Goal: Task Accomplishment & Management: Manage account settings

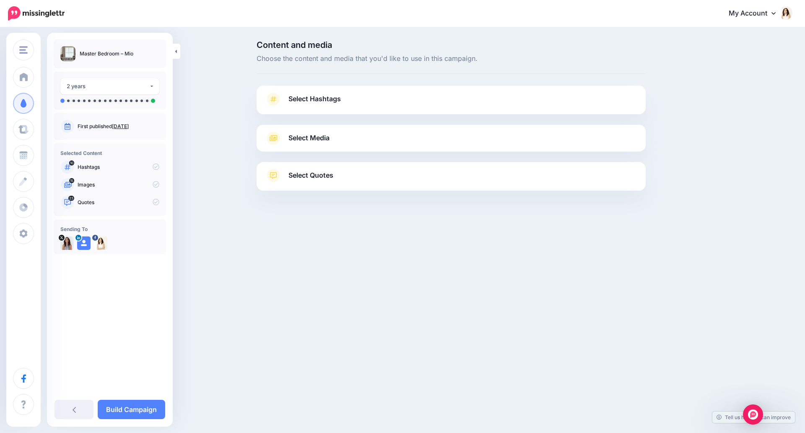
click at [305, 97] on span "Select Hashtags" at bounding box center [315, 98] width 52 height 11
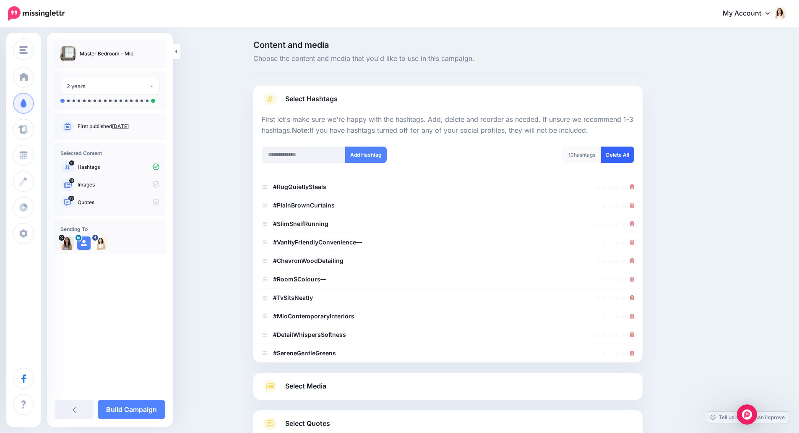
click at [614, 154] on link "Delete All" at bounding box center [617, 154] width 33 height 16
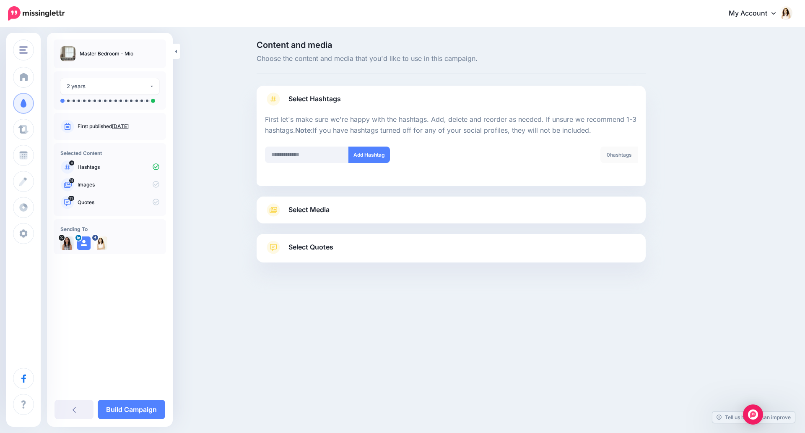
drag, startPoint x: 466, startPoint y: 341, endPoint x: 465, endPoint y: 337, distance: 4.6
click at [466, 341] on div "One Brick At A Time One Brick At A Time Add Workspace Dashboard Campaigns Curat…" at bounding box center [402, 216] width 805 height 433
click at [312, 154] on input "text" at bounding box center [307, 154] width 84 height 16
type input "**********"
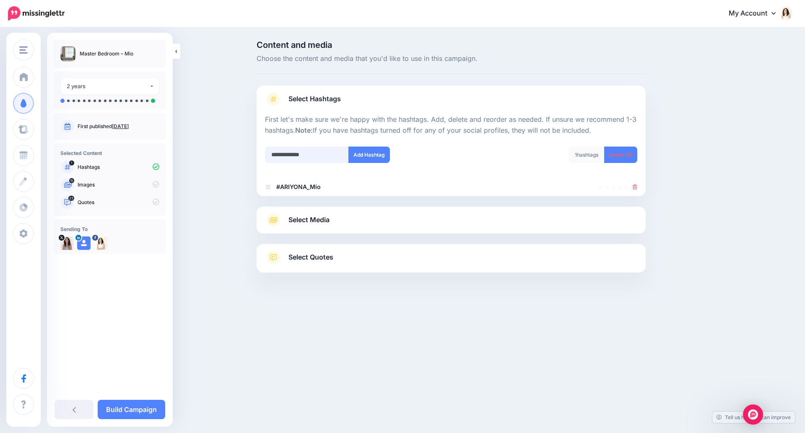
type input "**********"
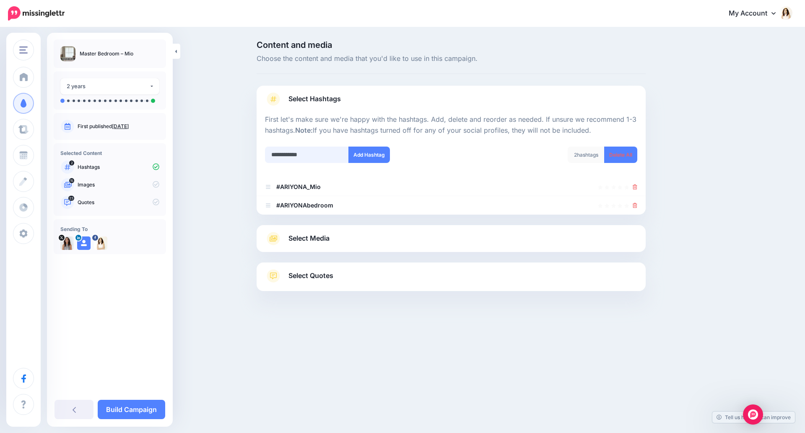
type input "**********"
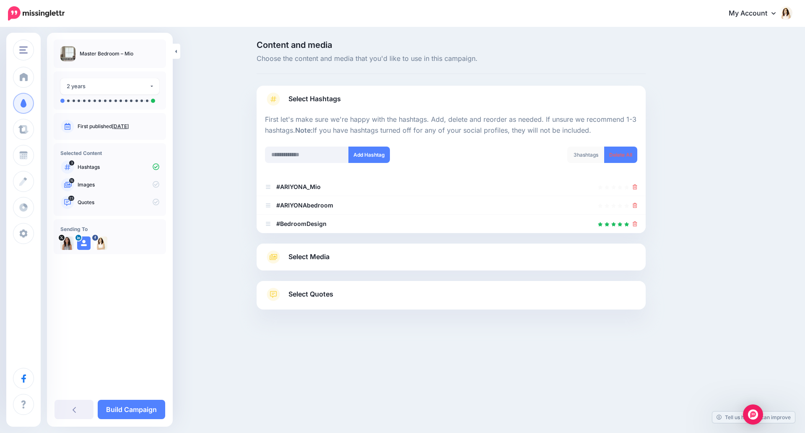
click at [629, 70] on div "Content and media Choose the content and media that you'd like to use in this c…" at bounding box center [451, 57] width 389 height 33
click at [322, 255] on span "Select Media" at bounding box center [309, 256] width 41 height 11
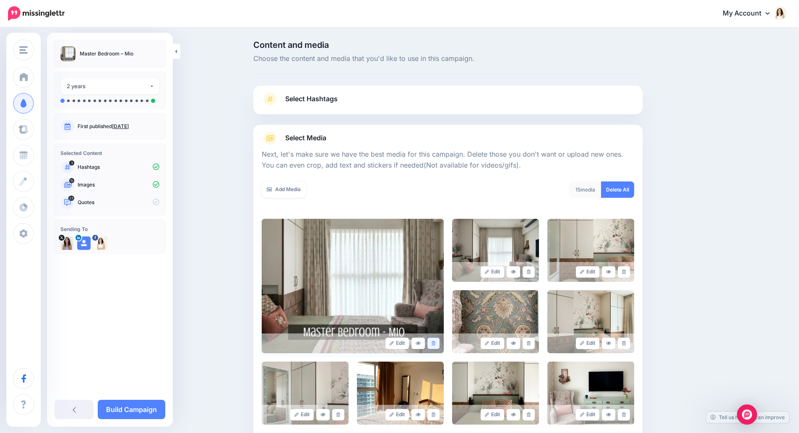
click at [440, 344] on link at bounding box center [433, 342] width 12 height 11
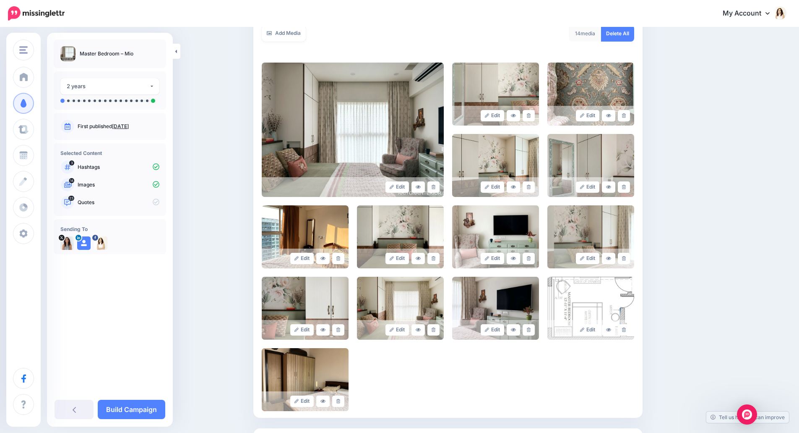
scroll to position [168, 0]
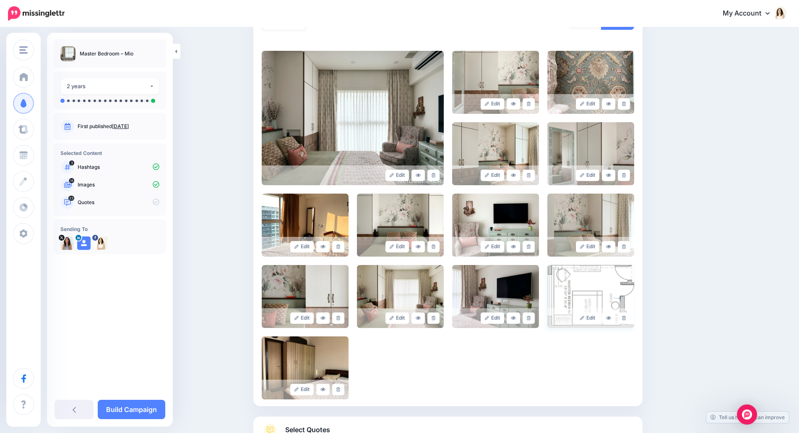
click at [634, 321] on div "Edit" at bounding box center [590, 318] width 87 height 20
click at [630, 319] on link at bounding box center [624, 317] width 12 height 11
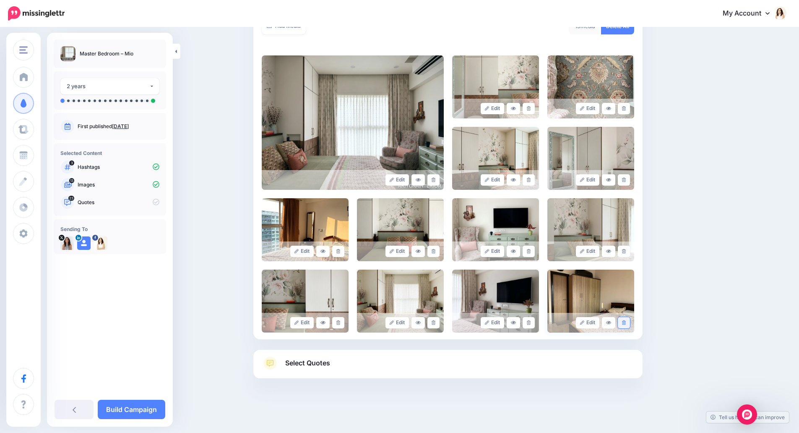
click at [626, 323] on icon at bounding box center [624, 322] width 4 height 5
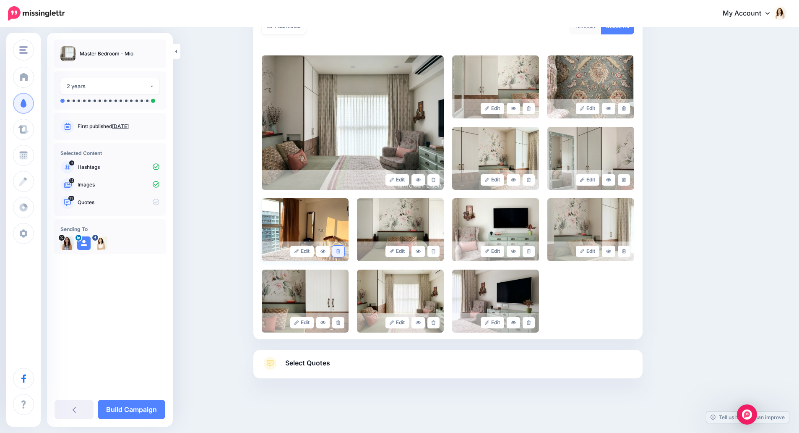
click at [340, 251] on icon at bounding box center [338, 251] width 4 height 5
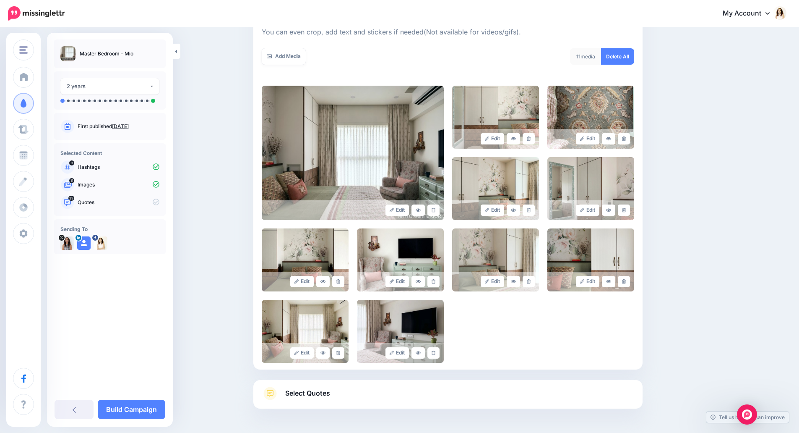
scroll to position [121, 0]
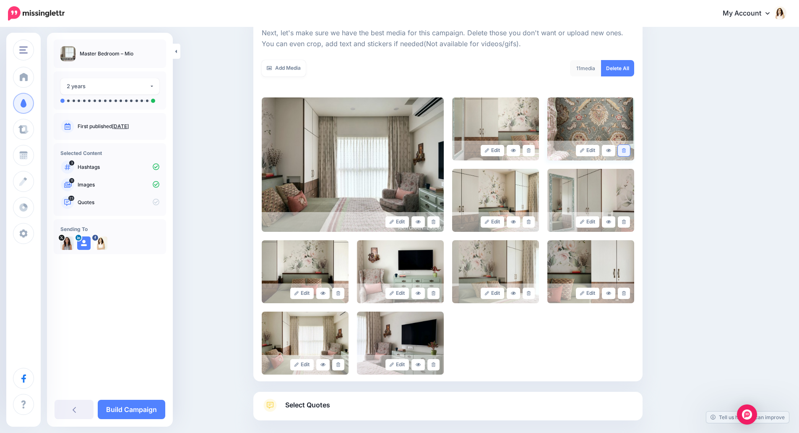
click at [630, 152] on link at bounding box center [624, 150] width 12 height 11
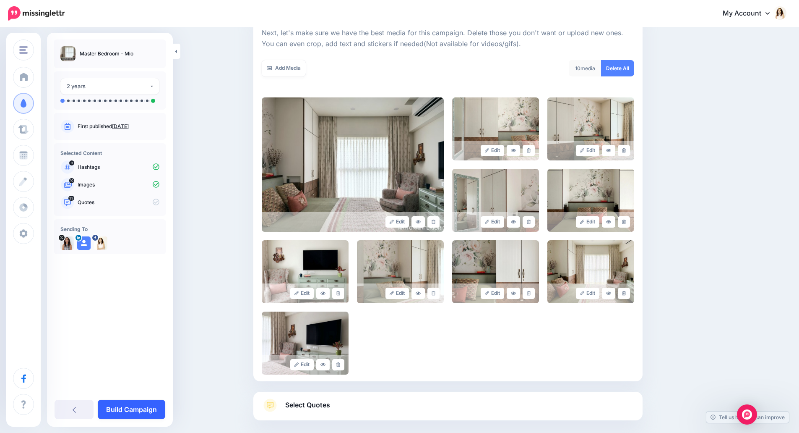
click at [137, 382] on link "Build Campaign" at bounding box center [132, 408] width 68 height 19
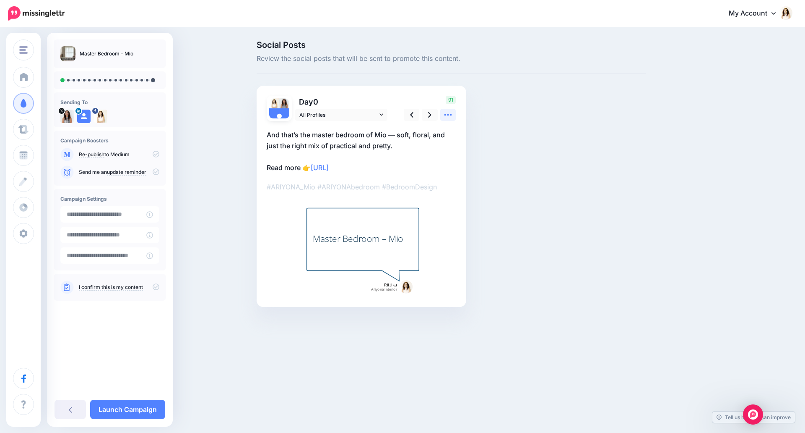
click at [450, 114] on icon at bounding box center [448, 114] width 9 height 9
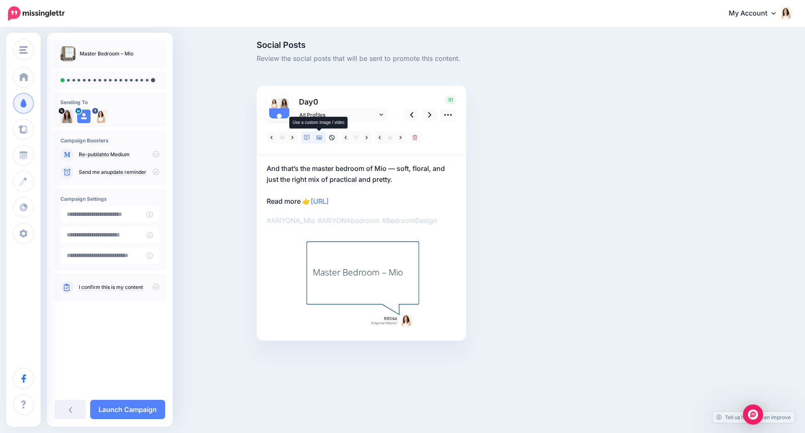
click at [320, 138] on icon at bounding box center [320, 138] width 6 height 4
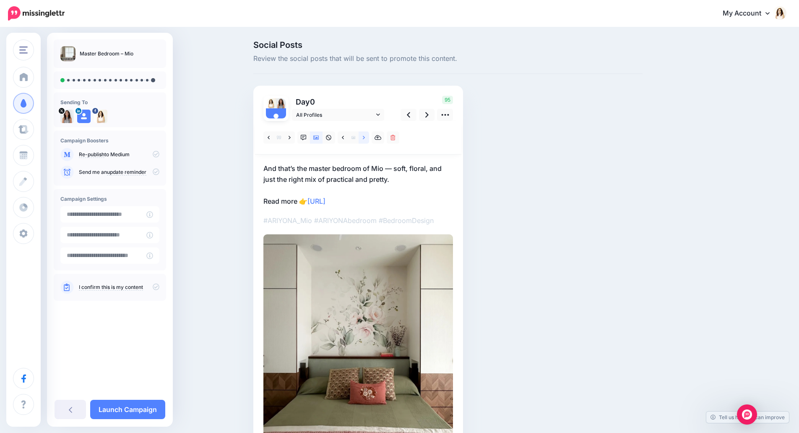
click at [365, 140] on icon at bounding box center [364, 138] width 2 height 6
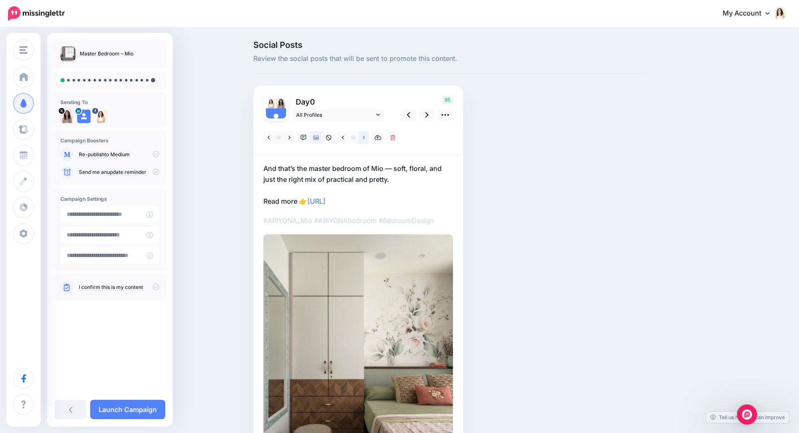
click at [365, 140] on icon at bounding box center [364, 138] width 2 height 6
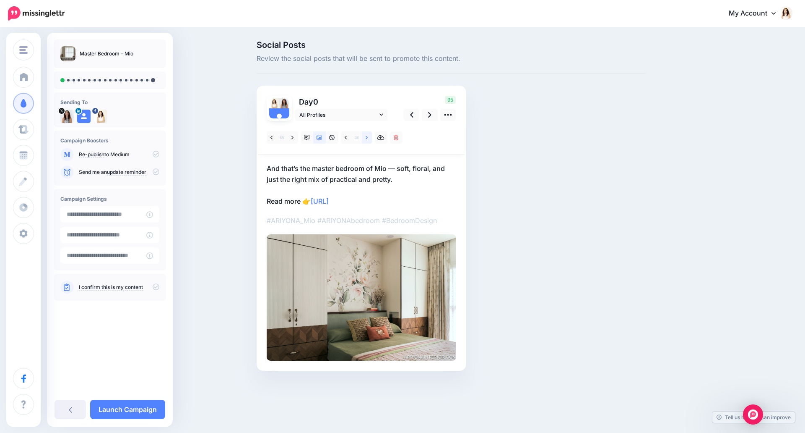
click at [367, 140] on icon at bounding box center [367, 138] width 2 height 6
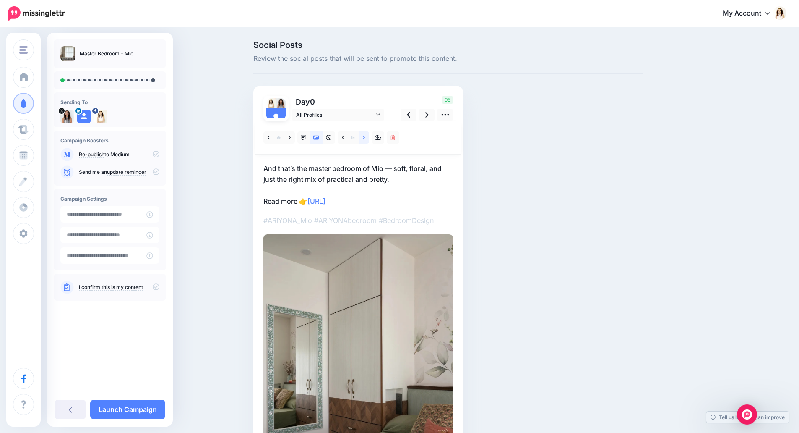
click at [365, 140] on icon at bounding box center [364, 138] width 2 height 6
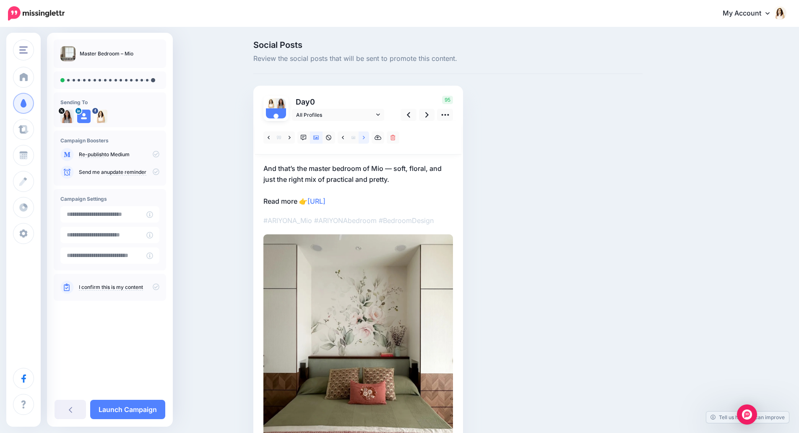
click at [365, 140] on icon at bounding box center [364, 138] width 2 height 6
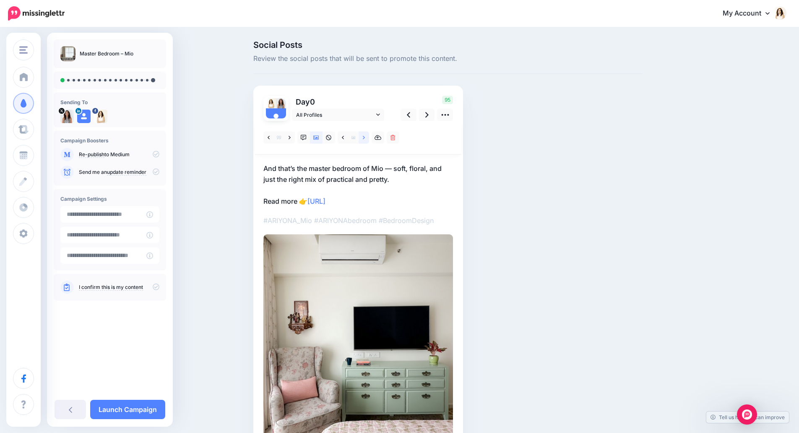
click at [365, 140] on icon at bounding box center [364, 138] width 2 height 6
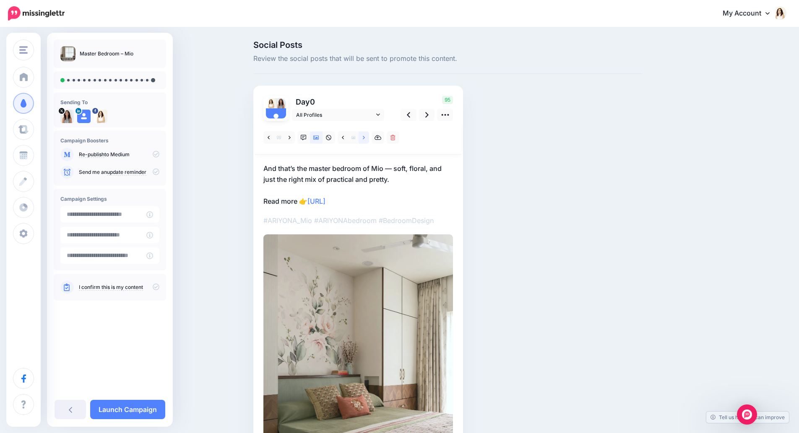
click at [365, 140] on icon at bounding box center [364, 138] width 2 height 6
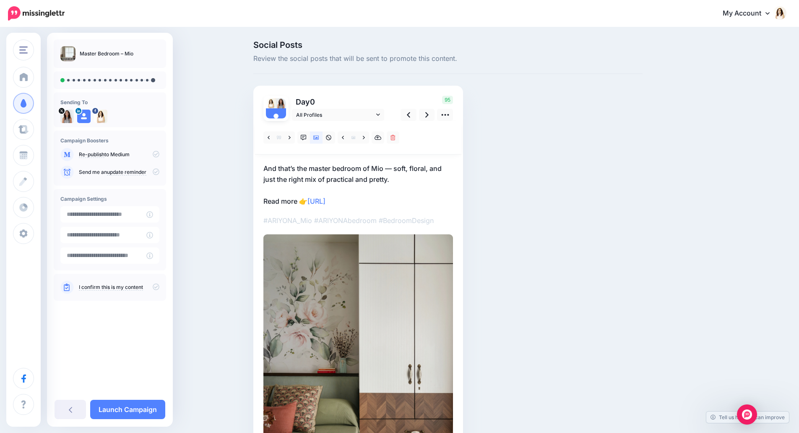
click at [397, 184] on p "And that’s the master bedroom of Mio — soft, floral, and just the right mix of …" at bounding box center [358, 185] width 190 height 44
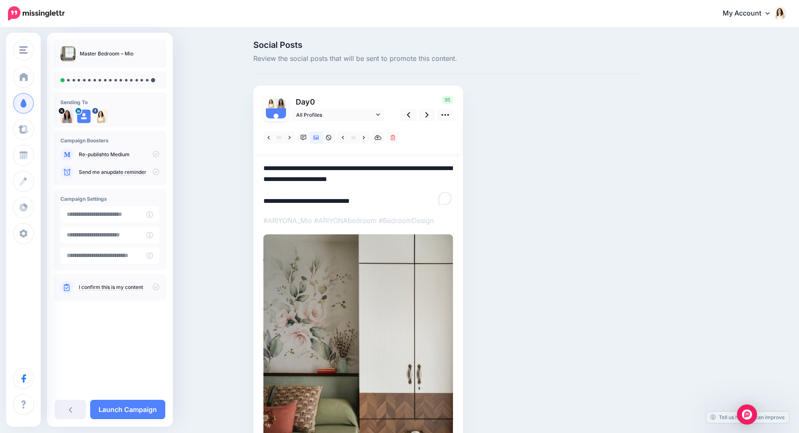
drag, startPoint x: 406, startPoint y: 180, endPoint x: 253, endPoint y: 166, distance: 153.3
click at [253, 166] on div "Social Posts Review the social posts that will be sent to promote this content.…" at bounding box center [448, 291] width 402 height 500
paste textarea "**********"
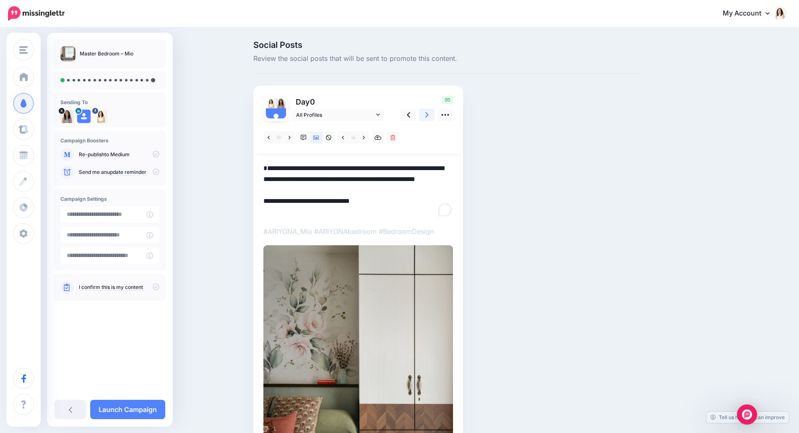
click at [427, 117] on link at bounding box center [427, 115] width 16 height 12
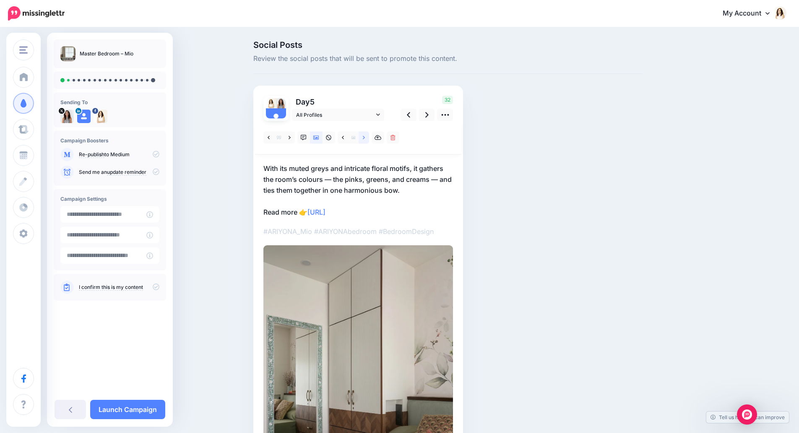
click at [367, 141] on link at bounding box center [364, 137] width 10 height 12
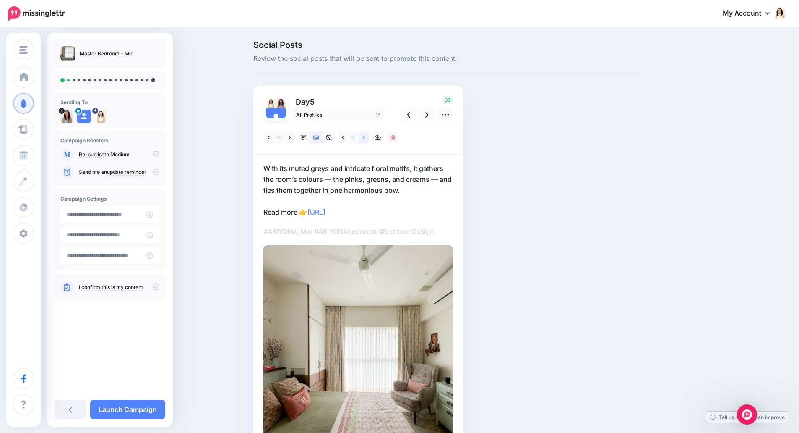
click at [365, 140] on icon at bounding box center [364, 138] width 2 height 6
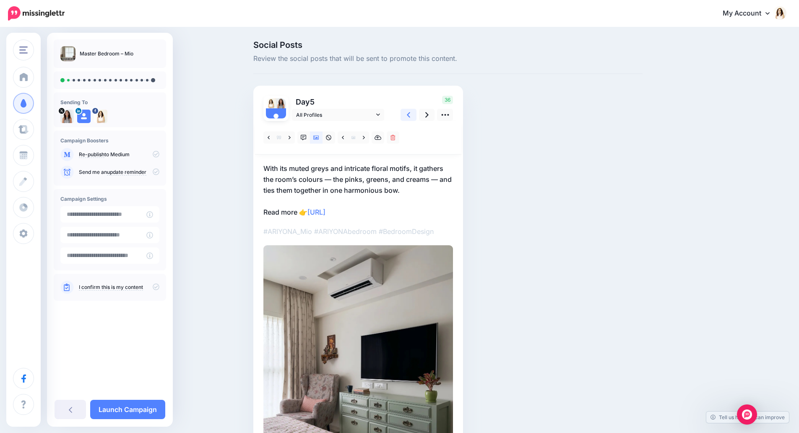
click at [410, 117] on icon at bounding box center [408, 114] width 3 height 9
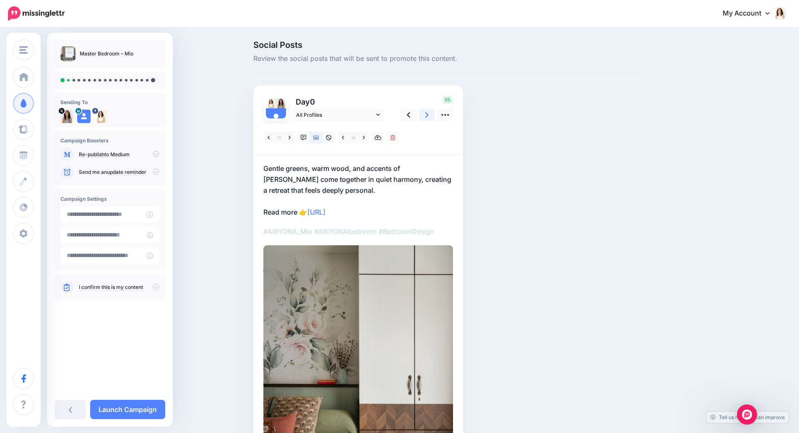
click at [429, 117] on icon at bounding box center [426, 114] width 3 height 9
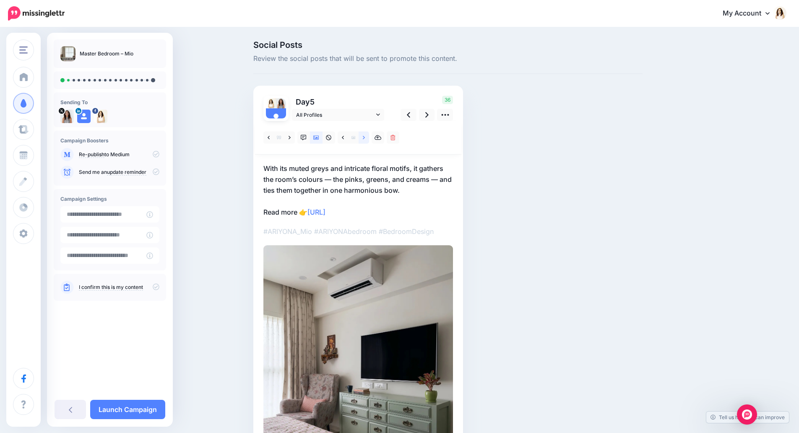
click at [369, 140] on link at bounding box center [364, 137] width 10 height 12
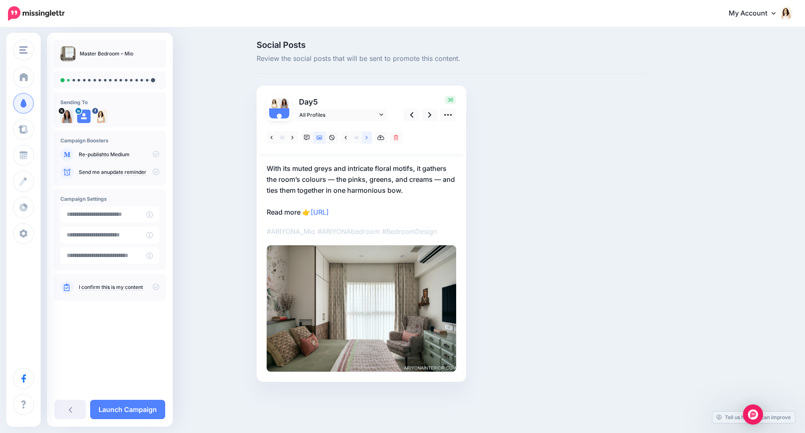
click at [369, 140] on link at bounding box center [367, 137] width 10 height 12
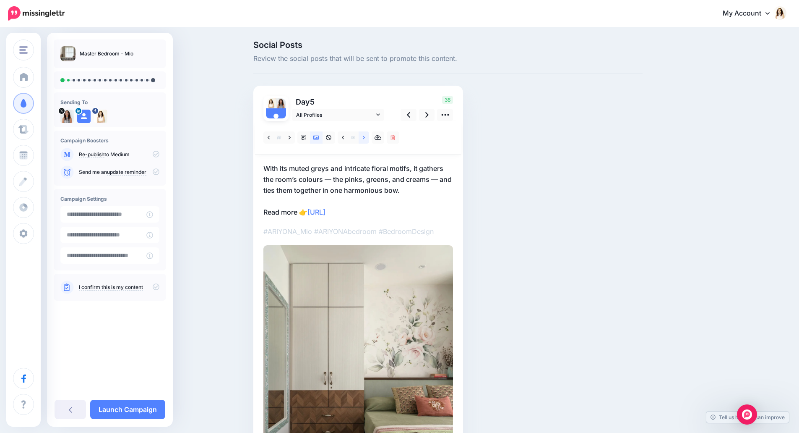
click at [369, 140] on link at bounding box center [364, 137] width 10 height 12
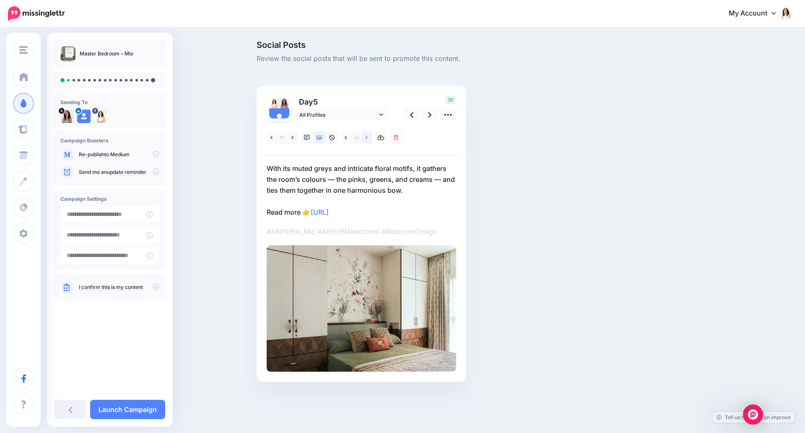
click at [369, 140] on link at bounding box center [367, 137] width 10 height 12
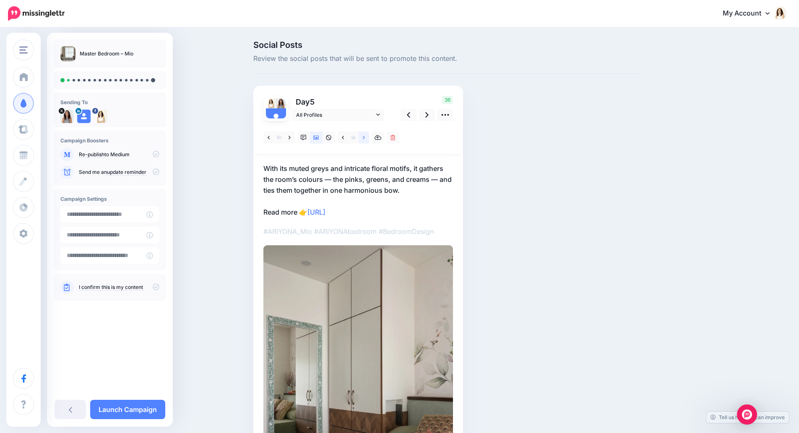
click at [369, 140] on link at bounding box center [364, 137] width 10 height 12
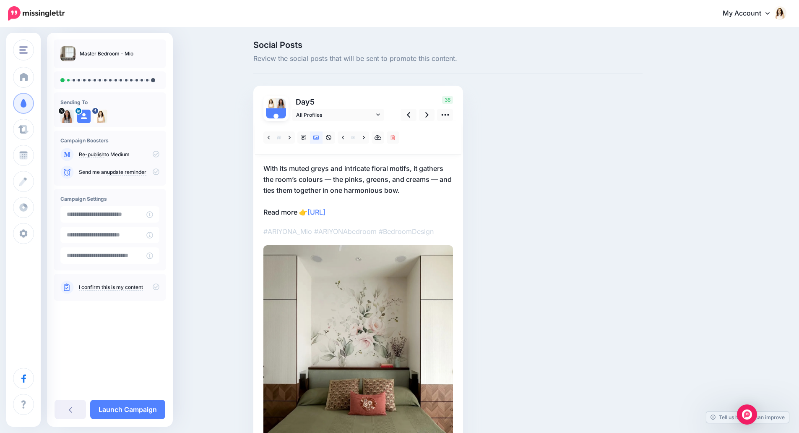
click at [362, 177] on p "With its muted greys and intricate floral motifs, it gathers the room’s colours…" at bounding box center [358, 190] width 190 height 55
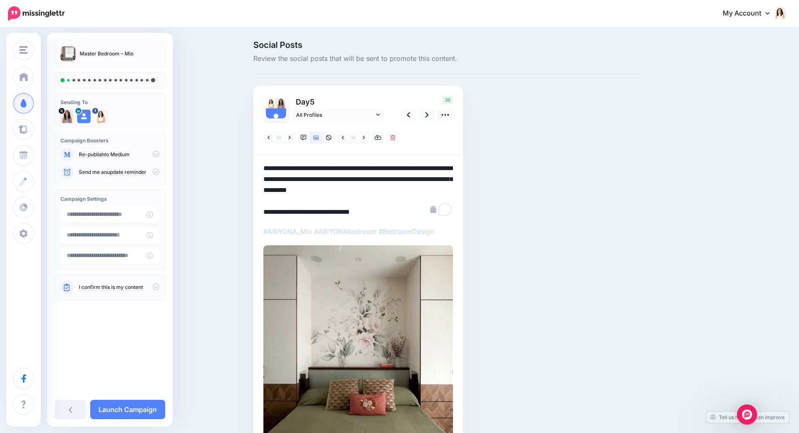
drag, startPoint x: 410, startPoint y: 190, endPoint x: 261, endPoint y: 165, distance: 151.3
click at [261, 165] on div "Day 5 All Profiles" at bounding box center [358, 289] width 210 height 407
paste textarea "To enrich screen reader interactions, please activate Accessibility in Grammarl…"
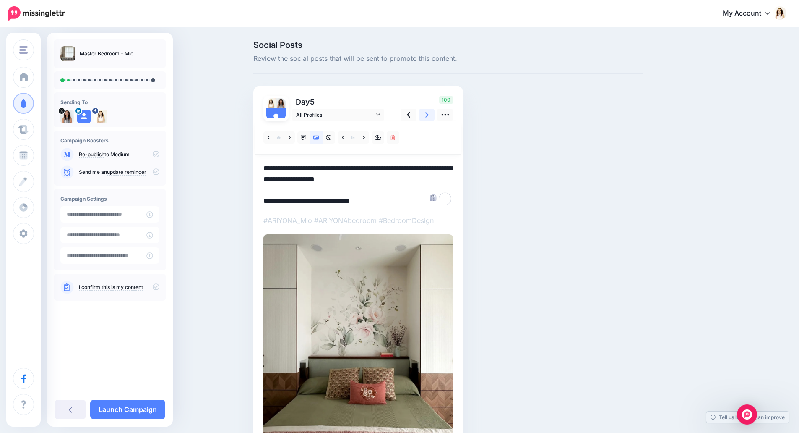
click at [433, 116] on link at bounding box center [427, 115] width 16 height 12
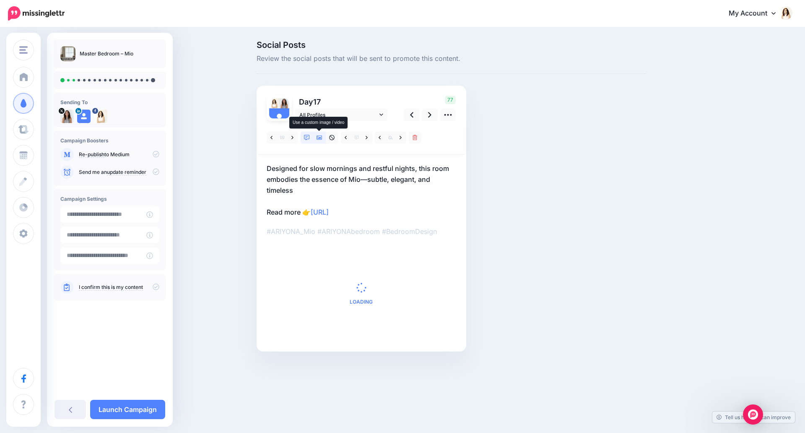
click at [320, 139] on icon at bounding box center [320, 138] width 6 height 6
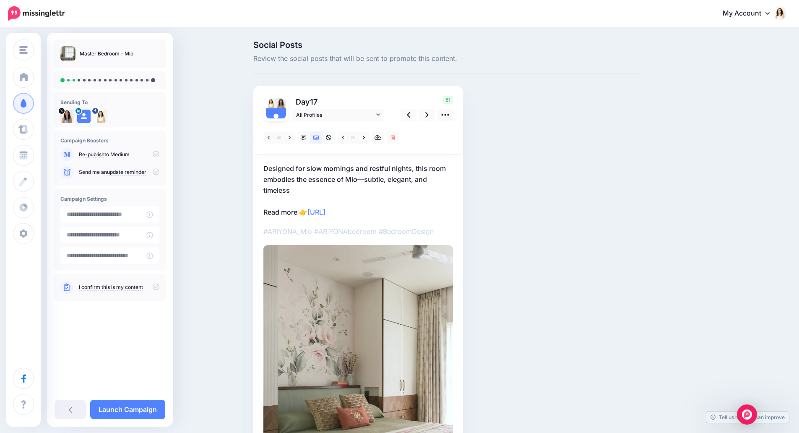
click at [319, 188] on p "Designed for slow mornings and restful nights, this room embodies the essence o…" at bounding box center [358, 190] width 190 height 55
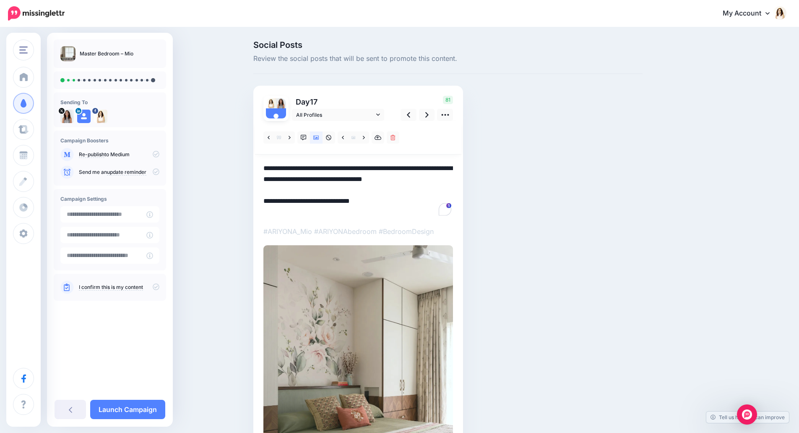
drag, startPoint x: 302, startPoint y: 190, endPoint x: 263, endPoint y: 171, distance: 43.0
click at [263, 171] on div "Day 17 All Profiles" at bounding box center [358, 299] width 210 height 427
click at [386, 173] on textarea "**********" at bounding box center [358, 190] width 190 height 55
click at [365, 138] on icon at bounding box center [364, 138] width 2 height 6
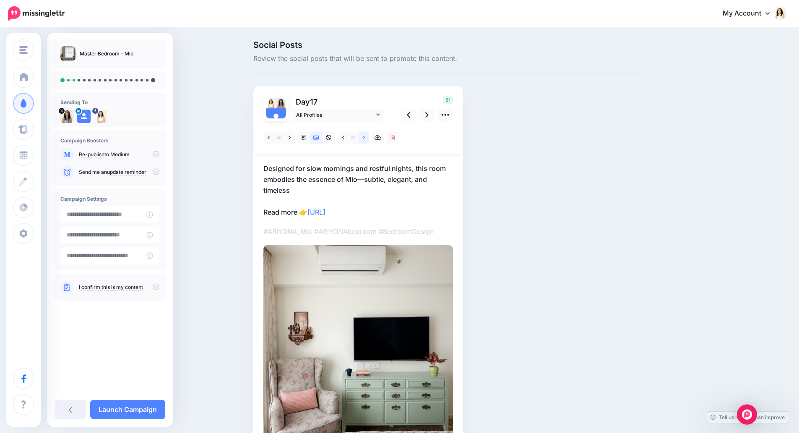
click at [365, 138] on icon at bounding box center [364, 138] width 2 height 6
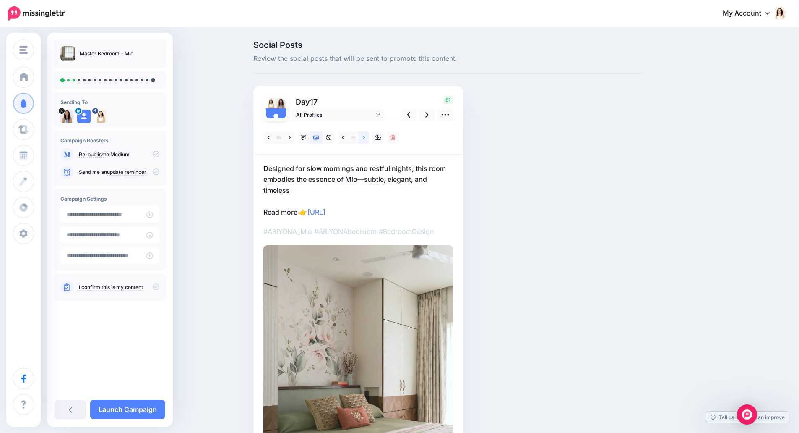
click at [365, 138] on icon at bounding box center [364, 138] width 2 height 6
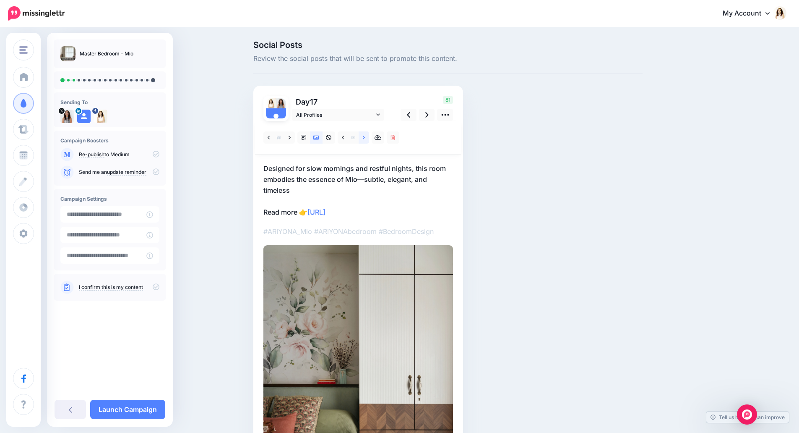
click at [365, 138] on icon at bounding box center [364, 138] width 2 height 6
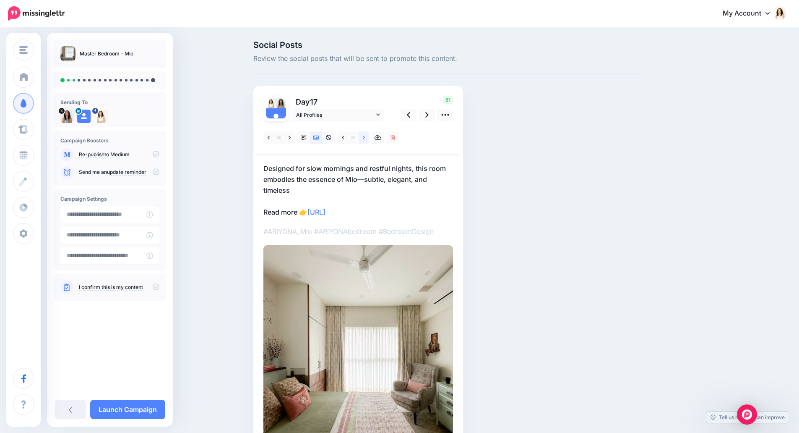
click at [365, 138] on icon at bounding box center [364, 138] width 2 height 6
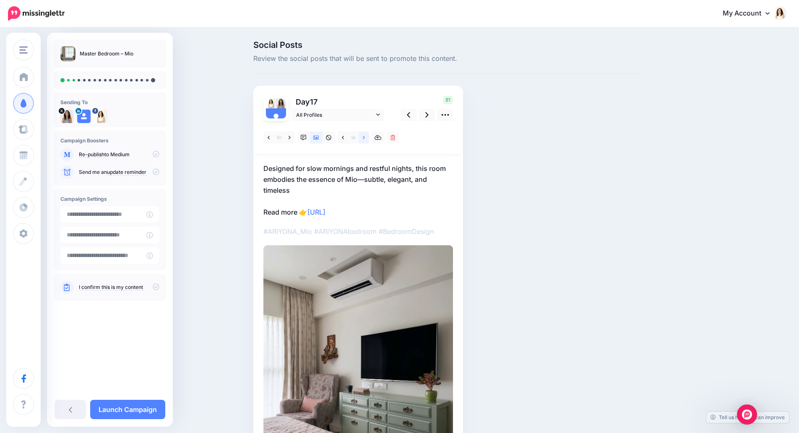
click at [365, 138] on icon at bounding box center [364, 138] width 2 height 6
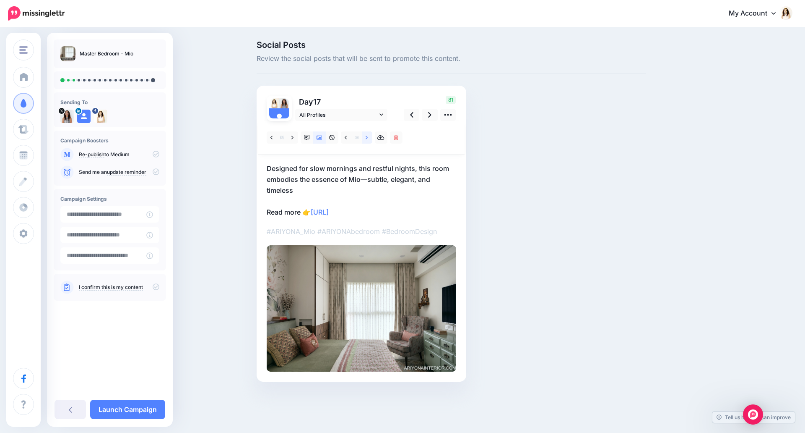
click at [367, 138] on icon at bounding box center [367, 138] width 2 height 6
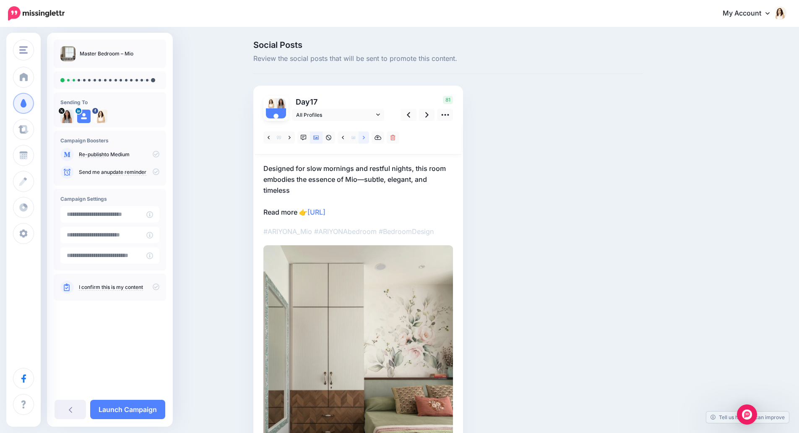
click at [365, 138] on icon at bounding box center [364, 138] width 2 height 6
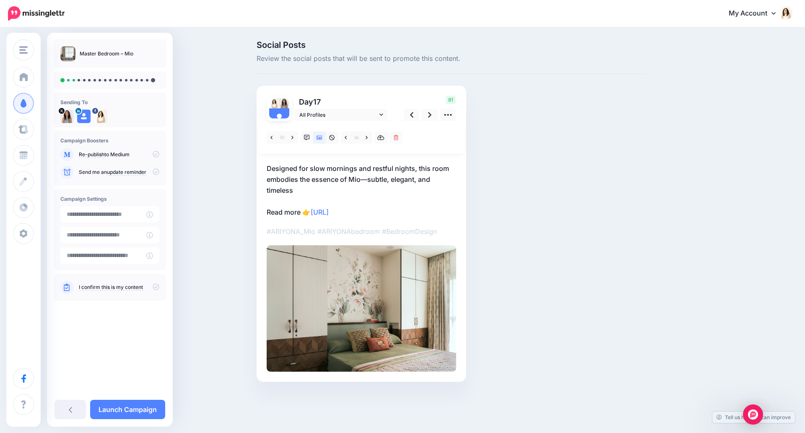
click at [305, 184] on p "Designed for slow mornings and restful nights, this room embodies the essence o…" at bounding box center [362, 190] width 190 height 55
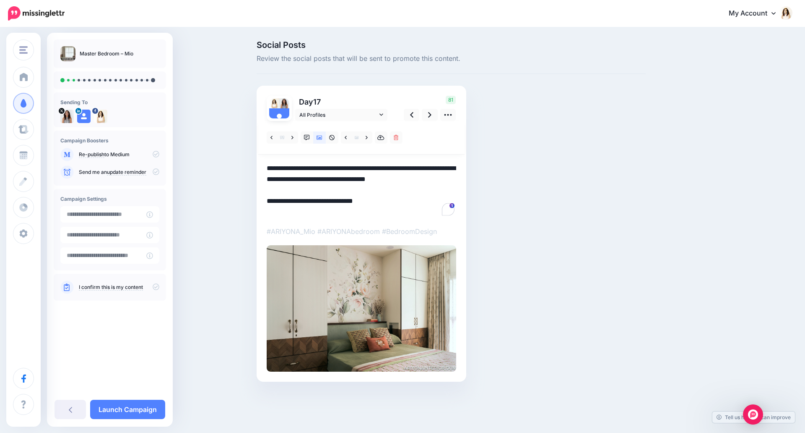
drag, startPoint x: 301, startPoint y: 189, endPoint x: 263, endPoint y: 165, distance: 45.3
click at [263, 165] on div "Day 17 All Profiles" at bounding box center [362, 234] width 210 height 296
paste textarea "**********"
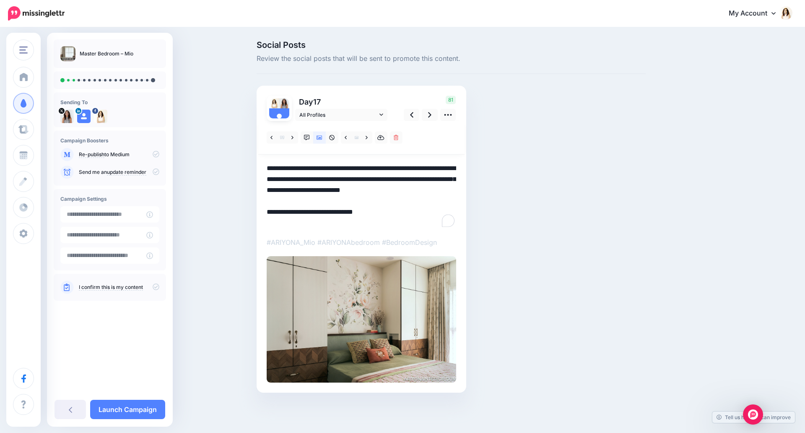
click at [464, 173] on div "Day 17 All Profiles" at bounding box center [362, 239] width 210 height 307
click at [430, 117] on icon at bounding box center [429, 114] width 3 height 9
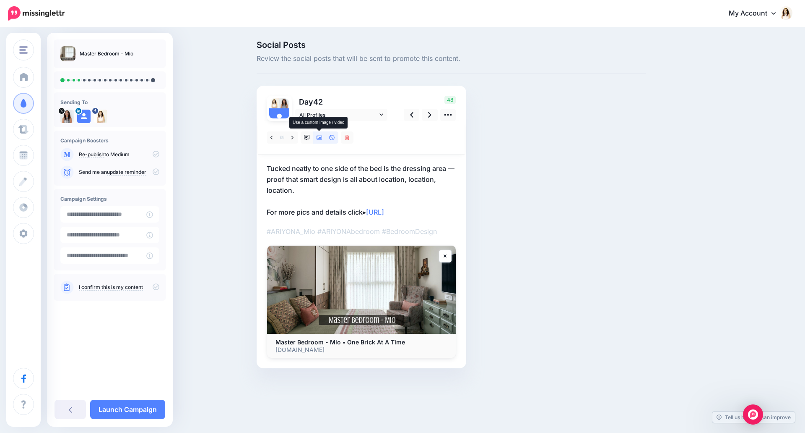
click at [321, 138] on icon at bounding box center [320, 138] width 6 height 6
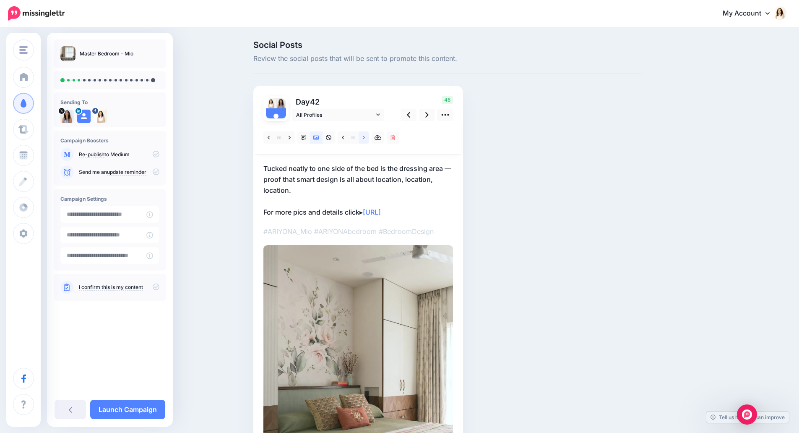
click at [369, 136] on link at bounding box center [364, 137] width 10 height 12
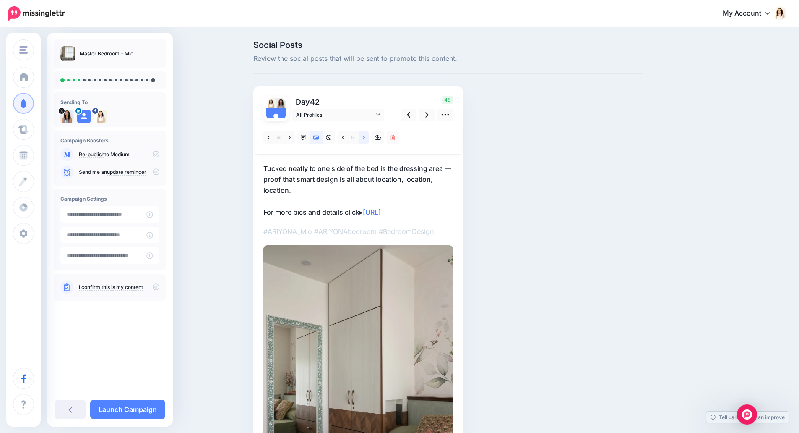
click at [369, 136] on link at bounding box center [364, 137] width 10 height 12
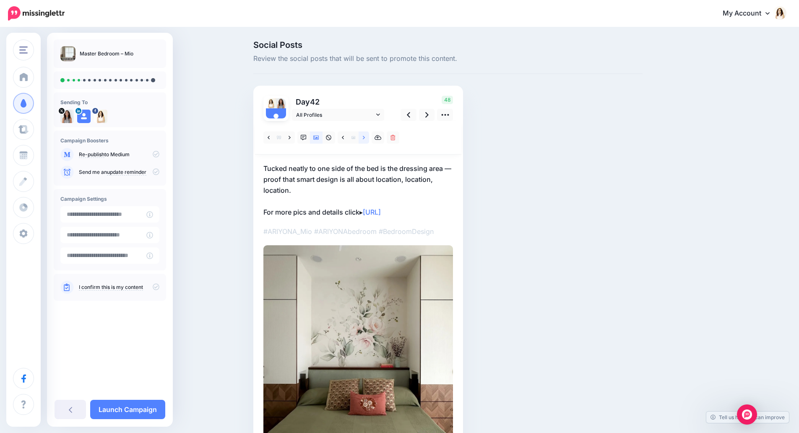
click at [369, 136] on link at bounding box center [364, 137] width 10 height 12
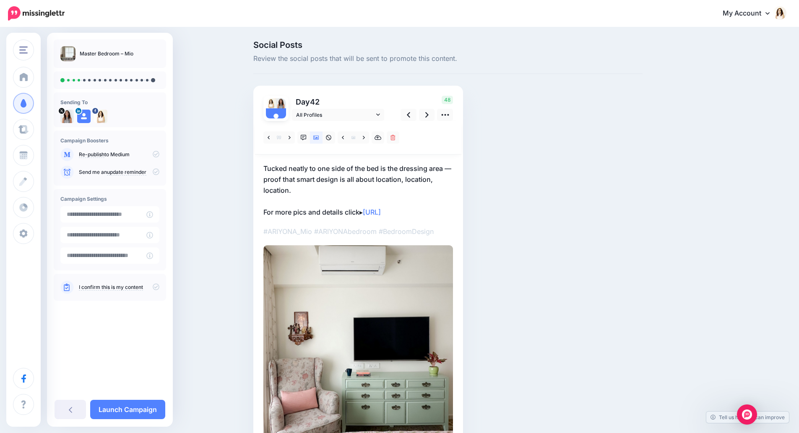
click at [349, 172] on p "Tucked neatly to one side of the bed is the dressing area — proof that smart de…" at bounding box center [358, 190] width 190 height 55
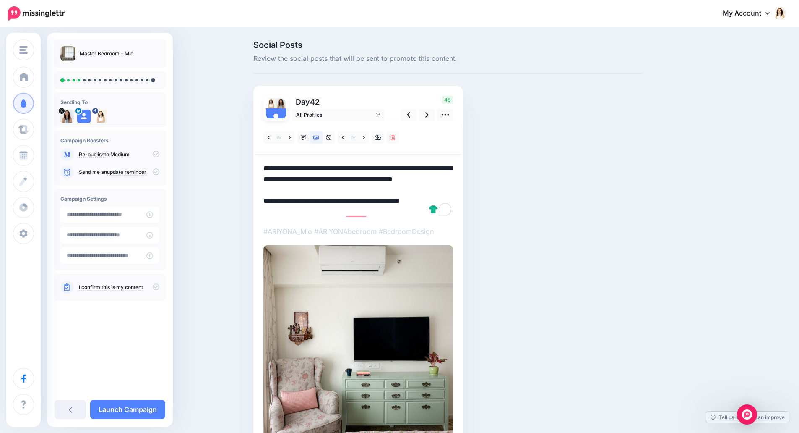
drag, startPoint x: 297, startPoint y: 192, endPoint x: 252, endPoint y: 162, distance: 54.6
click at [252, 162] on div "Social Posts Review the social posts that will be sent to promote this content.…" at bounding box center [448, 279] width 402 height 477
paste textarea "To enrich screen reader interactions, please activate Accessibility in Grammarl…"
click at [429, 114] on icon at bounding box center [426, 114] width 3 height 9
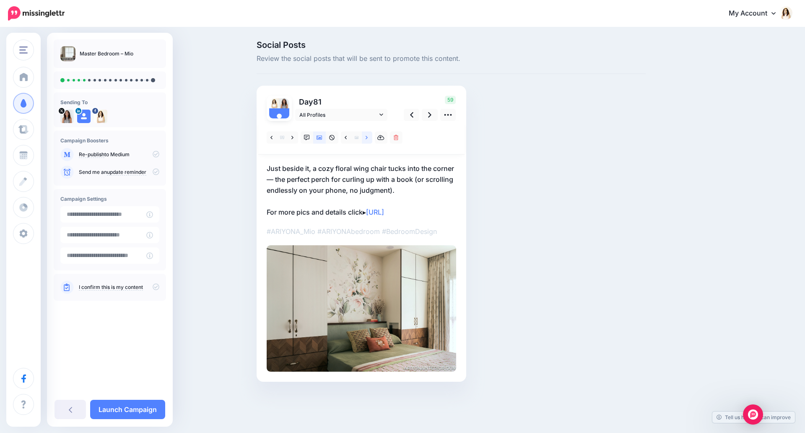
click at [366, 140] on icon at bounding box center [367, 138] width 2 height 6
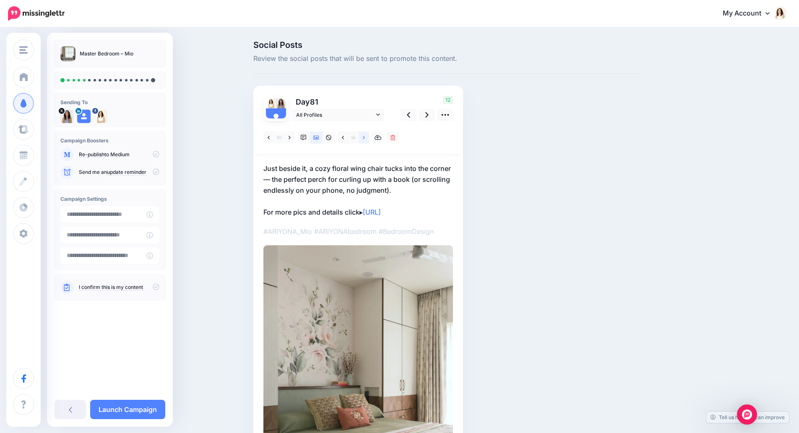
click at [365, 140] on icon at bounding box center [364, 138] width 2 height 6
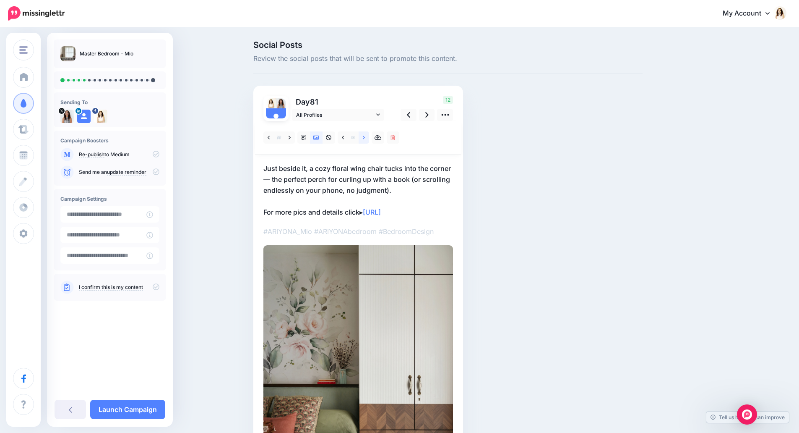
click at [365, 140] on icon at bounding box center [364, 138] width 2 height 6
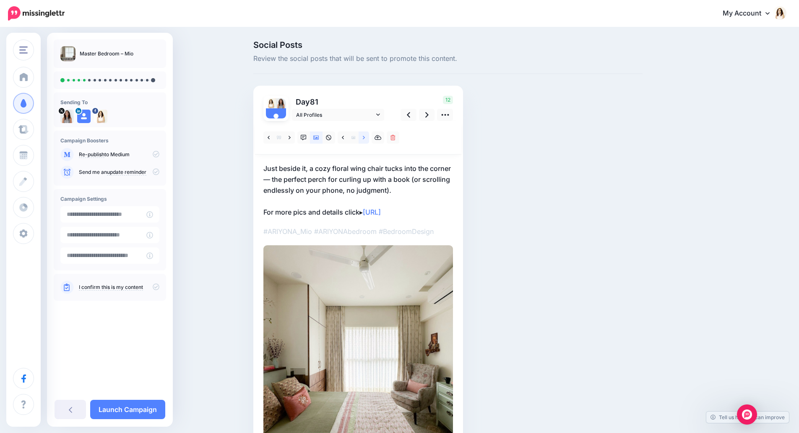
click at [365, 140] on icon at bounding box center [364, 138] width 2 height 6
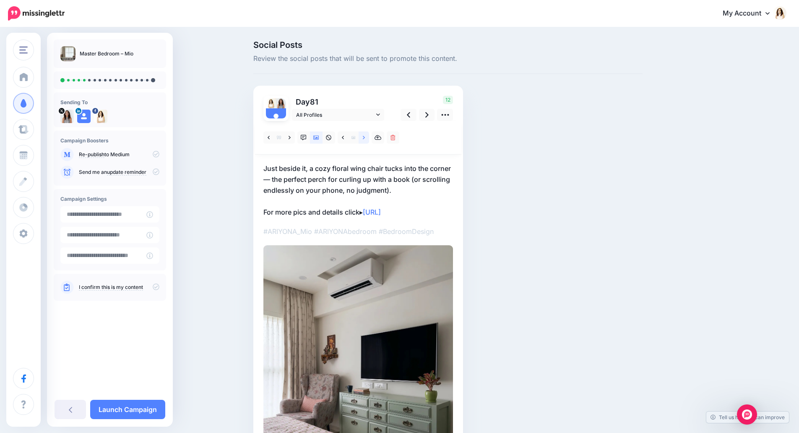
click at [365, 140] on icon at bounding box center [364, 138] width 2 height 6
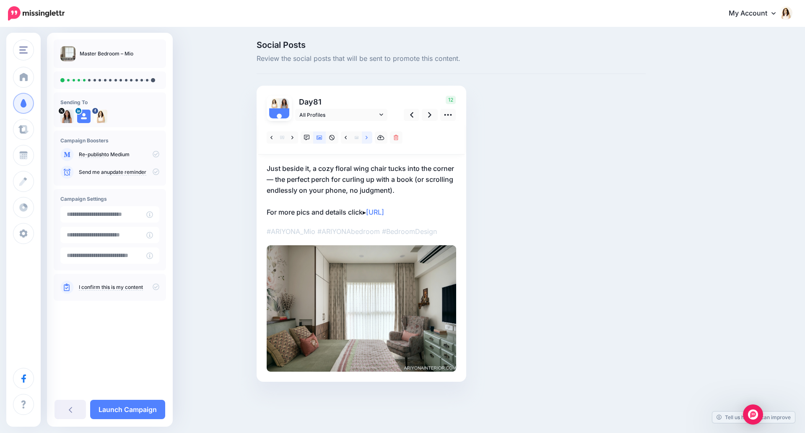
click at [366, 140] on icon at bounding box center [367, 138] width 2 height 6
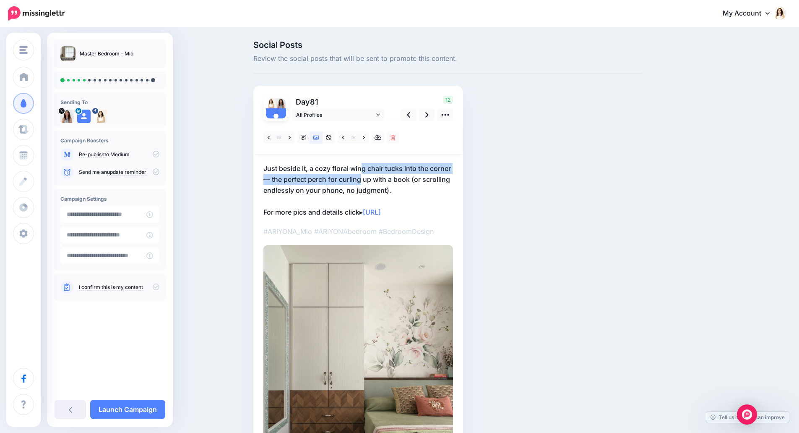
drag, startPoint x: 365, startPoint y: 174, endPoint x: 408, endPoint y: 189, distance: 45.6
click at [367, 172] on p "Just beside it, a cozy floral wing chair tucks into the corner — the perfect pe…" at bounding box center [358, 190] width 190 height 55
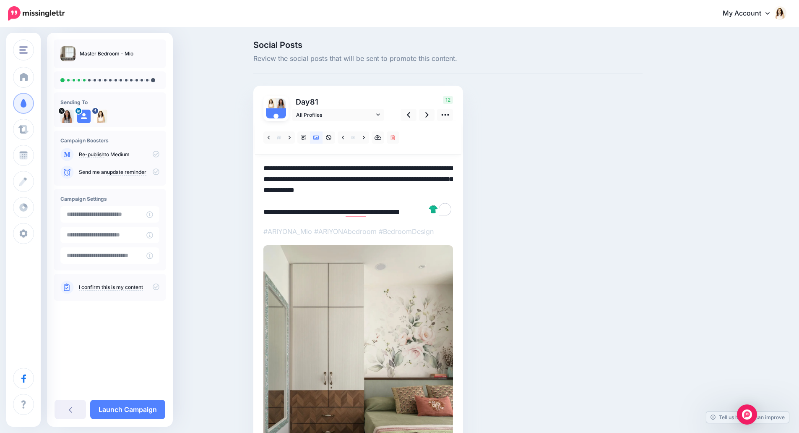
drag, startPoint x: 407, startPoint y: 191, endPoint x: 252, endPoint y: 162, distance: 158.0
click at [252, 162] on div "Social Posts Review the social posts that will be sent to promote this content.…" at bounding box center [448, 288] width 402 height 494
paste textarea "**********"
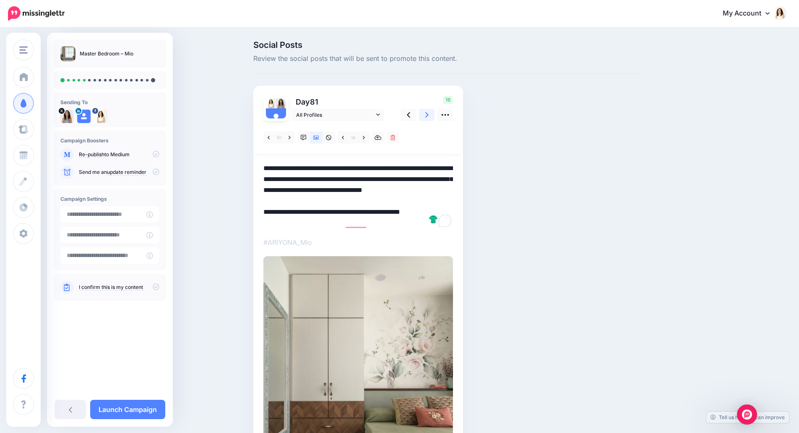
click at [429, 114] on icon at bounding box center [426, 114] width 3 height 9
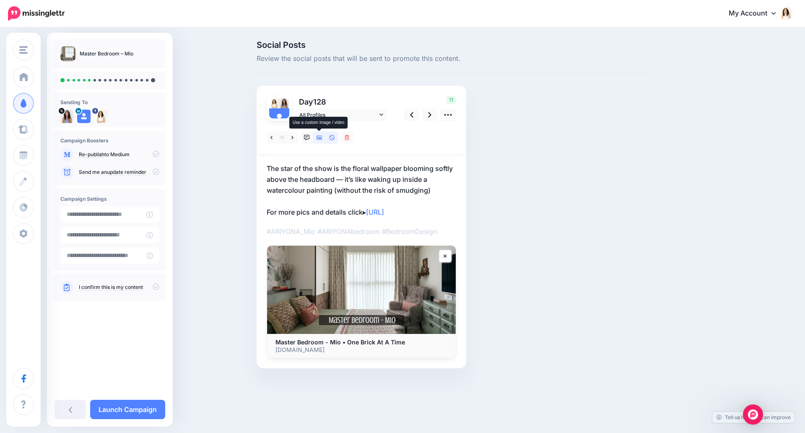
click at [318, 140] on icon at bounding box center [320, 138] width 6 height 6
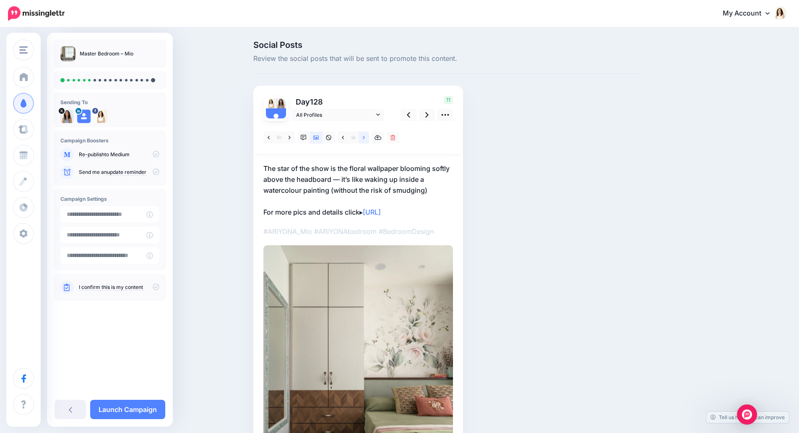
click at [365, 140] on icon at bounding box center [364, 138] width 2 height 6
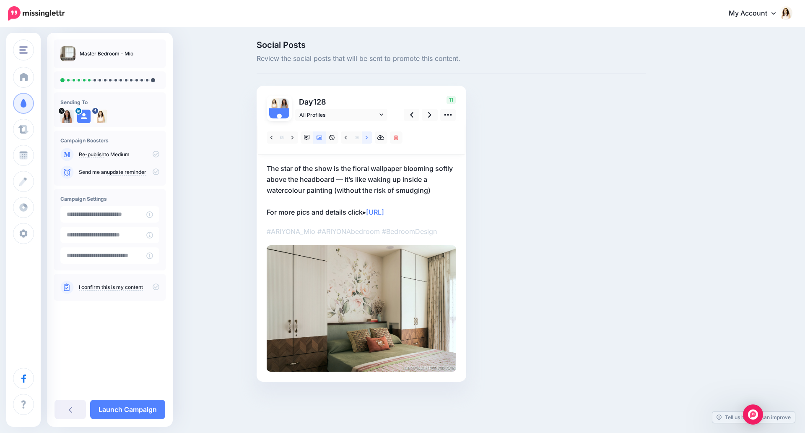
click at [366, 140] on icon at bounding box center [367, 138] width 2 height 6
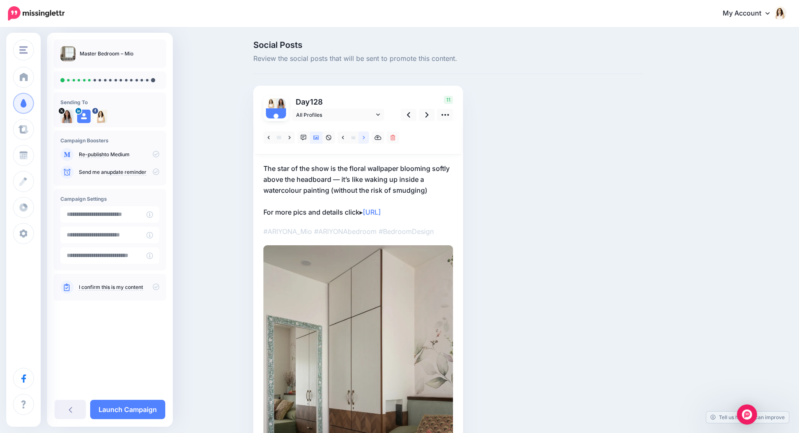
click at [365, 140] on icon at bounding box center [364, 138] width 2 height 6
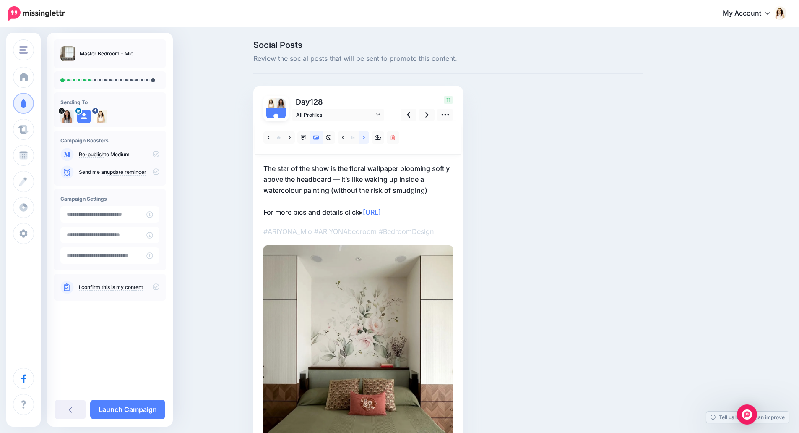
click at [365, 140] on icon at bounding box center [364, 138] width 2 height 6
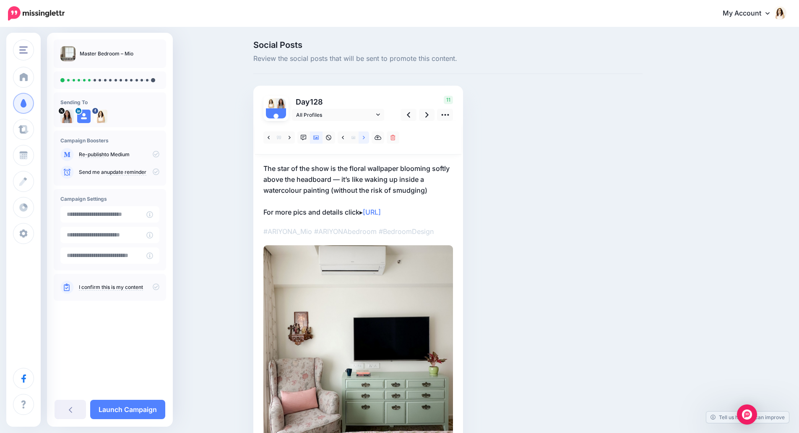
click at [365, 140] on icon at bounding box center [364, 138] width 2 height 6
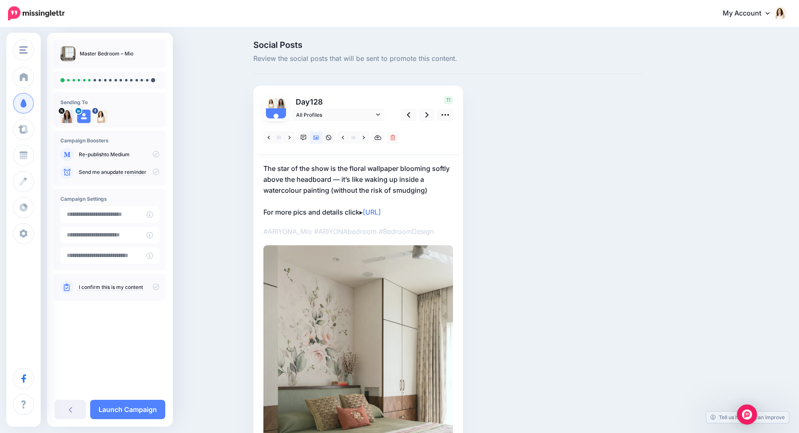
click at [396, 176] on p "The star of the show is the floral wallpaper blooming softly above the headboar…" at bounding box center [358, 190] width 190 height 55
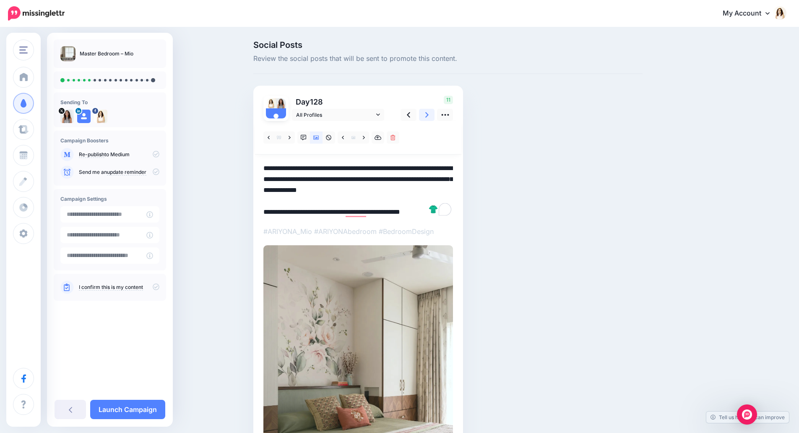
click at [429, 115] on icon at bounding box center [426, 114] width 3 height 9
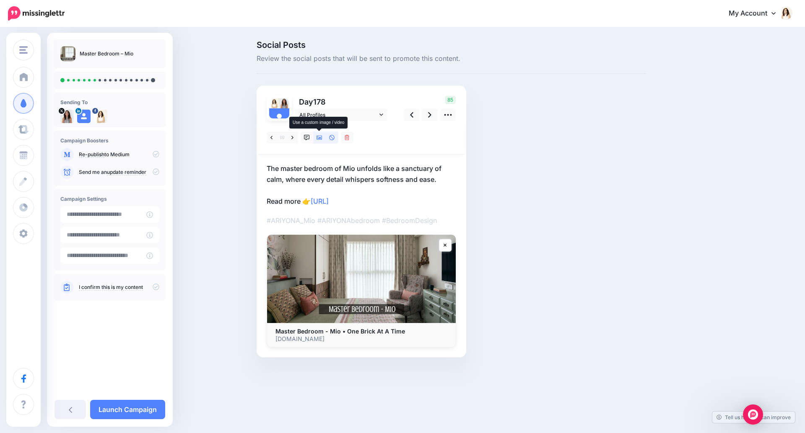
click at [318, 138] on icon at bounding box center [320, 138] width 6 height 4
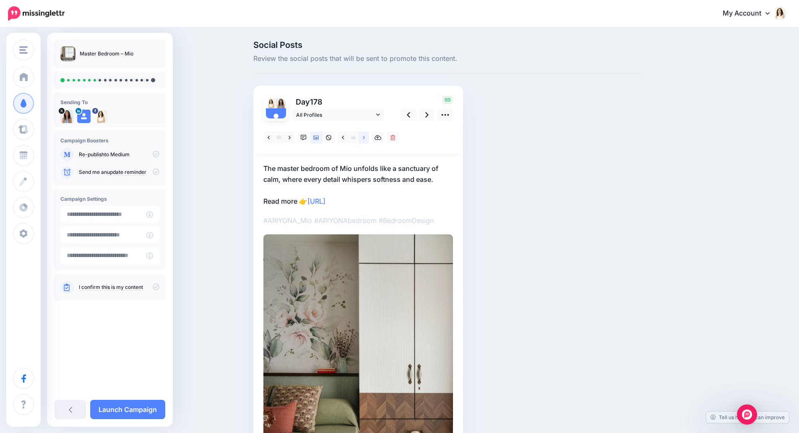
click at [366, 142] on link at bounding box center [364, 137] width 10 height 12
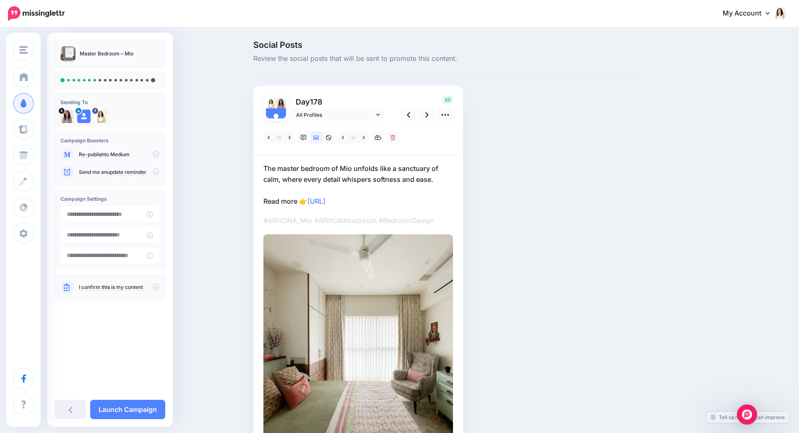
click at [349, 167] on p "The master bedroom of Mio unfolds like a sanctuary of calm, where every detail …" at bounding box center [358, 185] width 190 height 44
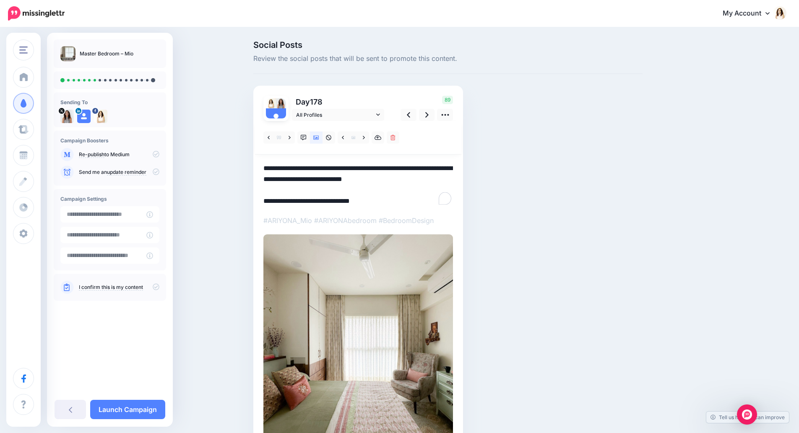
drag, startPoint x: 449, startPoint y: 181, endPoint x: 260, endPoint y: 167, distance: 189.7
click at [260, 167] on div "Day 178 All Profiles" at bounding box center [358, 284] width 210 height 396
paste textarea "**********"
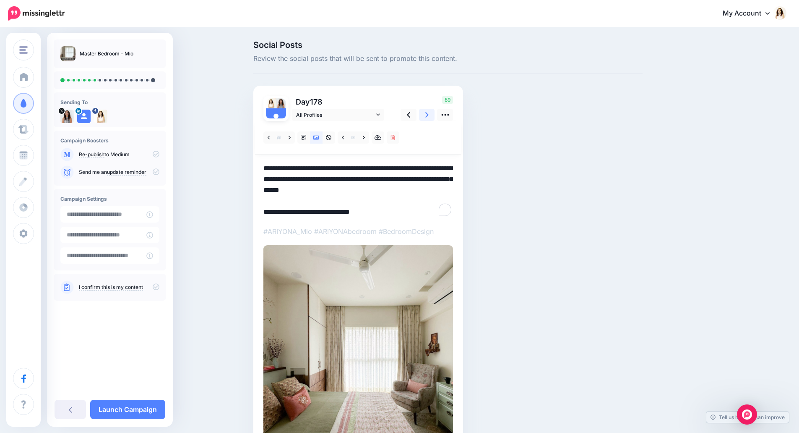
click at [426, 113] on link at bounding box center [427, 115] width 16 height 12
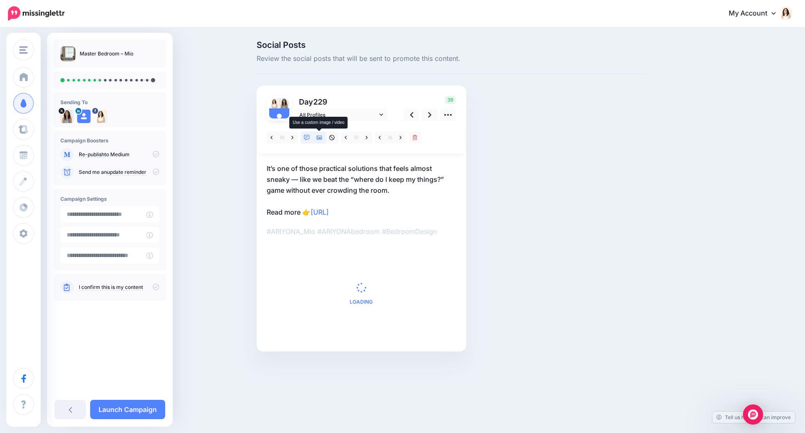
click at [319, 139] on icon at bounding box center [320, 138] width 6 height 6
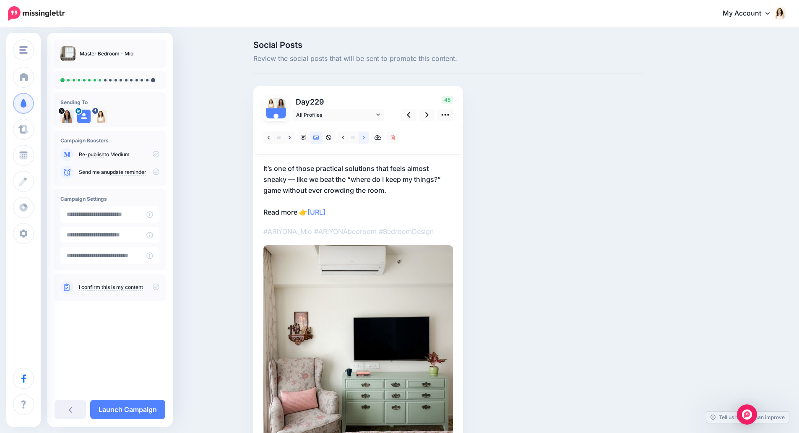
click at [365, 138] on icon at bounding box center [364, 137] width 2 height 3
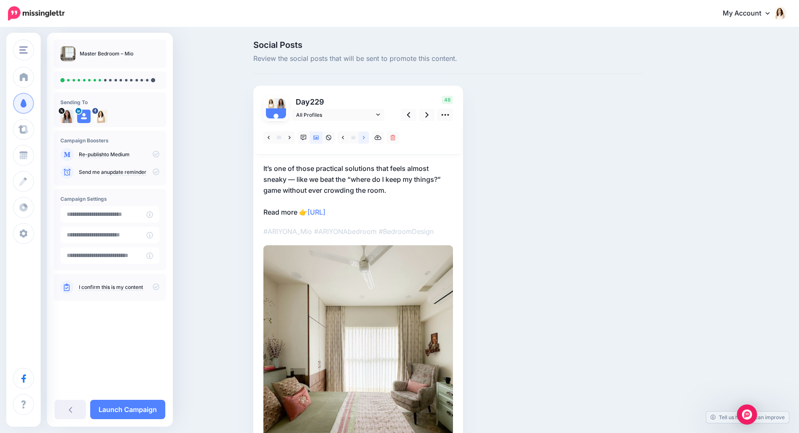
click at [365, 138] on icon at bounding box center [364, 137] width 2 height 3
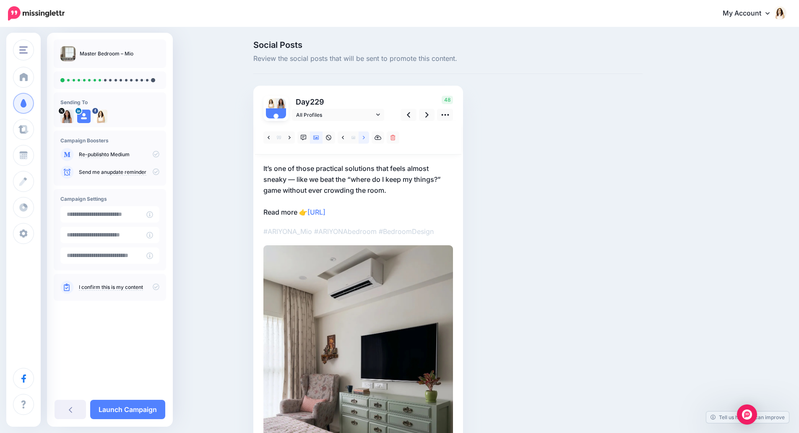
click at [365, 138] on icon at bounding box center [364, 137] width 2 height 3
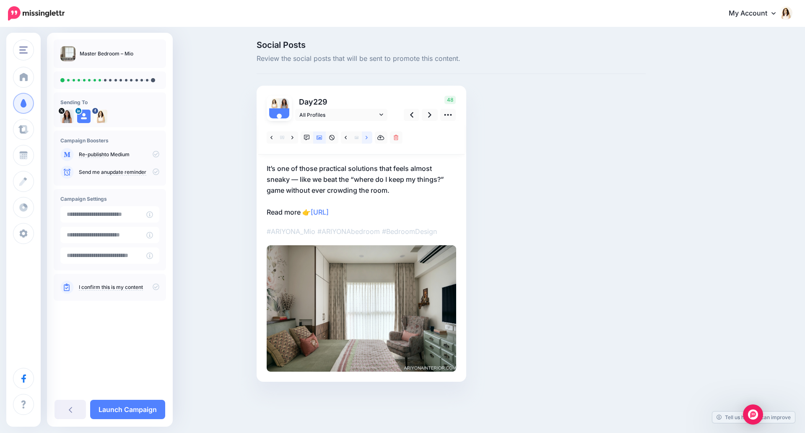
click at [367, 138] on icon at bounding box center [367, 137] width 2 height 3
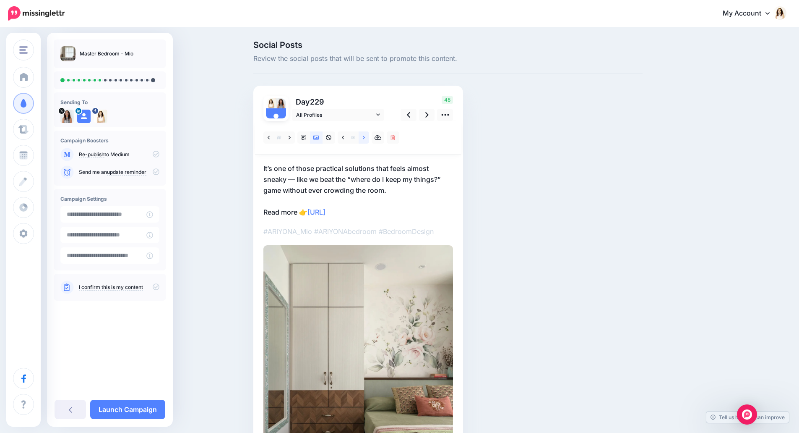
click at [365, 138] on icon at bounding box center [364, 137] width 2 height 3
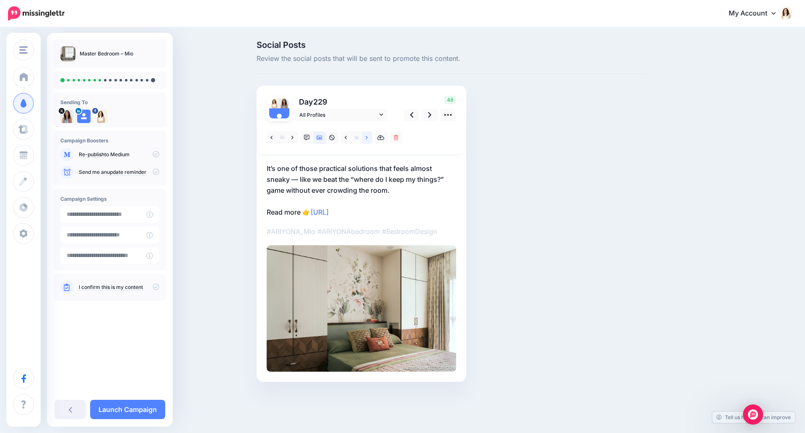
click at [367, 138] on icon at bounding box center [367, 137] width 2 height 3
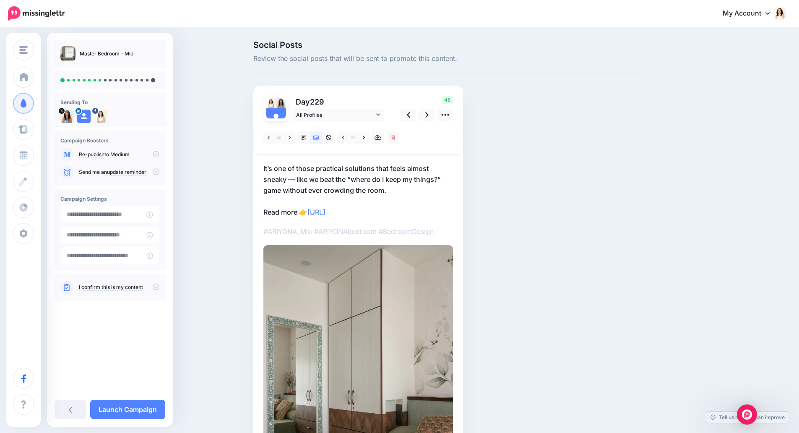
click at [364, 171] on p "It’s one of those practical solutions that feels almost sneaky — like we beat t…" at bounding box center [358, 190] width 190 height 55
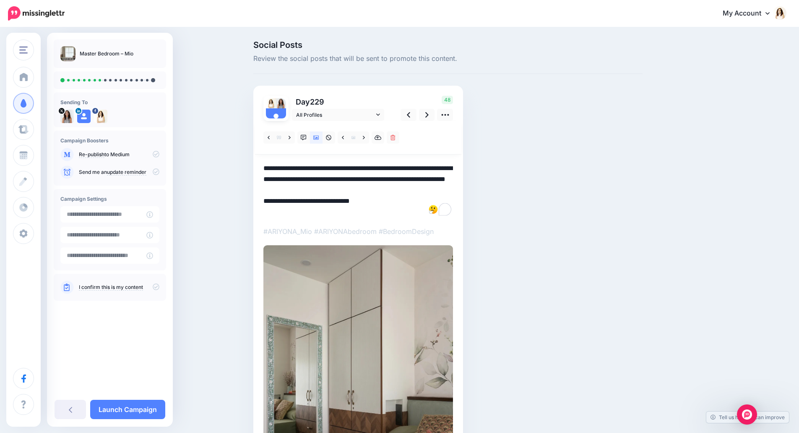
drag, startPoint x: 403, startPoint y: 192, endPoint x: 255, endPoint y: 163, distance: 150.8
click at [255, 163] on div "Social Posts Review the social posts that will be sent to promote this content.…" at bounding box center [448, 289] width 402 height 497
paste textarea "**********"
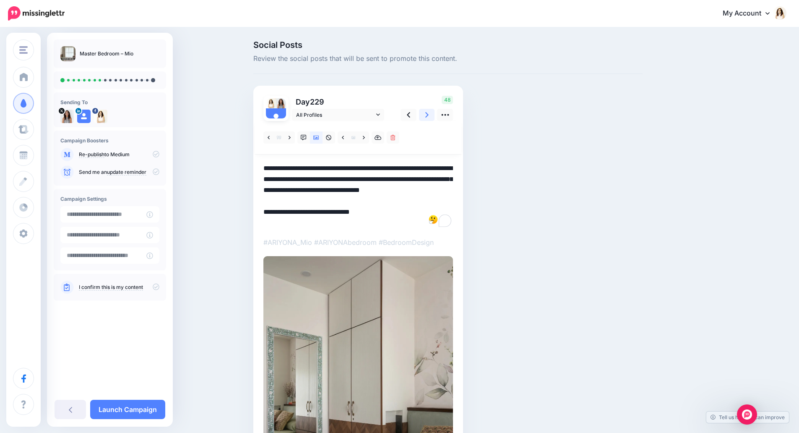
click at [432, 113] on link at bounding box center [427, 115] width 16 height 12
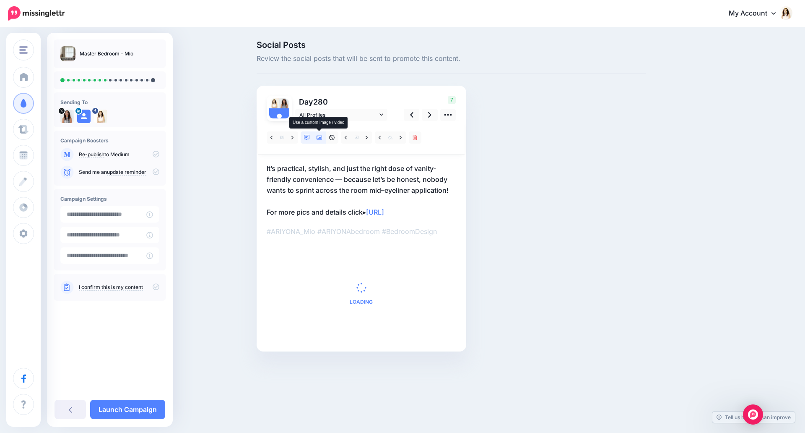
click at [321, 140] on icon at bounding box center [320, 138] width 6 height 6
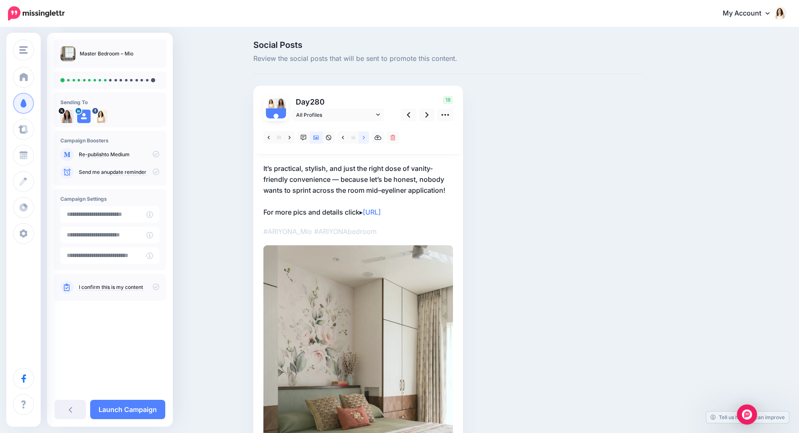
click at [365, 137] on icon at bounding box center [364, 137] width 2 height 3
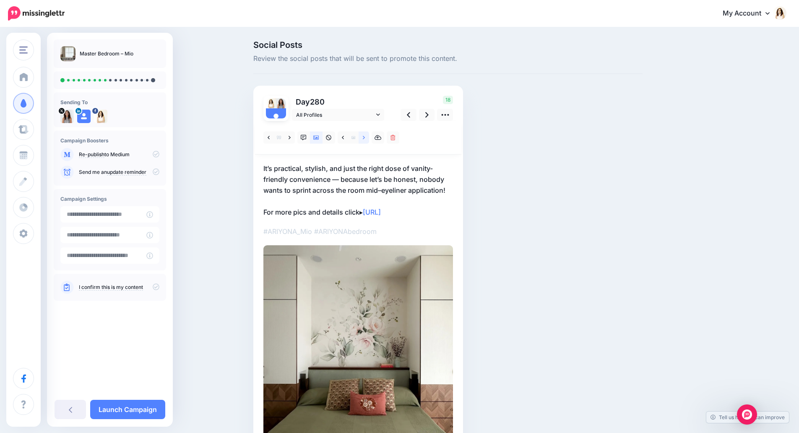
click at [365, 137] on icon at bounding box center [364, 137] width 2 height 3
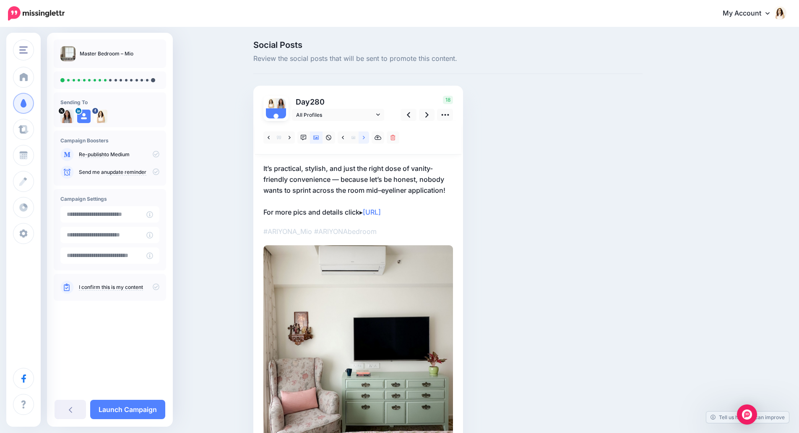
click at [365, 137] on icon at bounding box center [364, 137] width 2 height 3
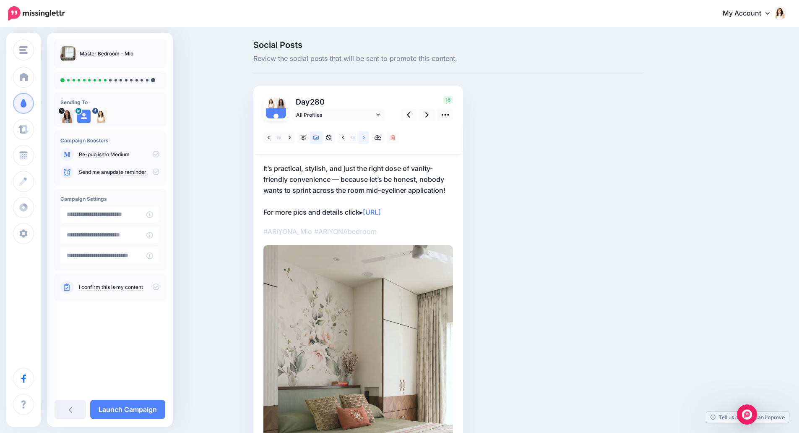
click at [365, 137] on icon at bounding box center [364, 137] width 2 height 3
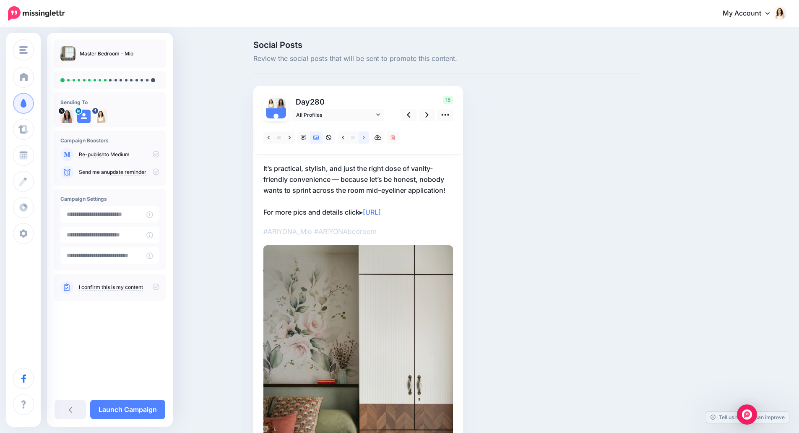
click at [365, 137] on icon at bounding box center [364, 137] width 2 height 3
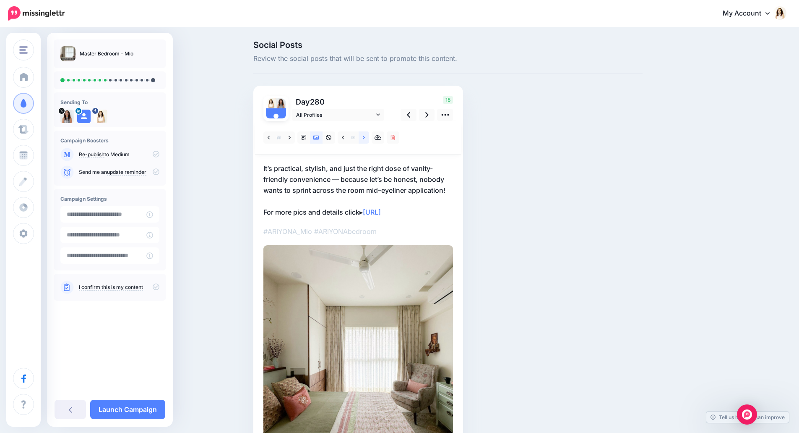
click at [365, 137] on icon at bounding box center [364, 137] width 2 height 3
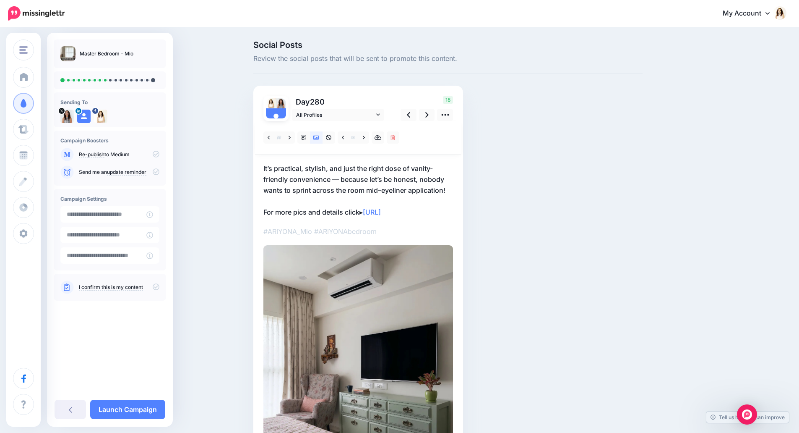
click at [371, 169] on p "It’s practical, stylish, and just the right dose of vanity-friendly convenience…" at bounding box center [358, 190] width 190 height 55
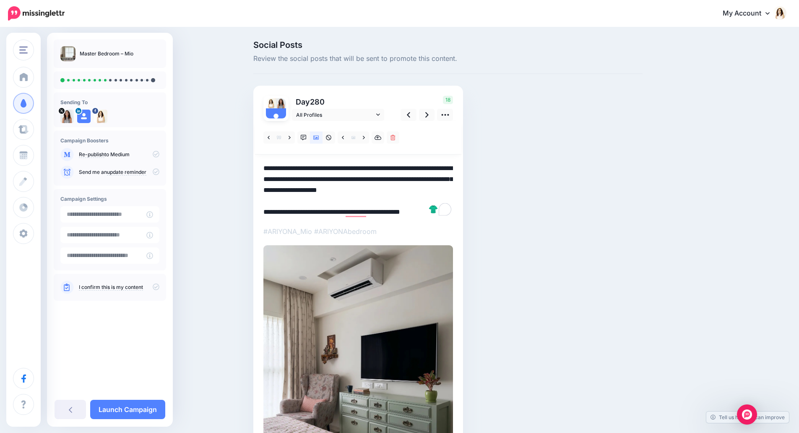
click at [459, 191] on div "Day 280 All Profiles" at bounding box center [358, 301] width 210 height 430
drag, startPoint x: 450, startPoint y: 191, endPoint x: 255, endPoint y: 159, distance: 197.7
click at [255, 159] on div "Social Posts Review the social posts that will be sent to promote this content.…" at bounding box center [448, 291] width 402 height 500
paste textarea "To enrich screen reader interactions, please activate Accessibility in Grammarl…"
click at [429, 116] on icon at bounding box center [426, 114] width 3 height 9
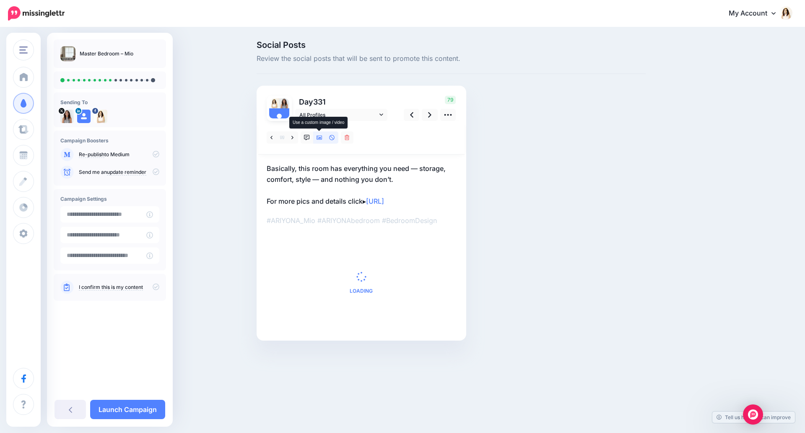
click at [322, 140] on icon at bounding box center [320, 138] width 6 height 6
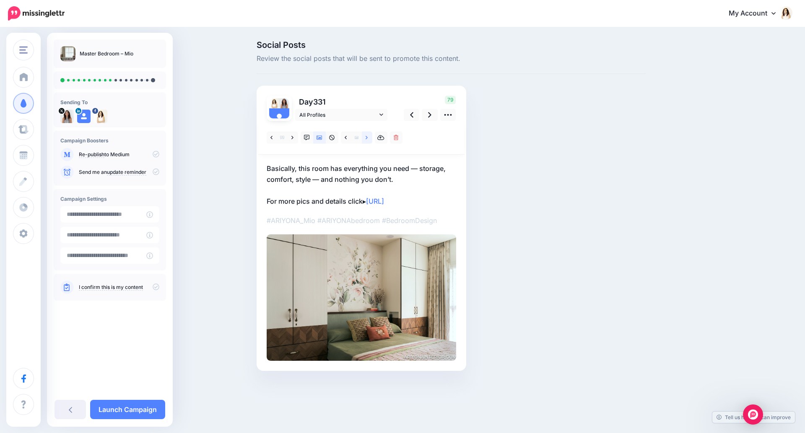
click at [370, 140] on link at bounding box center [367, 137] width 10 height 12
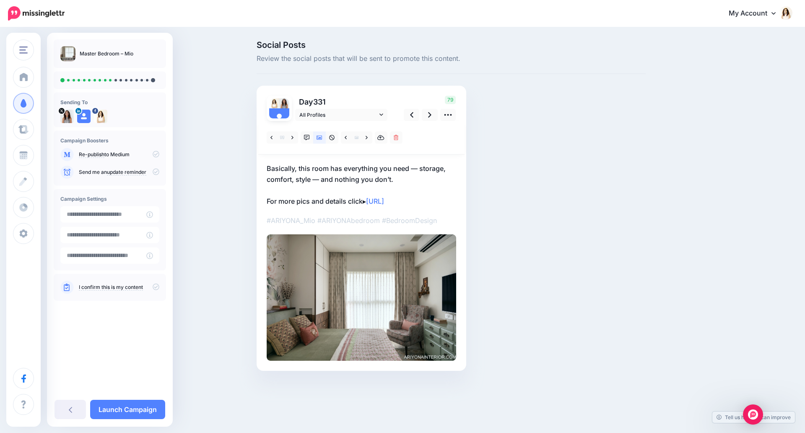
click at [353, 171] on p "Basically, this room has everything you need — storage, comfort, style — and no…" at bounding box center [362, 185] width 190 height 44
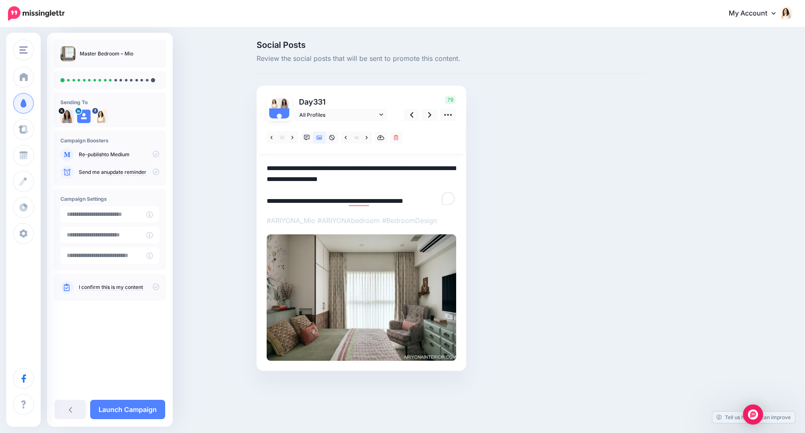
drag, startPoint x: 405, startPoint y: 178, endPoint x: 236, endPoint y: 167, distance: 169.4
click at [236, 167] on div "Social Posts Review the social posts that will be sent to promote this content.…" at bounding box center [402, 218] width 805 height 380
paste textarea "**********"
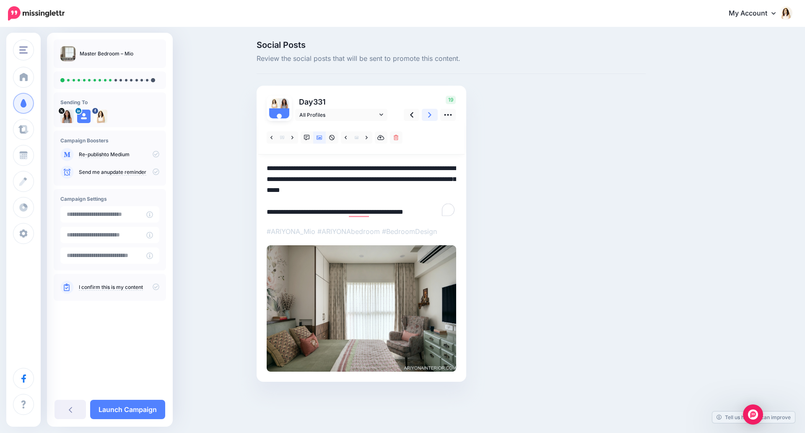
click at [431, 115] on icon at bounding box center [429, 114] width 3 height 5
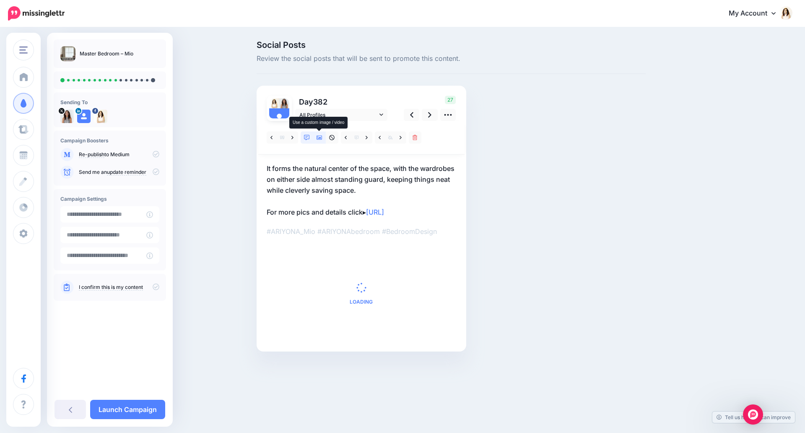
click at [318, 140] on icon at bounding box center [320, 138] width 6 height 6
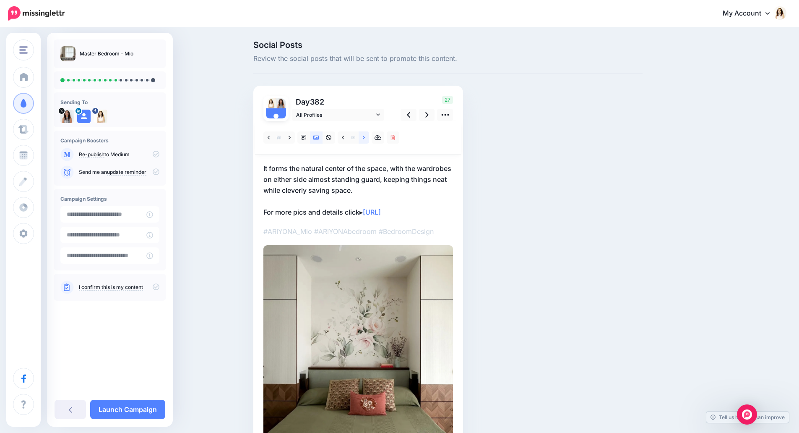
click at [367, 142] on link at bounding box center [364, 137] width 10 height 12
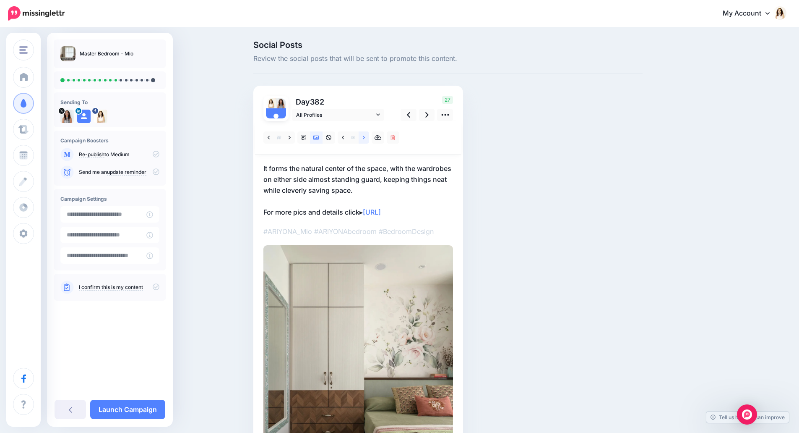
click at [367, 142] on link at bounding box center [364, 137] width 10 height 12
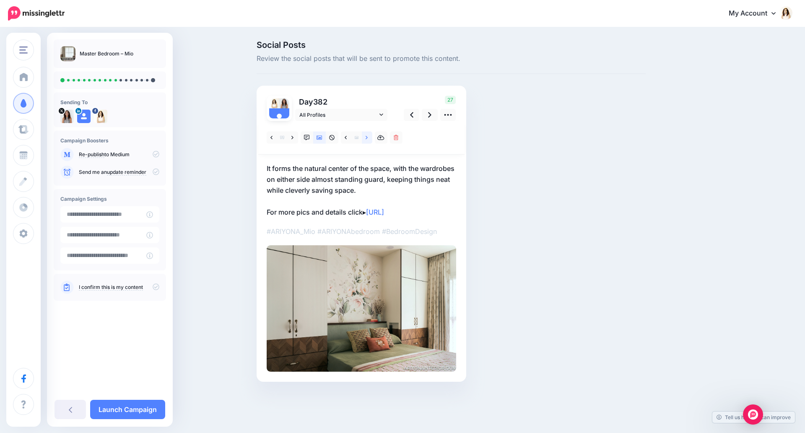
click at [367, 142] on link at bounding box center [367, 137] width 10 height 12
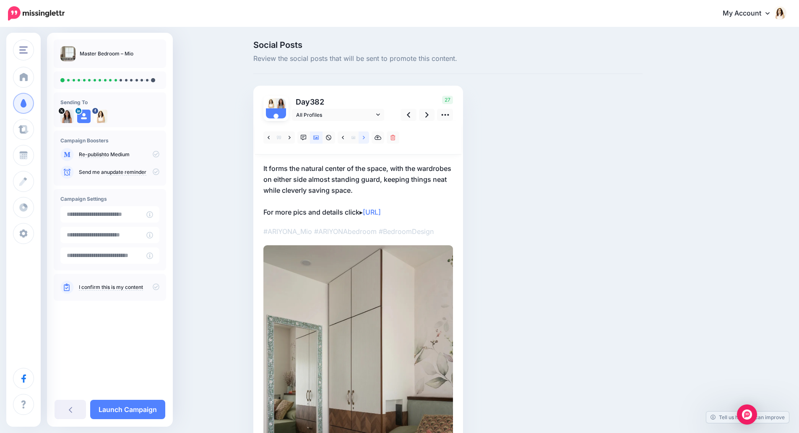
click at [367, 142] on link at bounding box center [364, 137] width 10 height 12
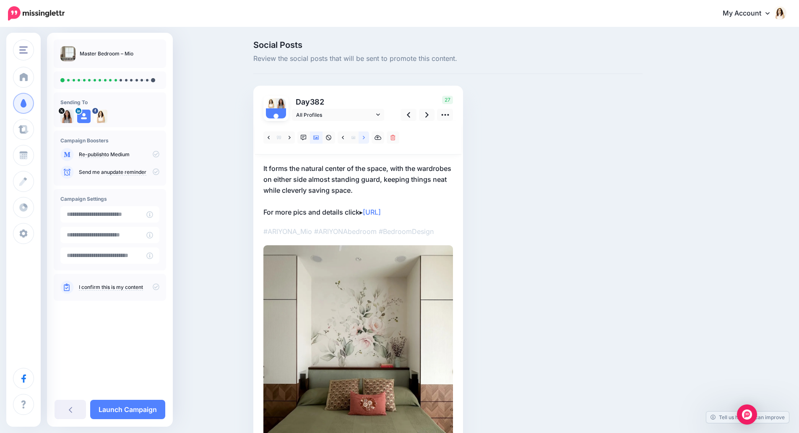
click at [367, 142] on link at bounding box center [364, 137] width 10 height 12
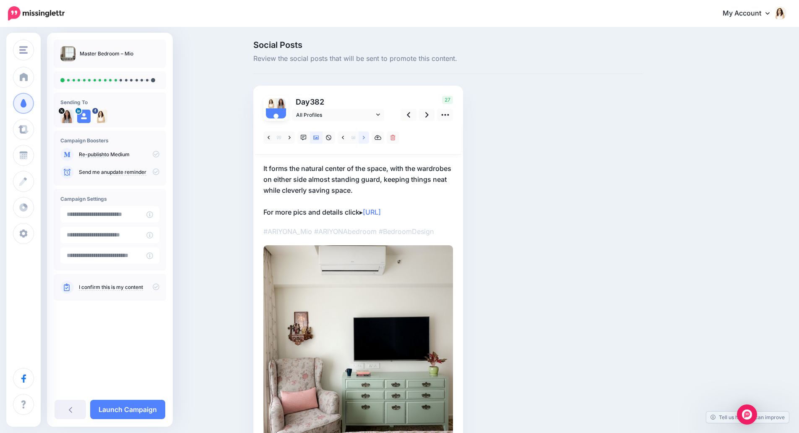
click at [367, 142] on link at bounding box center [364, 137] width 10 height 12
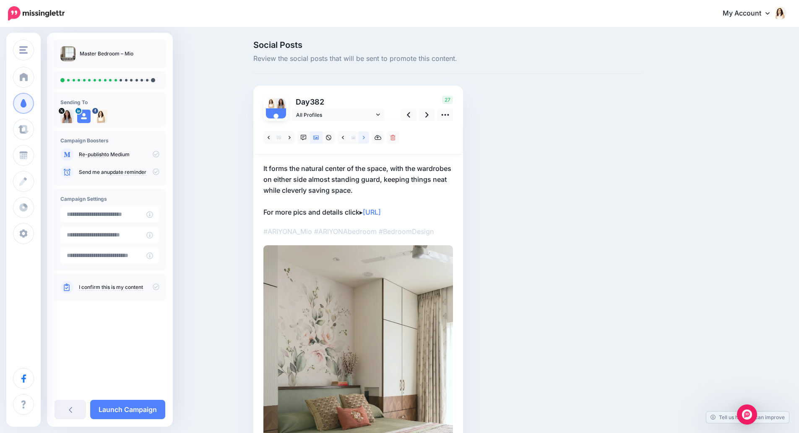
click at [367, 142] on link at bounding box center [364, 137] width 10 height 12
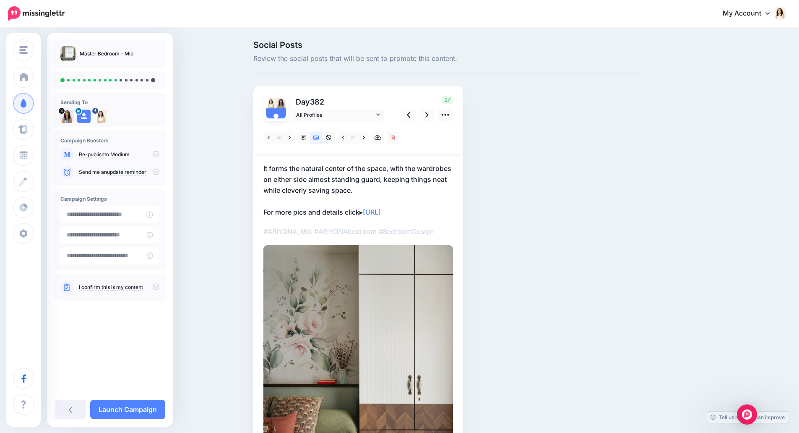
drag, startPoint x: 367, startPoint y: 176, endPoint x: 383, endPoint y: 183, distance: 17.1
click at [367, 176] on p "It forms the natural center of the space, with the wardrobes on either side alm…" at bounding box center [358, 190] width 190 height 55
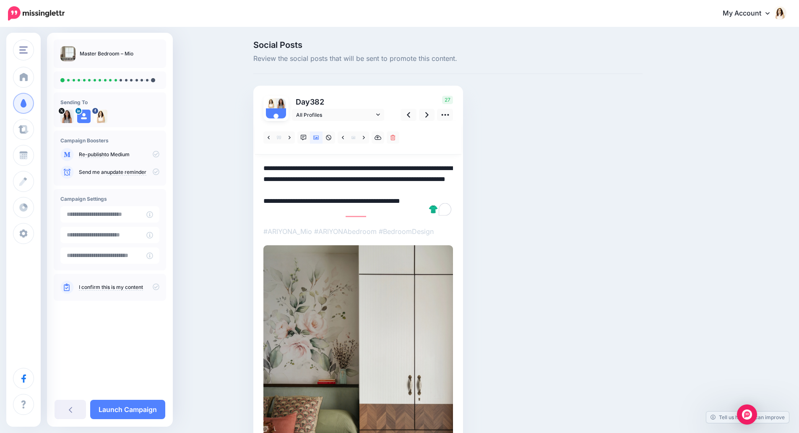
drag, startPoint x: 407, startPoint y: 191, endPoint x: 251, endPoint y: 160, distance: 158.6
click at [251, 160] on div "Social Posts Review the social posts that will be sent to promote this content.…" at bounding box center [448, 296] width 402 height 511
paste textarea "To enrich screen reader interactions, please activate Accessibility in Grammarl…"
click at [427, 115] on link at bounding box center [427, 115] width 16 height 12
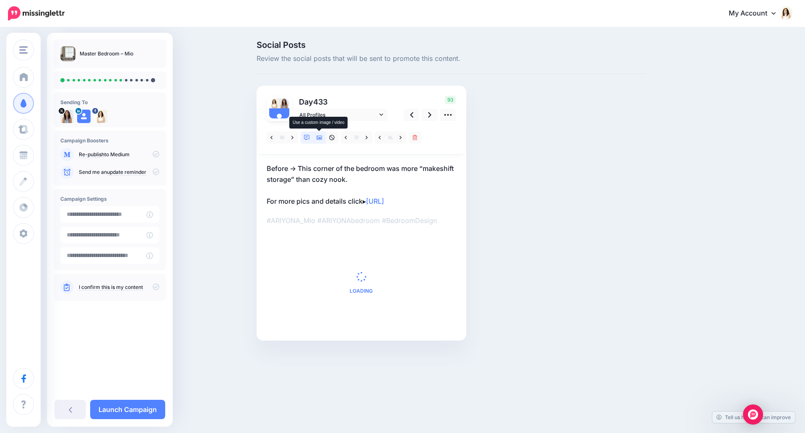
click at [319, 138] on icon at bounding box center [320, 138] width 6 height 4
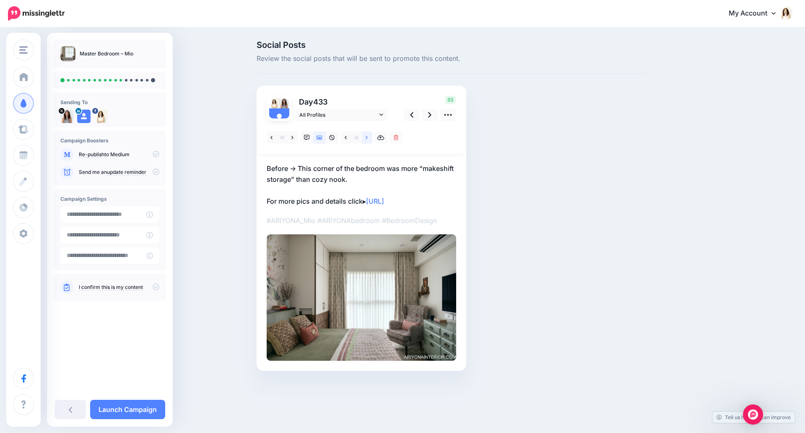
click at [369, 140] on link at bounding box center [367, 137] width 10 height 12
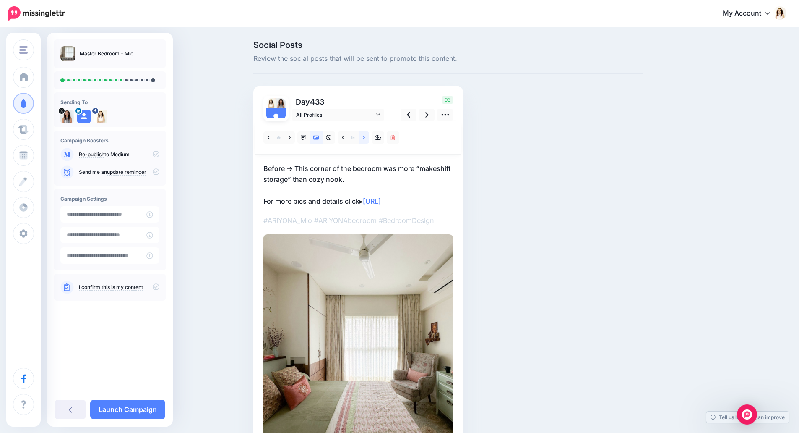
click at [369, 140] on link at bounding box center [364, 137] width 10 height 12
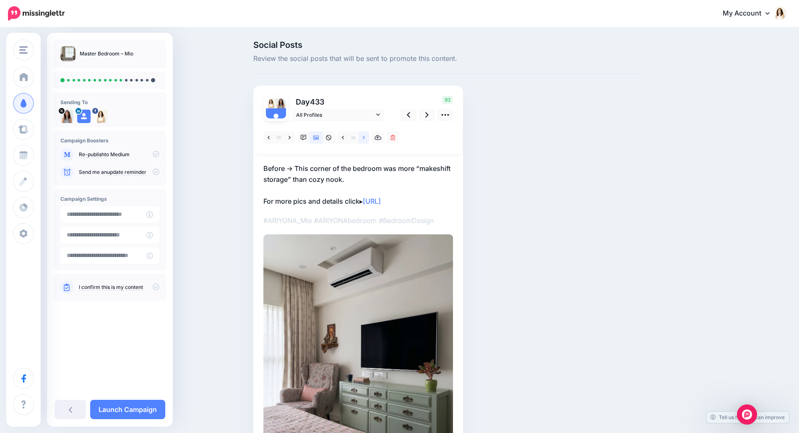
click at [369, 140] on link at bounding box center [364, 137] width 10 height 12
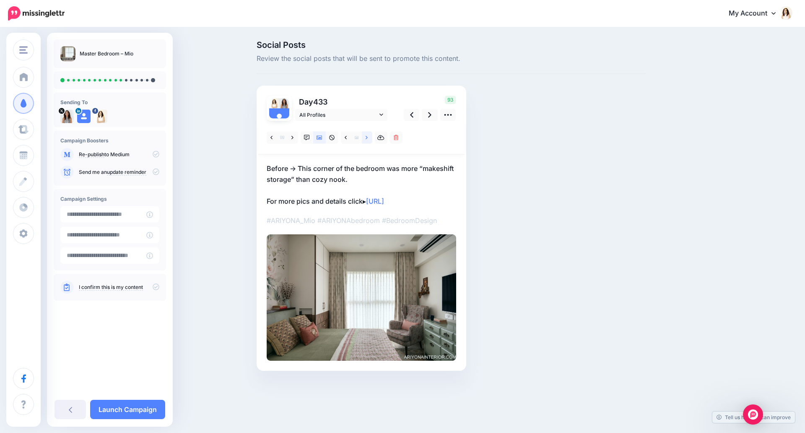
click at [369, 140] on link at bounding box center [367, 137] width 10 height 12
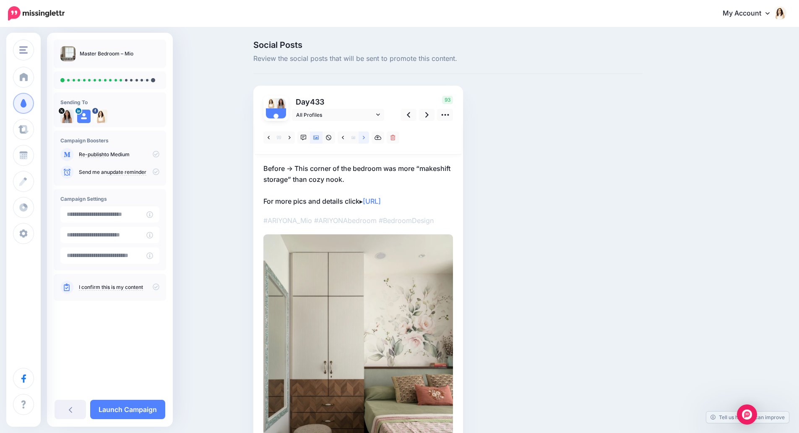
click at [369, 140] on link at bounding box center [364, 137] width 10 height 12
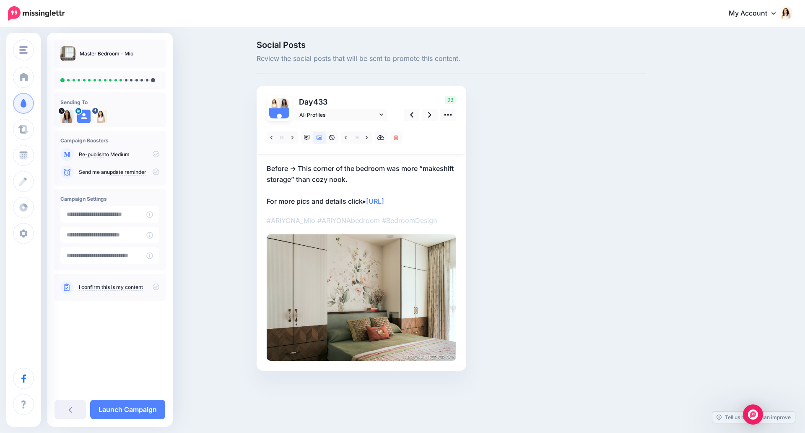
click at [336, 176] on p "Before → This corner of the bedroom was more “makeshift storage” than cozy nook…" at bounding box center [362, 185] width 190 height 44
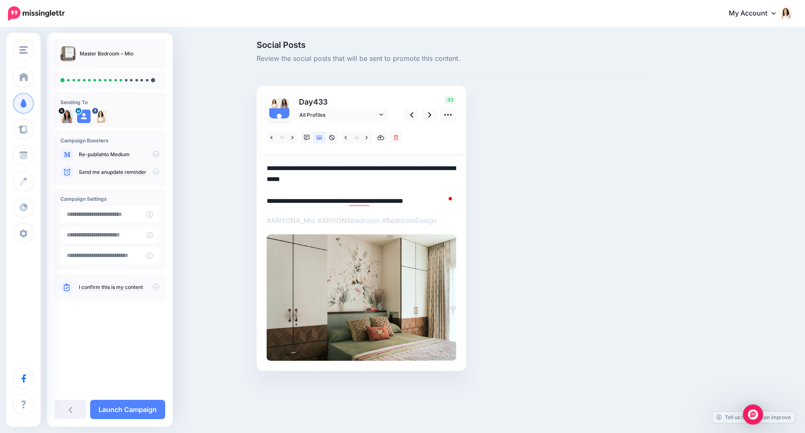
drag, startPoint x: 355, startPoint y: 180, endPoint x: 246, endPoint y: 160, distance: 111.2
click at [246, 160] on div "Social Posts Review the social posts that will be sent to promote this content.…" at bounding box center [402, 218] width 805 height 380
paste textarea "**********"
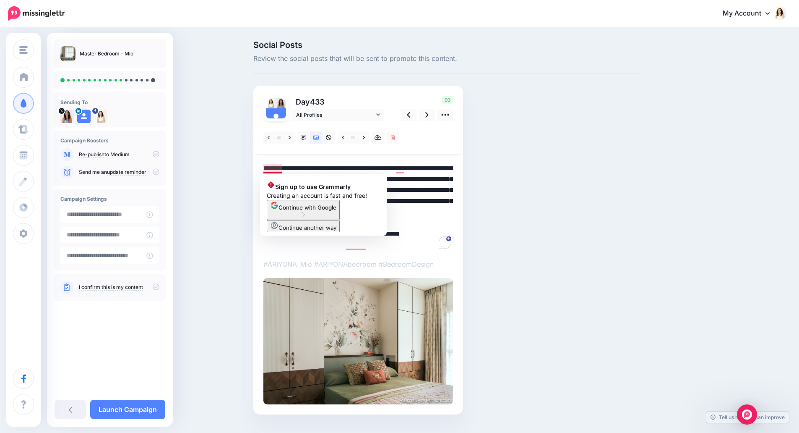
drag, startPoint x: 270, startPoint y: 168, endPoint x: 261, endPoint y: 168, distance: 8.8
click at [261, 168] on div "Day 433 All Profiles" at bounding box center [358, 250] width 210 height 328
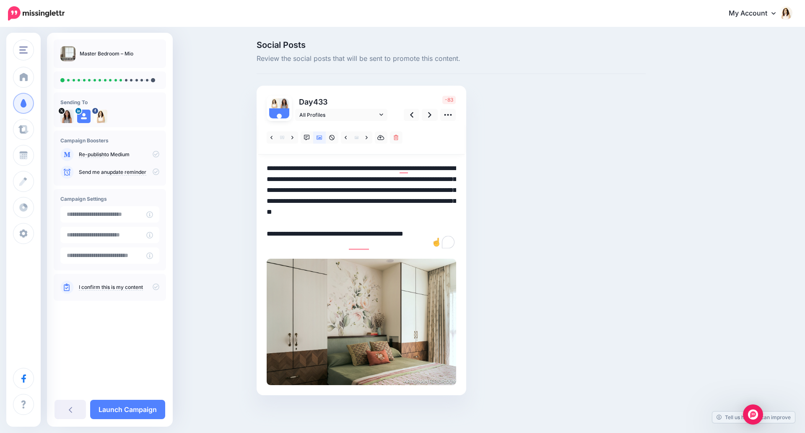
drag, startPoint x: 395, startPoint y: 191, endPoint x: 266, endPoint y: 182, distance: 129.5
click at [266, 182] on div "Day 433 All Profiles" at bounding box center [362, 240] width 210 height 309
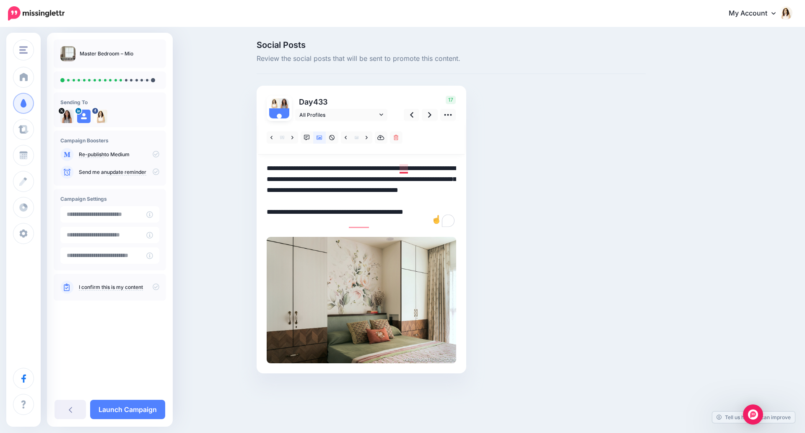
click at [407, 170] on textarea "**********" at bounding box center [362, 195] width 190 height 65
click at [354, 190] on textarea "**********" at bounding box center [362, 195] width 190 height 65
drag, startPoint x: 394, startPoint y: 202, endPoint x: 287, endPoint y: 201, distance: 107.8
click at [287, 201] on textarea "**********" at bounding box center [362, 195] width 190 height 65
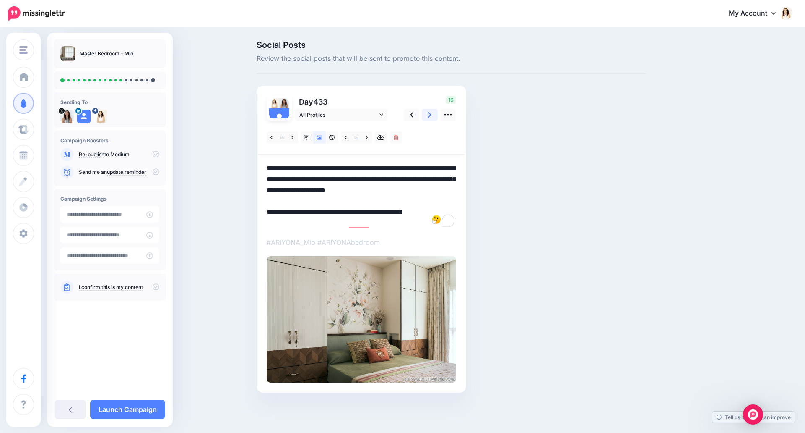
click at [431, 115] on icon at bounding box center [429, 114] width 3 height 5
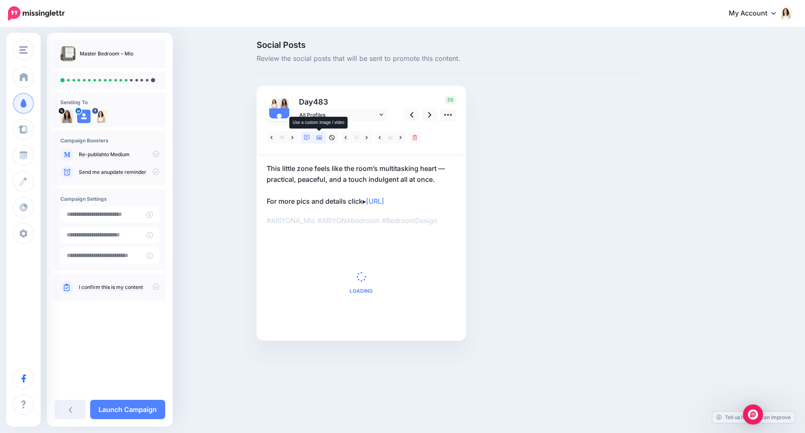
click at [318, 137] on icon at bounding box center [320, 138] width 6 height 6
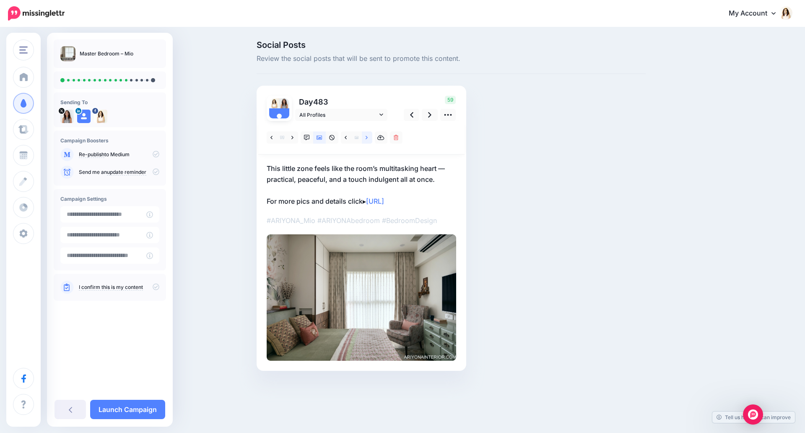
click at [370, 141] on link at bounding box center [367, 137] width 10 height 12
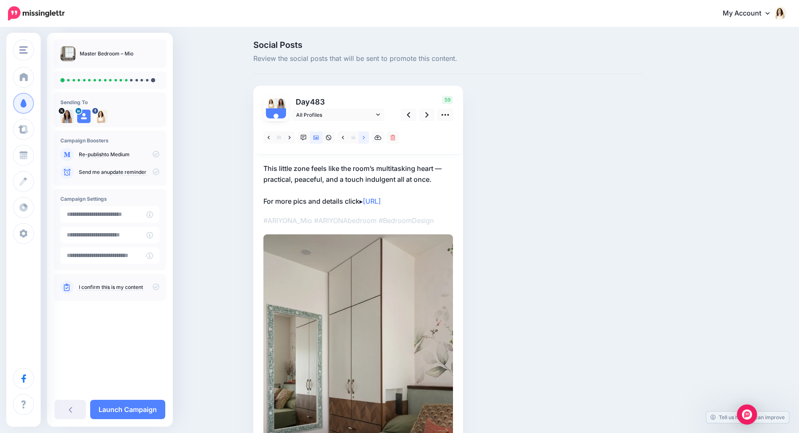
click at [369, 141] on link at bounding box center [364, 137] width 10 height 12
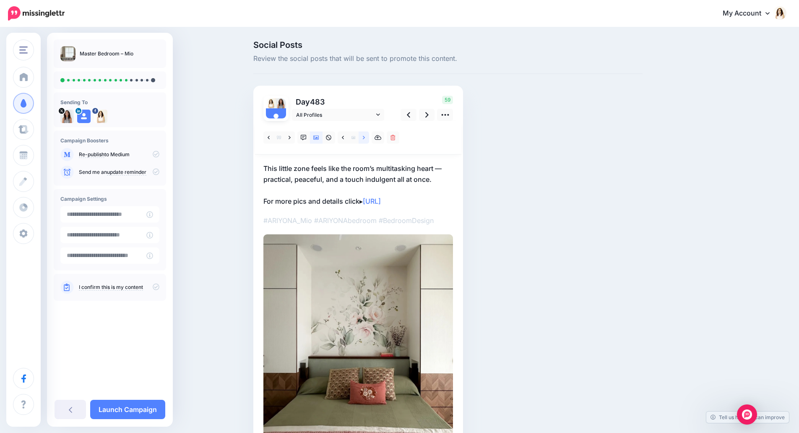
click at [369, 141] on link at bounding box center [364, 137] width 10 height 12
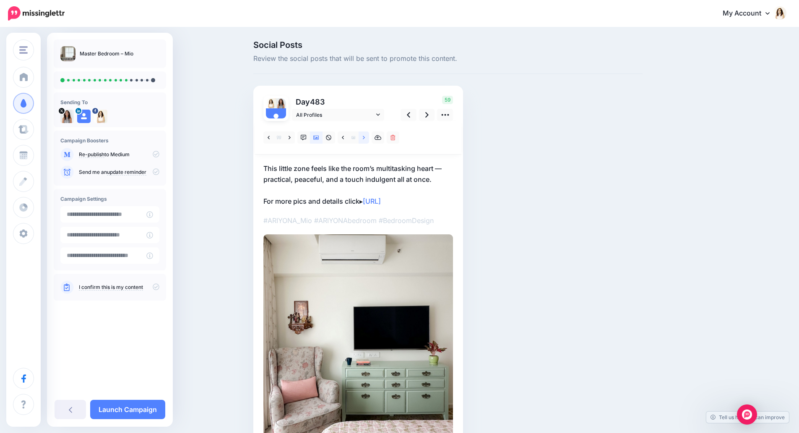
click at [369, 141] on link at bounding box center [364, 137] width 10 height 12
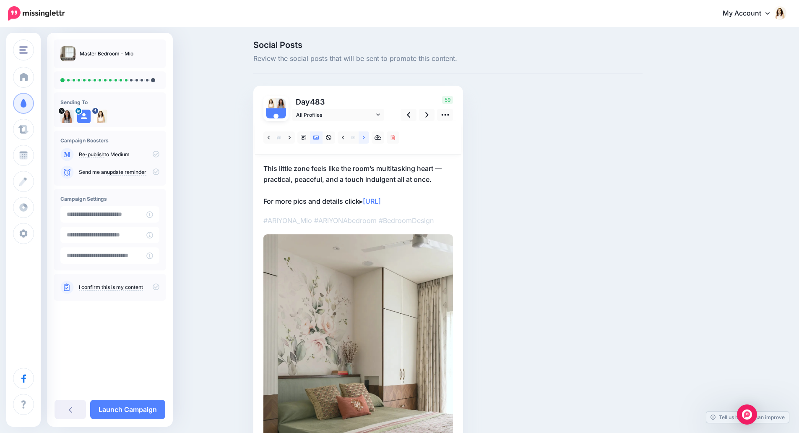
click at [369, 141] on link at bounding box center [364, 137] width 10 height 12
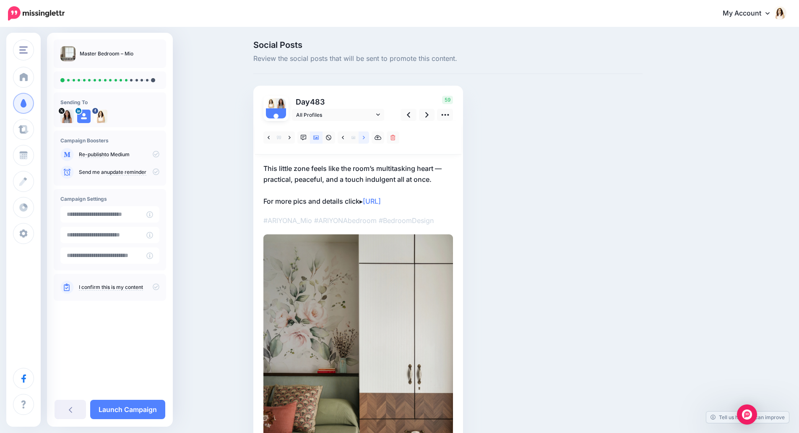
click at [369, 141] on link at bounding box center [364, 137] width 10 height 12
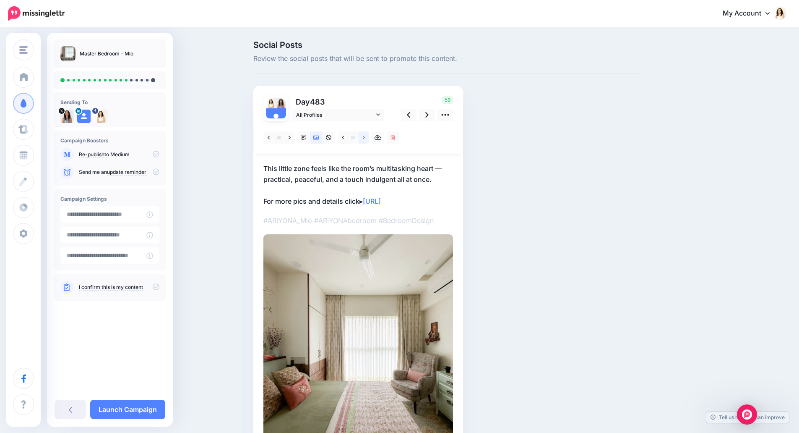
click at [369, 141] on link at bounding box center [364, 137] width 10 height 12
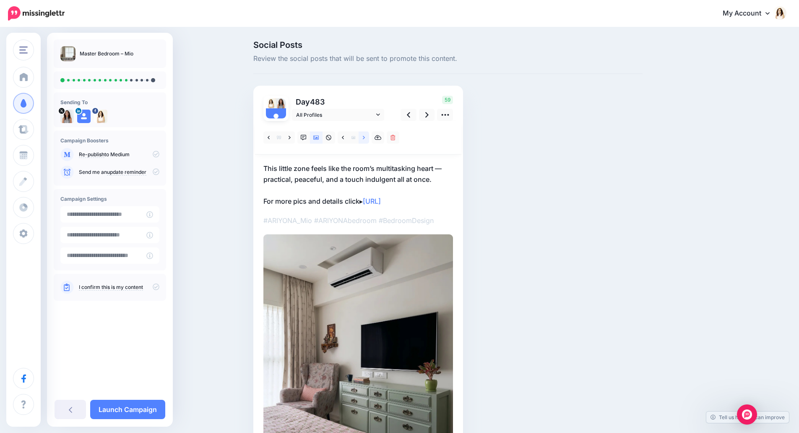
click at [369, 141] on link at bounding box center [364, 137] width 10 height 12
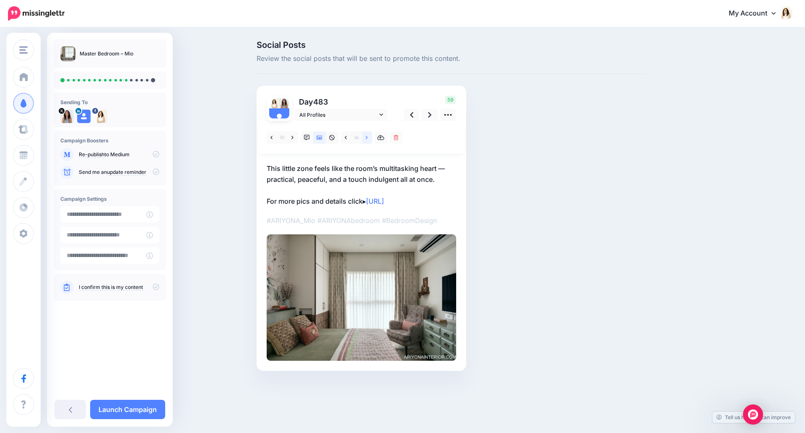
click at [370, 141] on link at bounding box center [367, 137] width 10 height 12
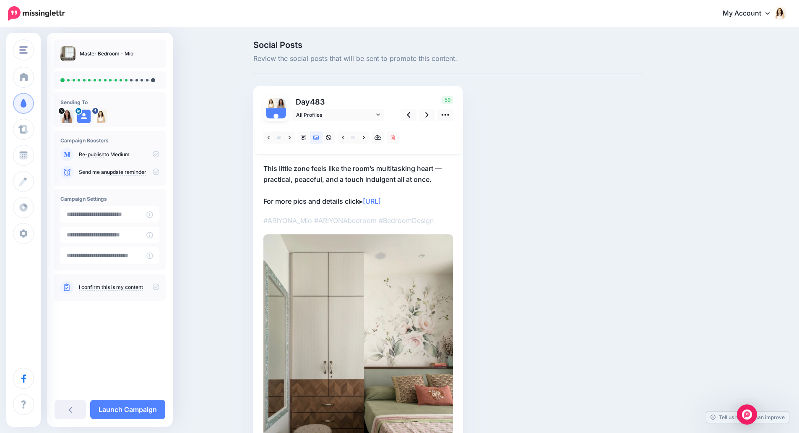
click at [394, 169] on p "This little zone feels like the room’s multitasking heart — practical, peaceful…" at bounding box center [358, 185] width 190 height 44
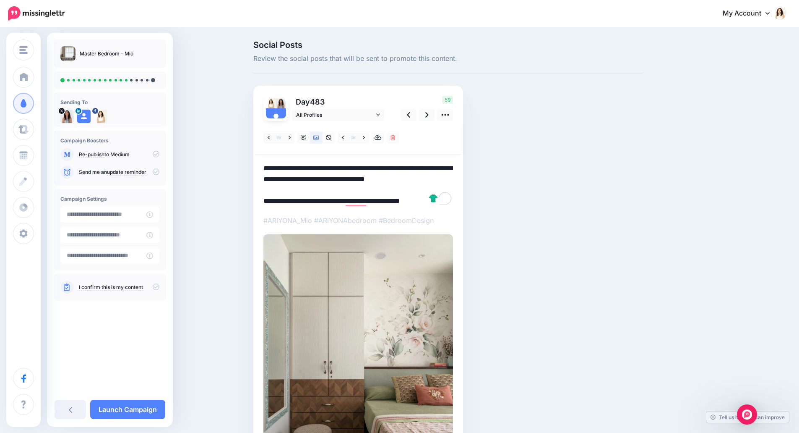
drag, startPoint x: 443, startPoint y: 180, endPoint x: 251, endPoint y: 157, distance: 193.1
click at [251, 157] on div "Social Posts Review the social posts that will be sent to promote this content.…" at bounding box center [448, 282] width 402 height 483
paste textarea "**********"
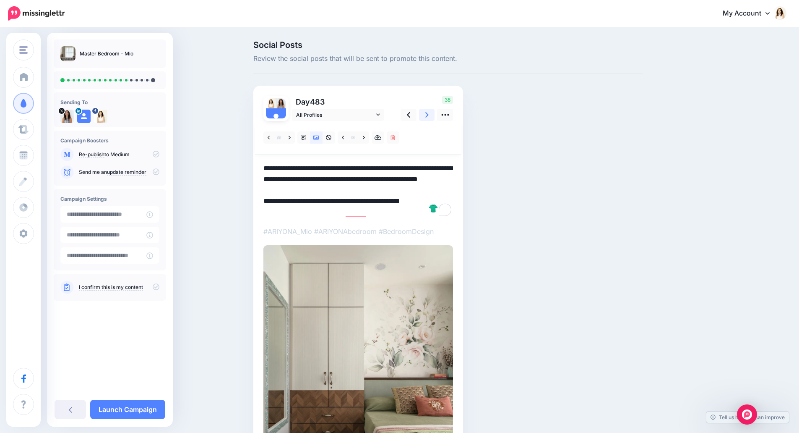
click at [429, 116] on icon at bounding box center [426, 114] width 3 height 9
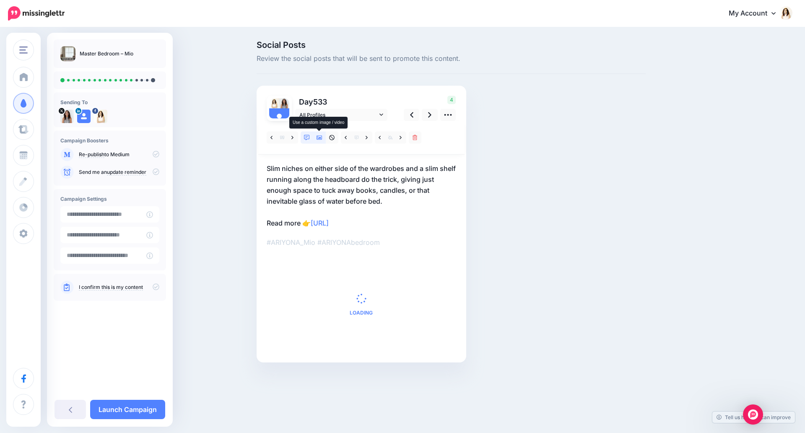
click at [320, 138] on icon at bounding box center [320, 138] width 6 height 4
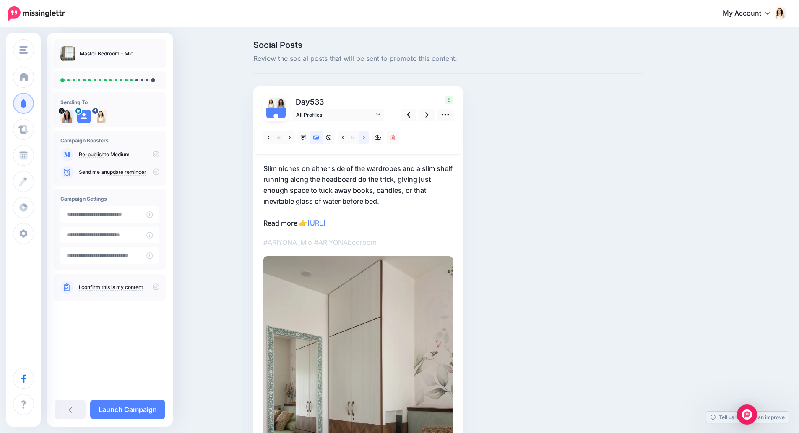
click at [364, 138] on link at bounding box center [364, 137] width 10 height 12
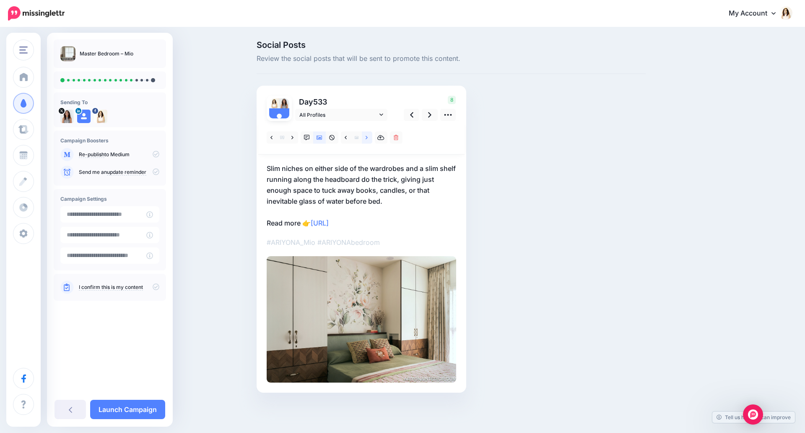
click at [364, 138] on link at bounding box center [367, 137] width 10 height 12
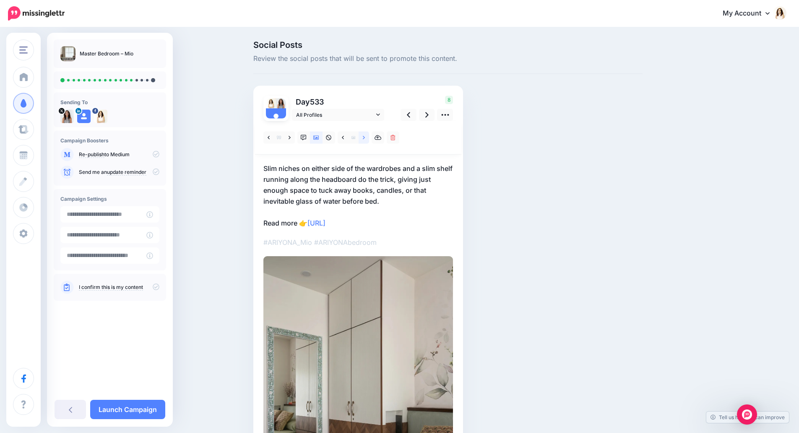
click at [364, 138] on link at bounding box center [364, 137] width 10 height 12
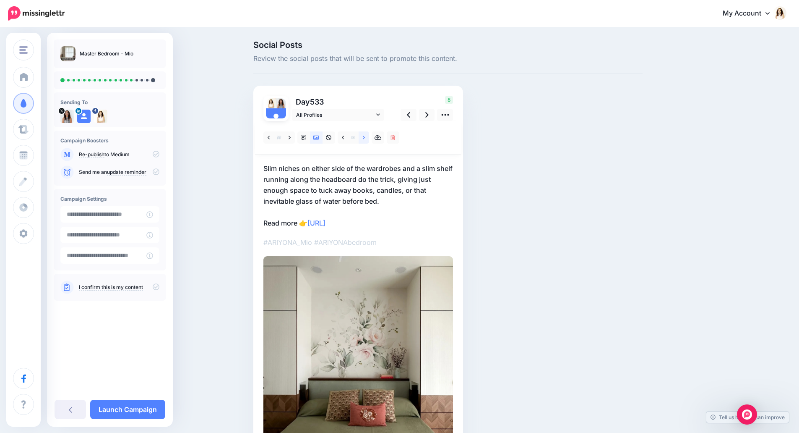
click at [364, 138] on link at bounding box center [364, 137] width 10 height 12
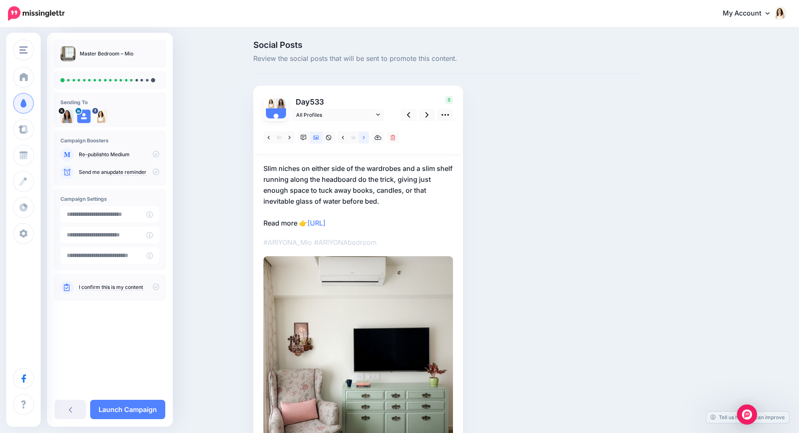
click at [364, 138] on link at bounding box center [364, 137] width 10 height 12
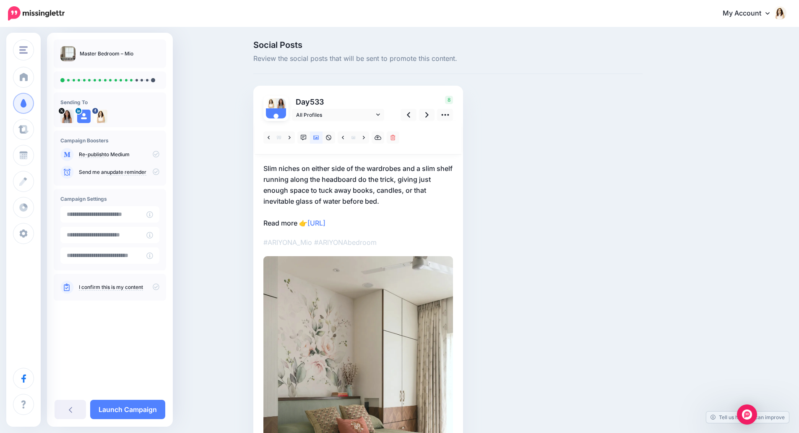
drag, startPoint x: 361, startPoint y: 181, endPoint x: 370, endPoint y: 188, distance: 11.9
click at [361, 181] on p "Slim niches on either side of the wardrobes and a slim shelf running along the …" at bounding box center [358, 195] width 190 height 65
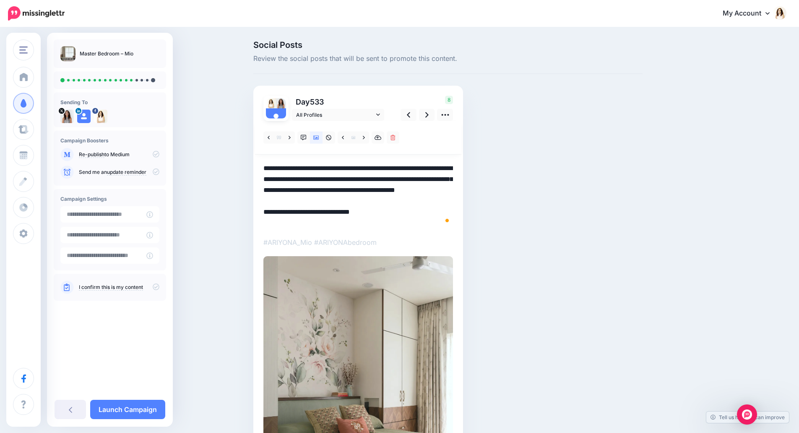
drag, startPoint x: 386, startPoint y: 201, endPoint x: 245, endPoint y: 152, distance: 149.1
click at [245, 152] on div "Social Posts Review the social posts that will be sent to promote this content.…" at bounding box center [399, 295] width 799 height 534
paste textarea "To enrich screen reader interactions, please activate Accessibility in Grammarl…"
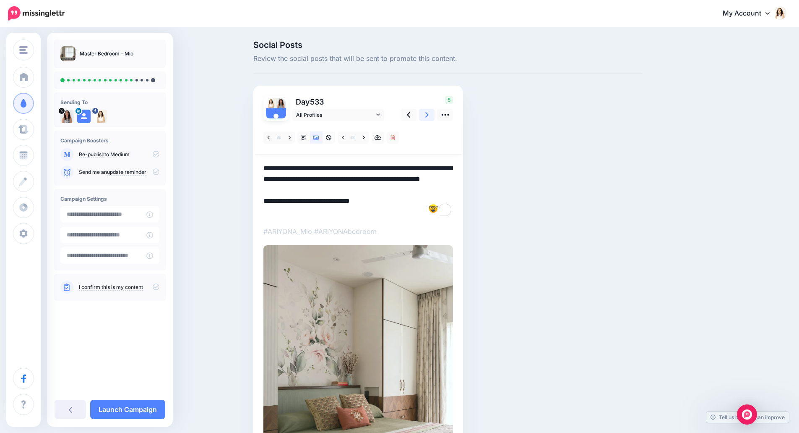
click at [429, 113] on icon at bounding box center [426, 114] width 3 height 9
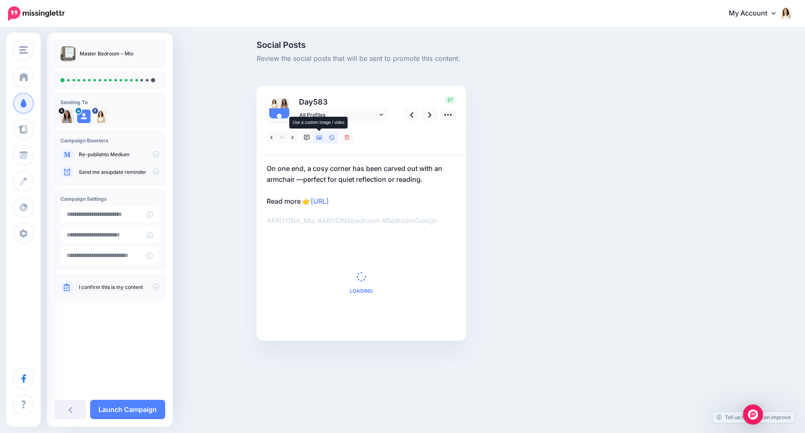
click at [317, 139] on icon at bounding box center [320, 138] width 6 height 4
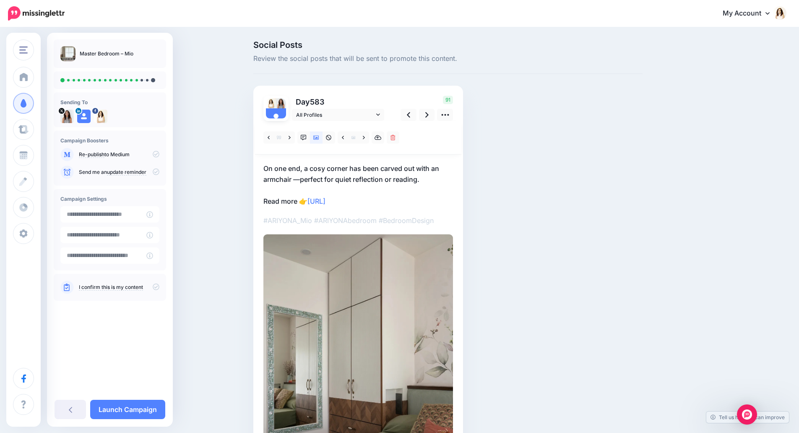
click at [423, 175] on p "On one end, a cosy corner has been carved out with an armchair —perfect for qui…" at bounding box center [358, 185] width 190 height 44
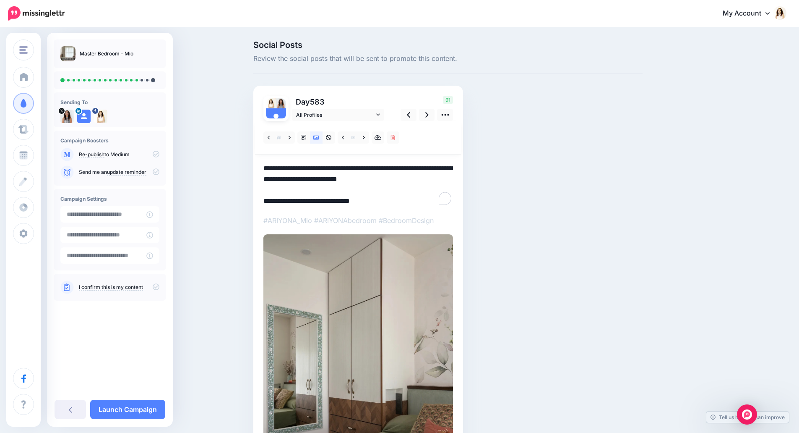
drag, startPoint x: 440, startPoint y: 181, endPoint x: 250, endPoint y: 163, distance: 190.9
click at [250, 163] on div "Social Posts Review the social posts that will be sent to promote this content.…" at bounding box center [448, 284] width 402 height 486
paste textarea "**********"
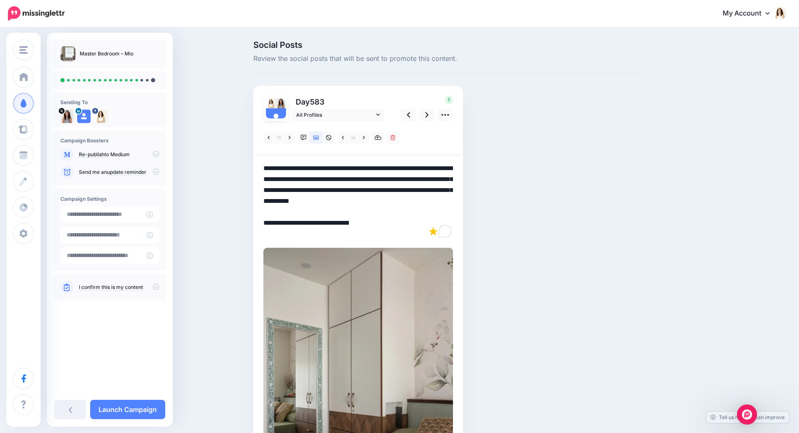
drag, startPoint x: 410, startPoint y: 181, endPoint x: 261, endPoint y: 174, distance: 149.5
click at [261, 174] on div "Day 583 All Profiles" at bounding box center [358, 301] width 210 height 430
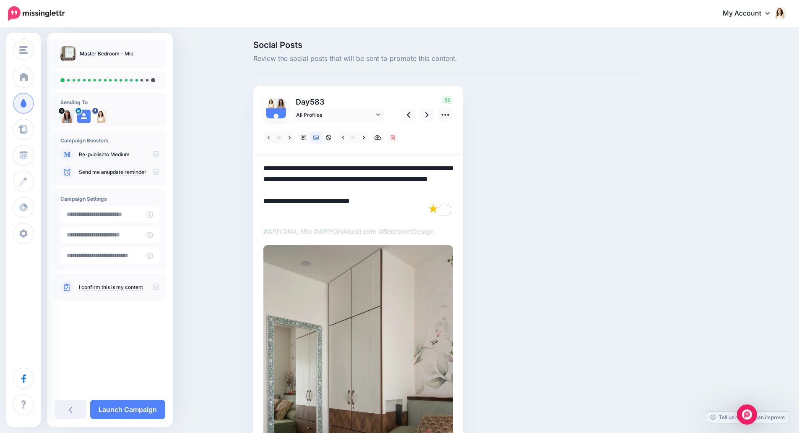
click at [360, 188] on textarea "**********" at bounding box center [358, 190] width 190 height 55
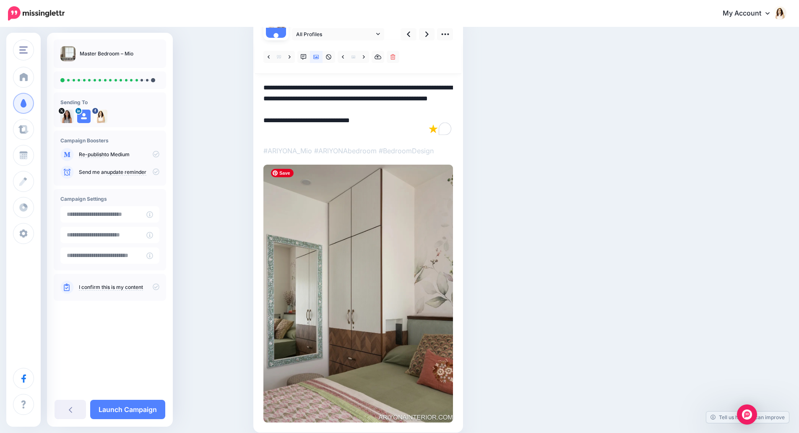
scroll to position [34, 0]
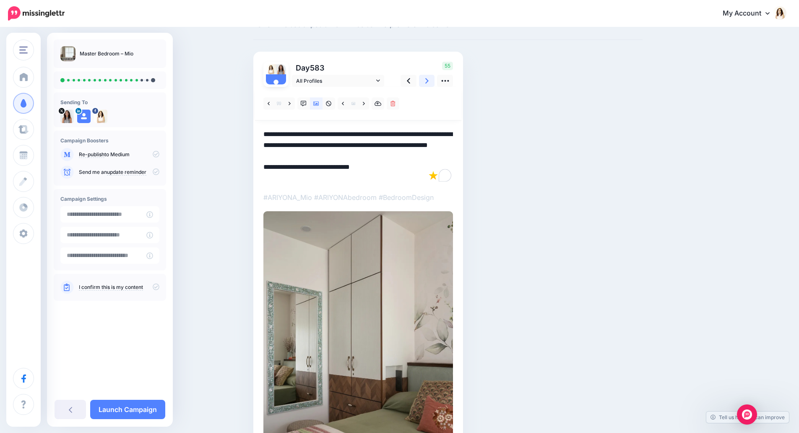
click at [428, 76] on link at bounding box center [427, 81] width 16 height 12
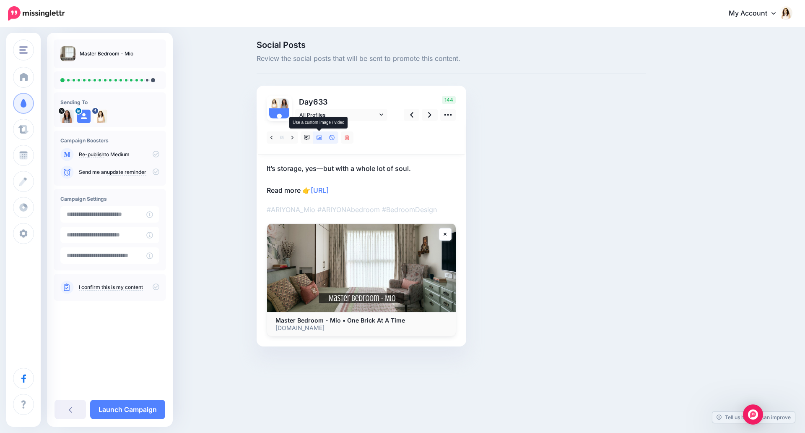
click at [320, 140] on icon at bounding box center [320, 138] width 6 height 6
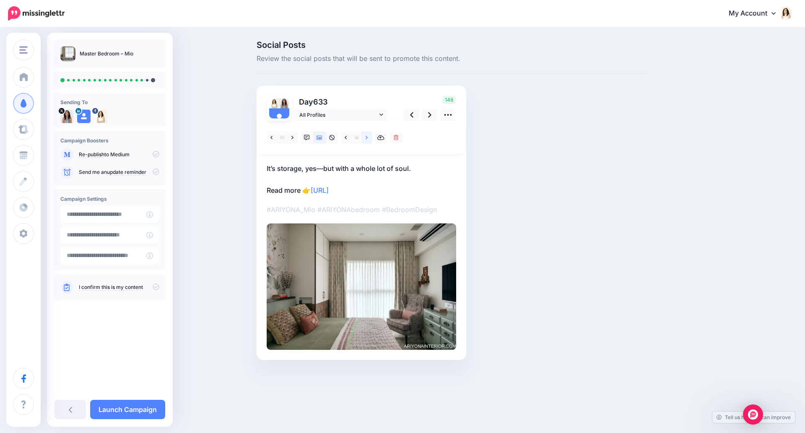
click at [369, 135] on link at bounding box center [367, 137] width 10 height 12
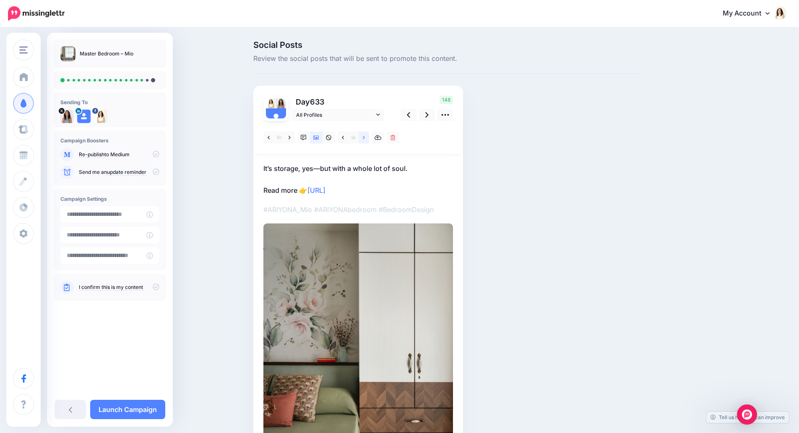
click at [369, 136] on link at bounding box center [364, 137] width 10 height 12
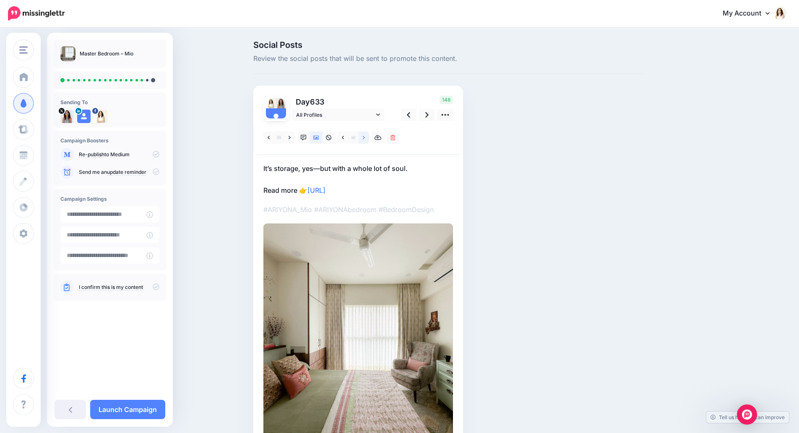
click at [369, 136] on link at bounding box center [364, 137] width 10 height 12
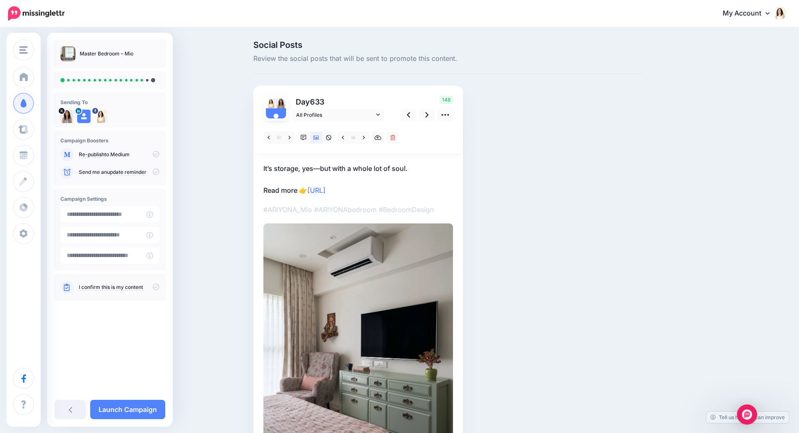
click at [346, 165] on p "It’s storage, yes—but with a whole lot of soul. Read more 👉 https://lttr.ai/Ajg…" at bounding box center [358, 179] width 190 height 33
drag, startPoint x: 426, startPoint y: 167, endPoint x: 262, endPoint y: 165, distance: 164.5
click at [262, 165] on div "Day 633 All Profiles" at bounding box center [358, 290] width 210 height 408
paste textarea "**********"
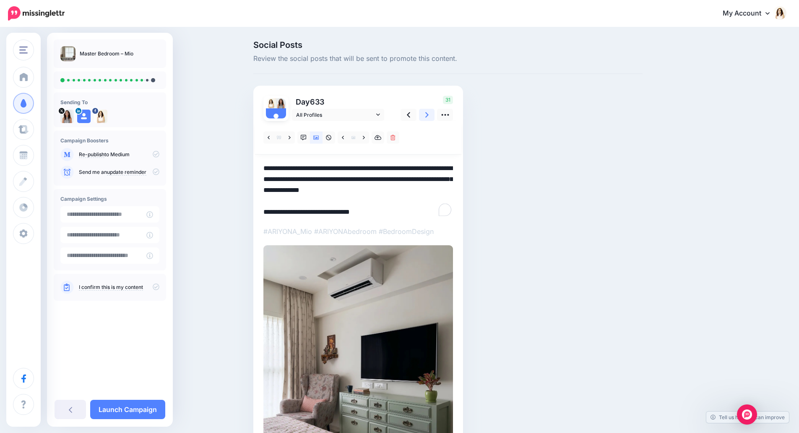
click at [429, 118] on icon at bounding box center [426, 114] width 3 height 9
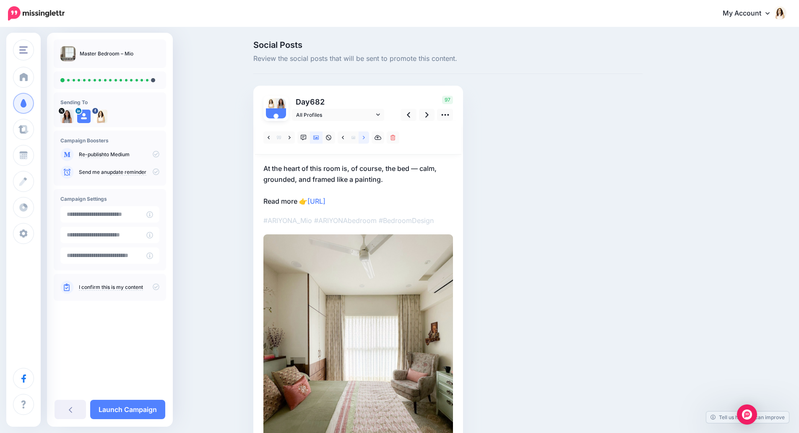
click at [369, 138] on link at bounding box center [364, 137] width 10 height 12
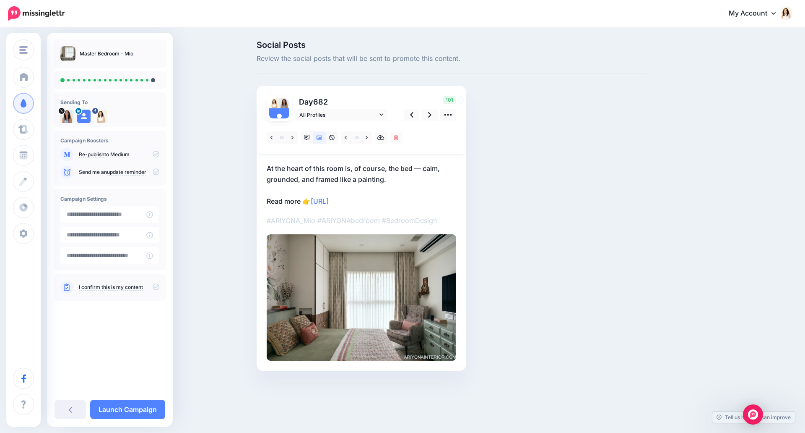
click at [371, 162] on div at bounding box center [362, 241] width 190 height 240
click at [400, 180] on p "At the heart of this room is, of course, the bed — calm, grounded, and framed l…" at bounding box center [362, 185] width 190 height 44
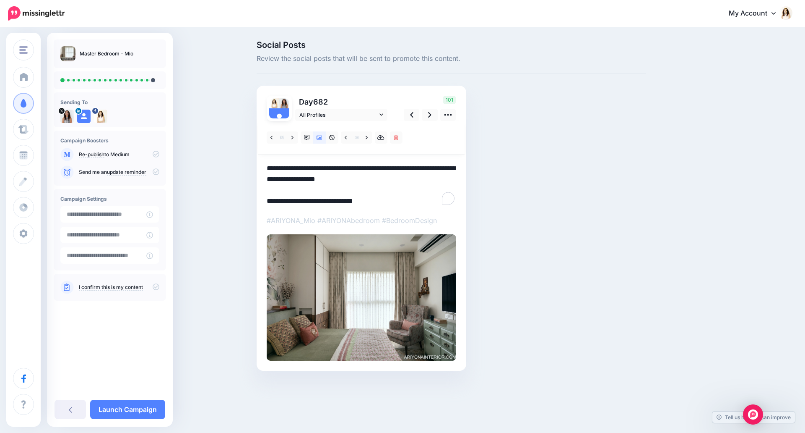
drag, startPoint x: 398, startPoint y: 180, endPoint x: 243, endPoint y: 163, distance: 155.7
click at [243, 163] on div "Social Posts Review the social posts that will be sent to promote this content.…" at bounding box center [402, 218] width 805 height 380
paste textarea "**********"
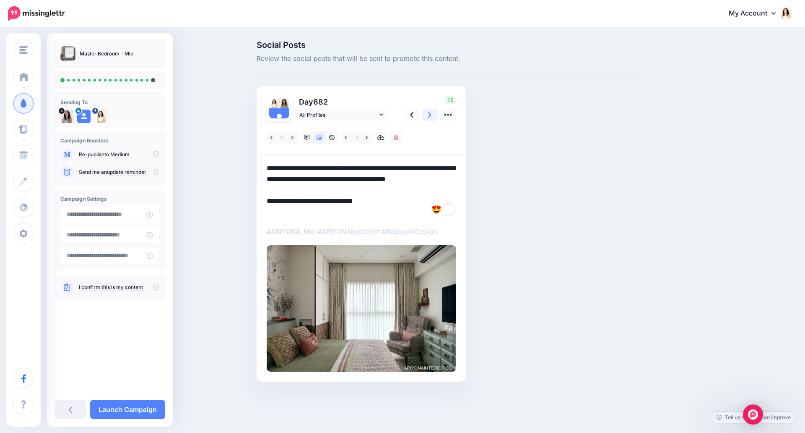
click at [432, 117] on icon at bounding box center [429, 114] width 3 height 9
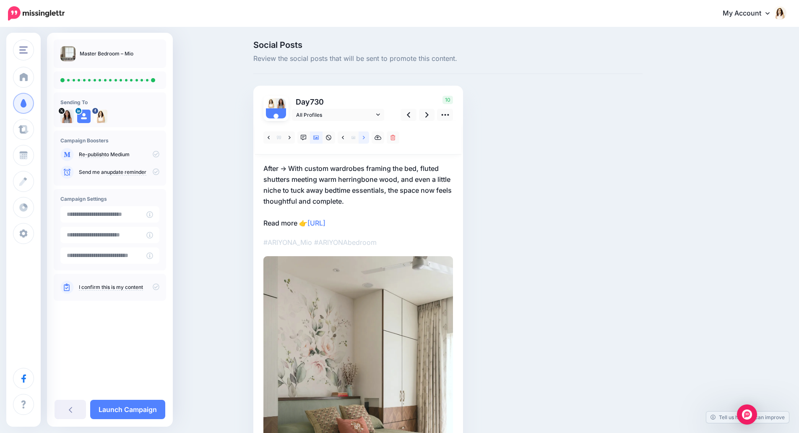
click at [365, 139] on link at bounding box center [364, 137] width 10 height 12
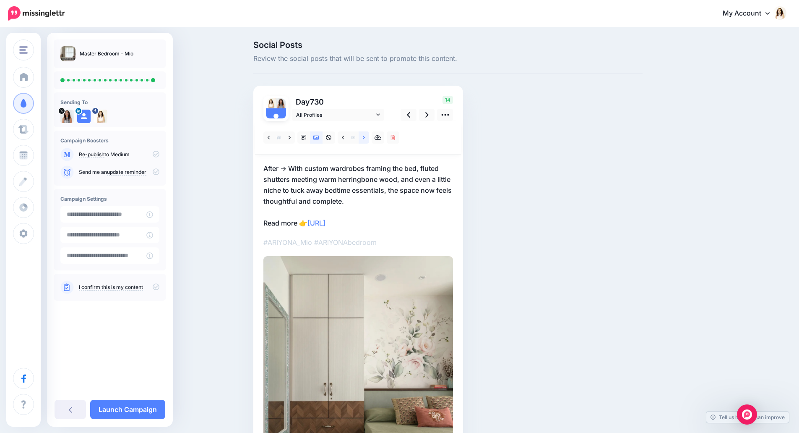
click at [365, 139] on link at bounding box center [364, 137] width 10 height 12
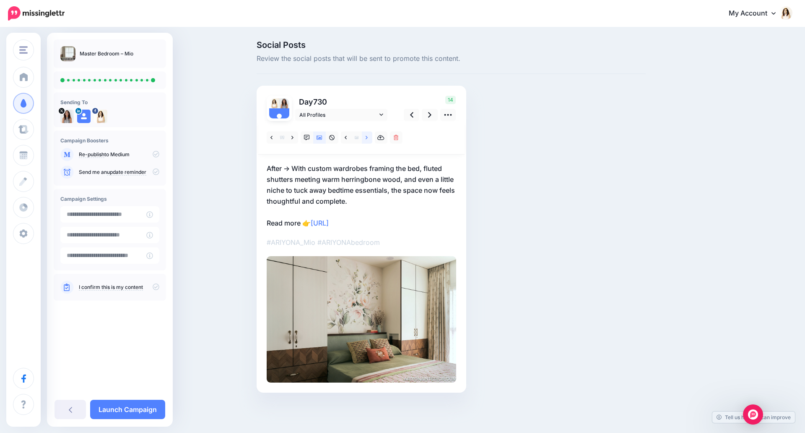
click at [365, 139] on link at bounding box center [367, 137] width 10 height 12
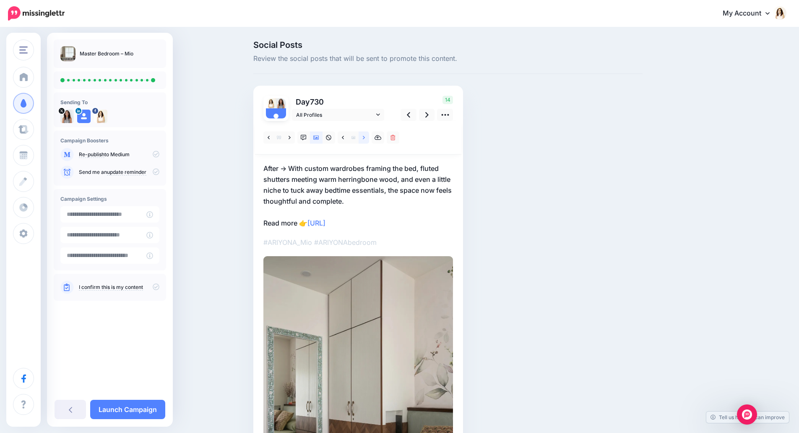
click at [365, 139] on link at bounding box center [364, 137] width 10 height 12
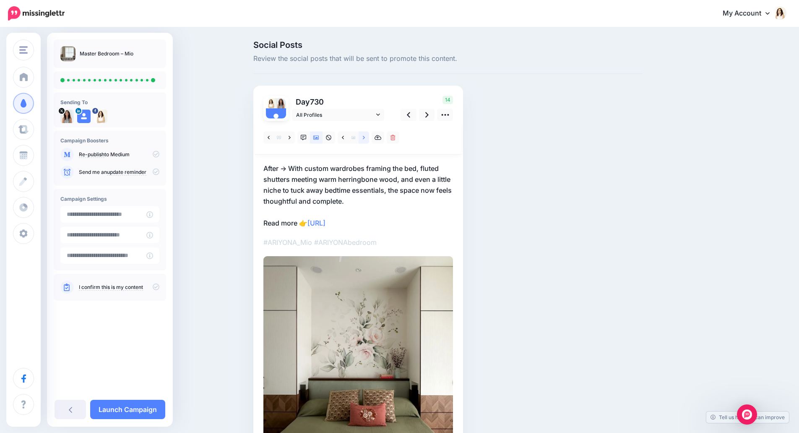
click at [365, 139] on link at bounding box center [364, 137] width 10 height 12
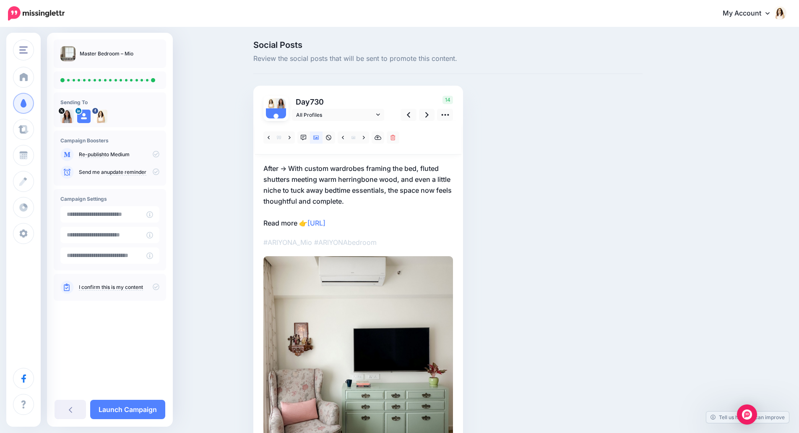
click at [349, 175] on p "After → With custom wardrobes framing the bed, fluted shutters meeting warm her…" at bounding box center [358, 195] width 190 height 65
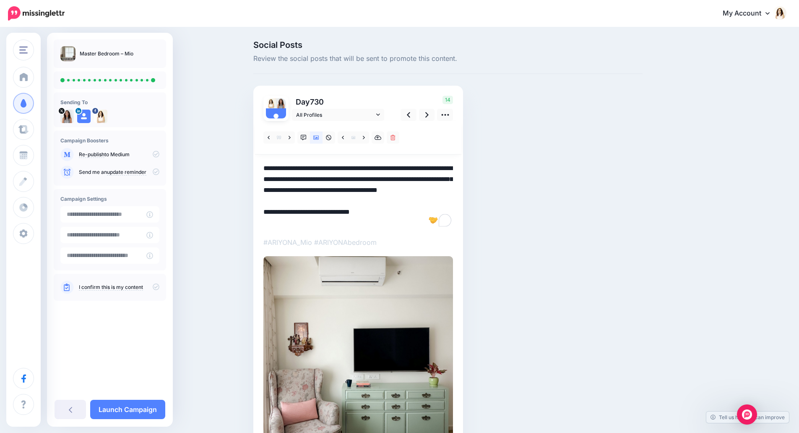
drag, startPoint x: 373, startPoint y: 199, endPoint x: 254, endPoint y: 163, distance: 123.6
click at [254, 163] on div "Social Posts Review the social posts that will be sent to promote this content.…" at bounding box center [448, 284] width 402 height 487
paste textarea "To enrich screen reader interactions, please activate Accessibility in Grammarl…"
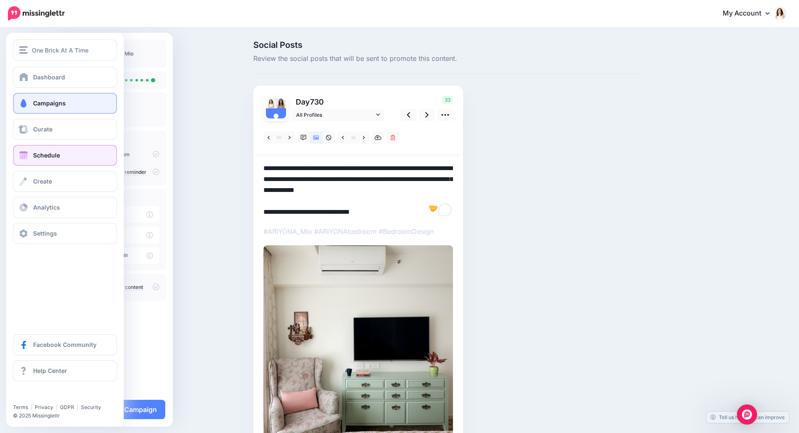
type textarea "**********"
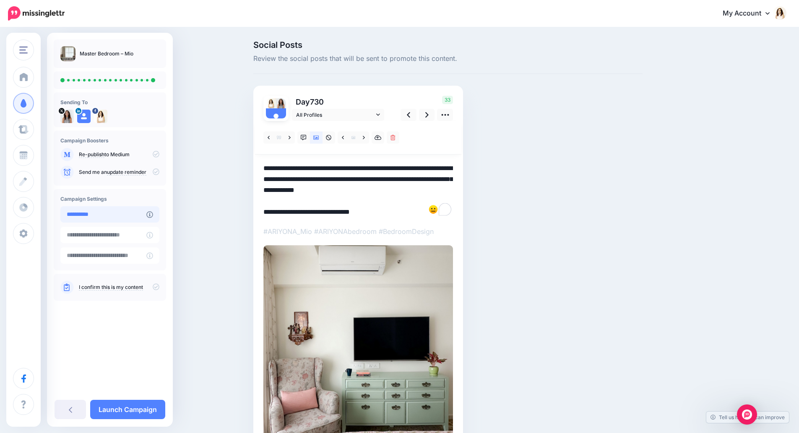
click at [125, 212] on input "**********" at bounding box center [103, 214] width 86 height 16
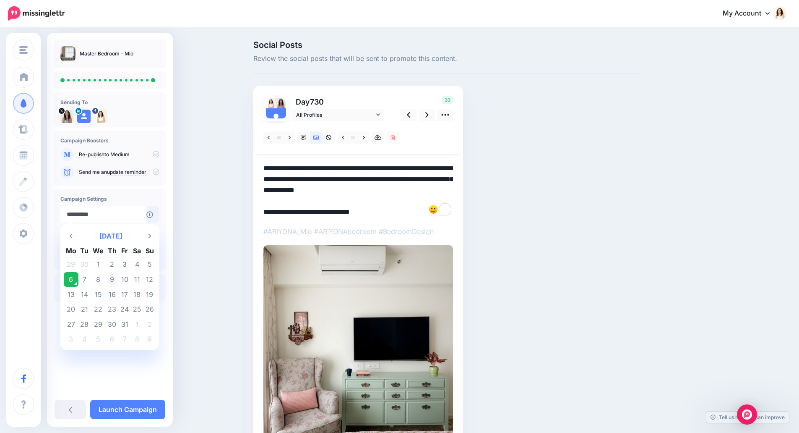
click at [109, 278] on td "9" at bounding box center [112, 279] width 13 height 15
type input "**********"
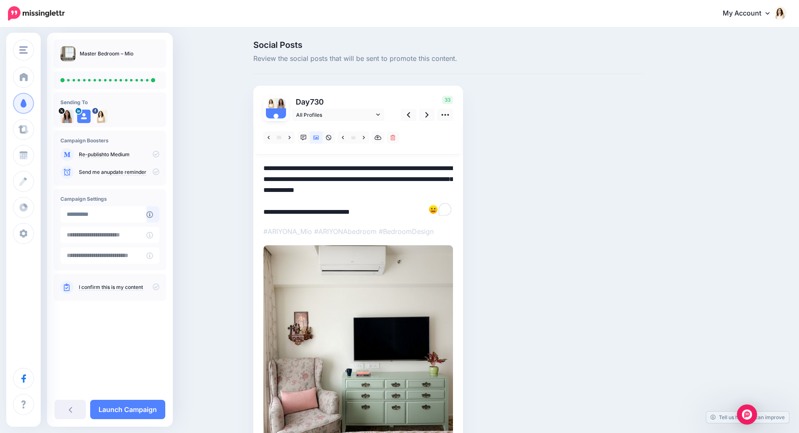
click at [155, 288] on icon at bounding box center [156, 286] width 7 height 7
click at [140, 406] on link "Launch Campaign" at bounding box center [127, 408] width 75 height 19
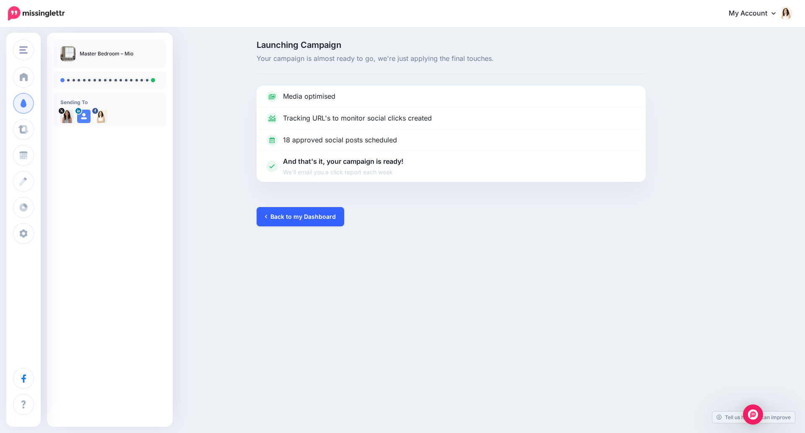
click at [286, 219] on link "Back to my Dashboard" at bounding box center [301, 216] width 88 height 19
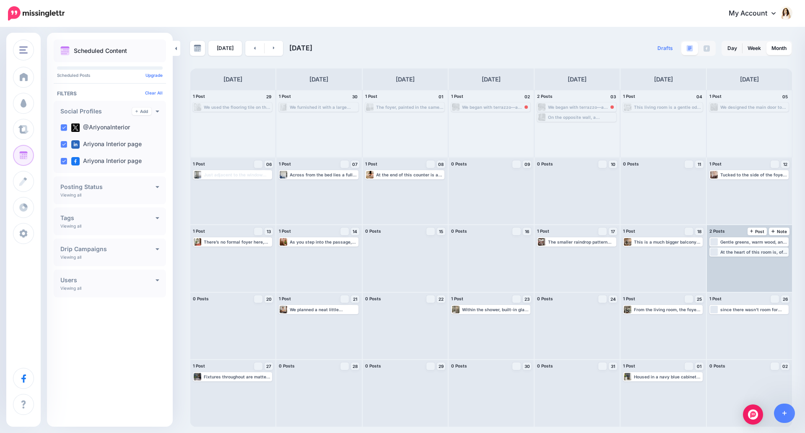
click at [767, 253] on div "At the heart of this room is, of course, the bed — calm, grounded, and framed l…" at bounding box center [755, 251] width 68 height 5
click at [739, 259] on link "Edit" at bounding box center [737, 262] width 52 height 8
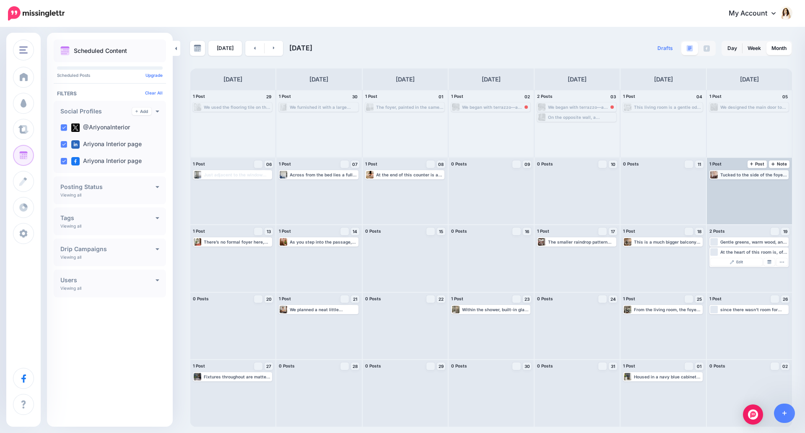
click at [762, 175] on div "Tucked to the side of the foyer and seamlessly extending from the living space,…" at bounding box center [755, 174] width 68 height 5
click at [740, 182] on span "Edit" at bounding box center [740, 184] width 7 height 4
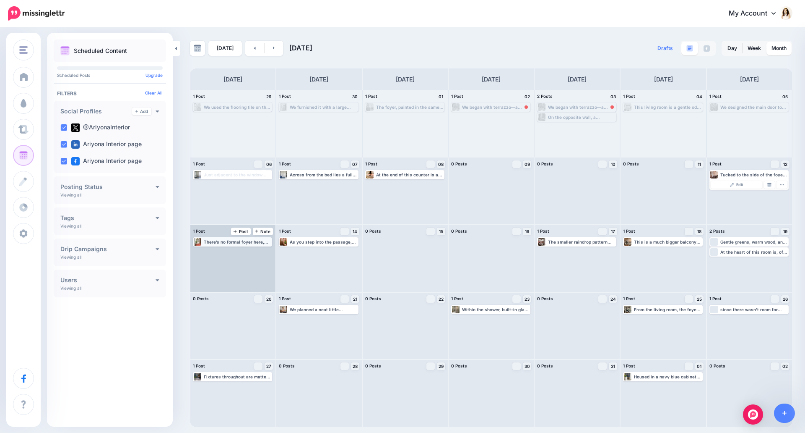
click at [240, 245] on div "There’s no formal foyer here, but who’s complaining? We snuck in a sleek sidebo…" at bounding box center [233, 242] width 78 height 8
click at [229, 255] on link "Edit" at bounding box center [220, 252] width 52 height 8
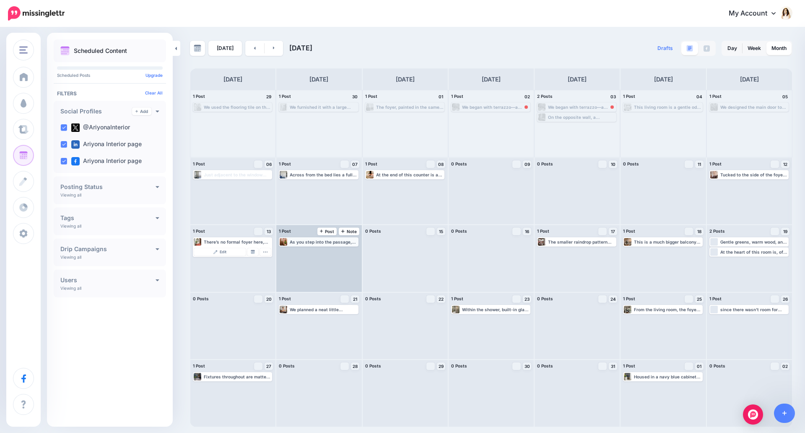
click at [330, 243] on div "As you step into the passage, the terracotta-toned walls wrap you in warmth. Th…" at bounding box center [324, 241] width 68 height 5
click at [315, 251] on link "Edit" at bounding box center [306, 252] width 52 height 8
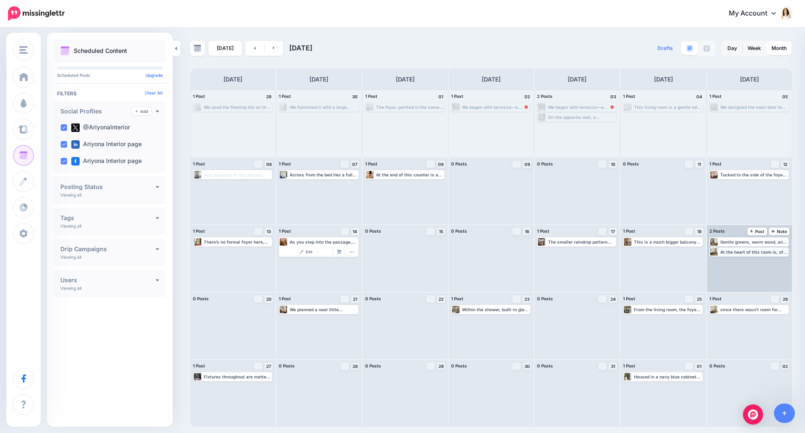
click at [744, 254] on div "At the heart of this room is, of course, the bed — calm, grounded, and framed l…" at bounding box center [755, 251] width 68 height 5
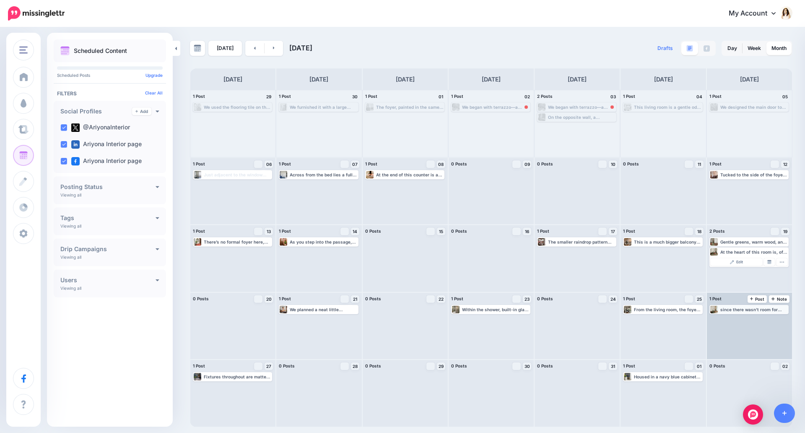
click at [748, 310] on div "since there wasn’t room for traditional side tables, we decided to improvise. S…" at bounding box center [755, 309] width 68 height 5
click at [737, 318] on span "Edit" at bounding box center [740, 319] width 7 height 4
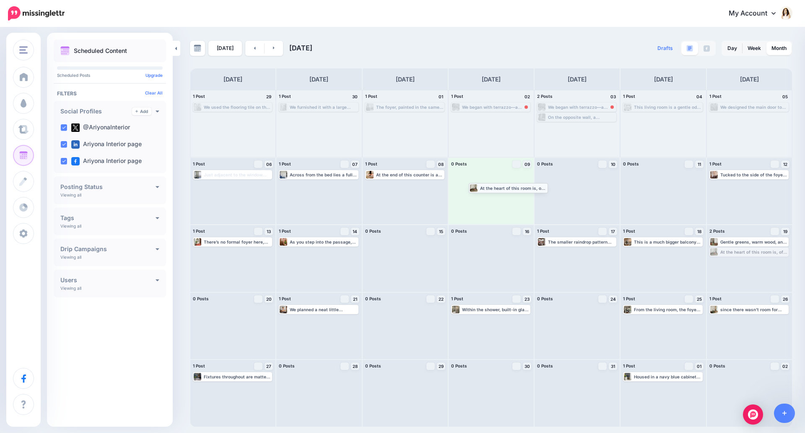
drag, startPoint x: 754, startPoint y: 251, endPoint x: 512, endPoint y: 187, distance: 250.4
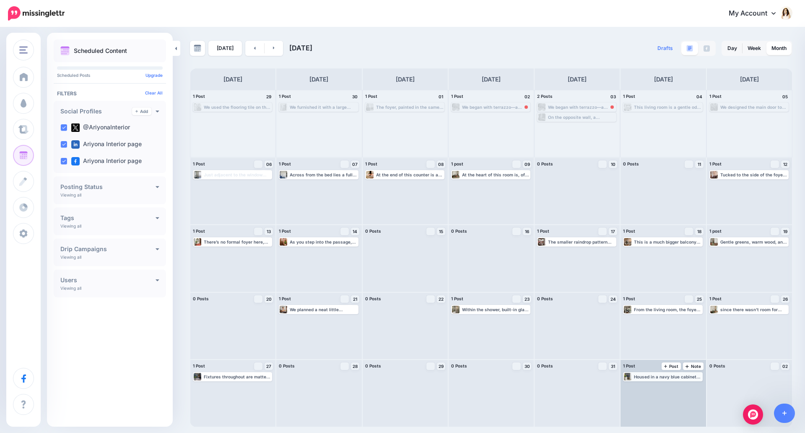
click at [653, 378] on div "Housed in a navy blue cabinet with brushed brass legs and a delicate wallpaper …" at bounding box center [668, 376] width 68 height 5
click at [654, 386] on span "Edit" at bounding box center [654, 386] width 7 height 4
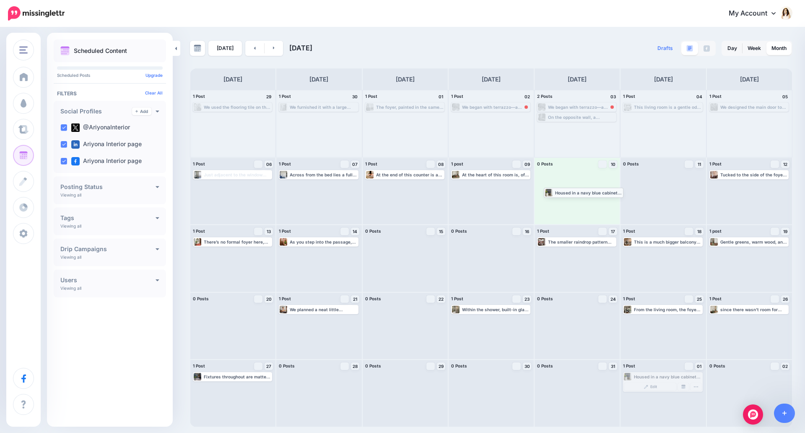
drag, startPoint x: 664, startPoint y: 376, endPoint x: 584, endPoint y: 192, distance: 200.5
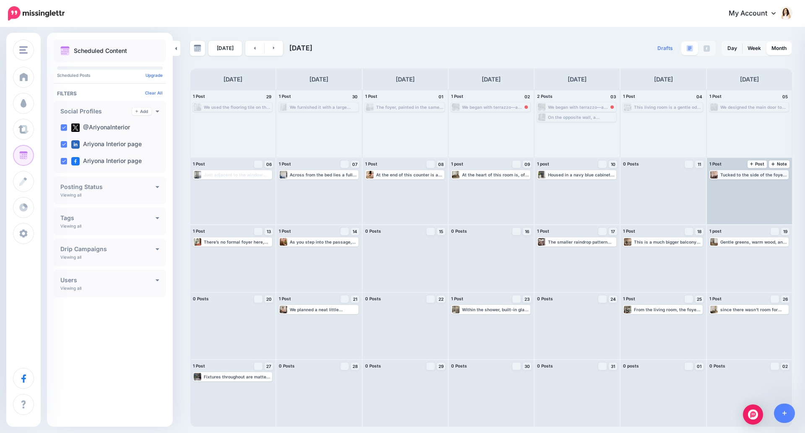
click at [750, 178] on div "Tucked to the side of the foyer and seamlessly extending from the living space,…" at bounding box center [750, 175] width 78 height 8
click at [737, 188] on link "Edit" at bounding box center [737, 185] width 52 height 8
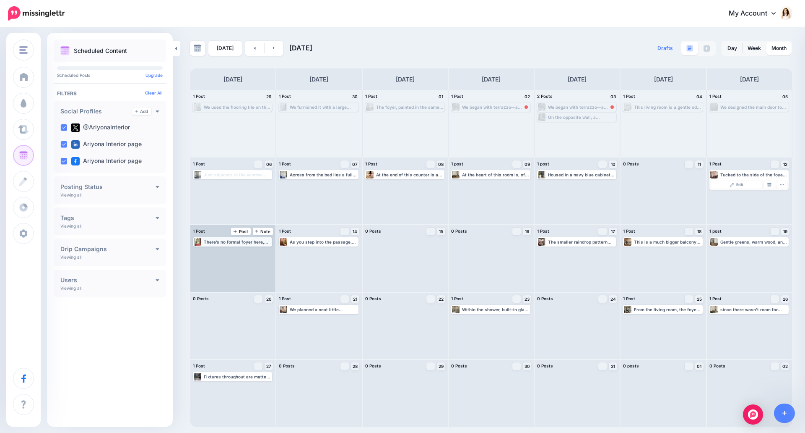
click at [234, 242] on div "There’s no formal foyer here, but who’s complaining? We snuck in a sleek sidebo…" at bounding box center [238, 241] width 68 height 5
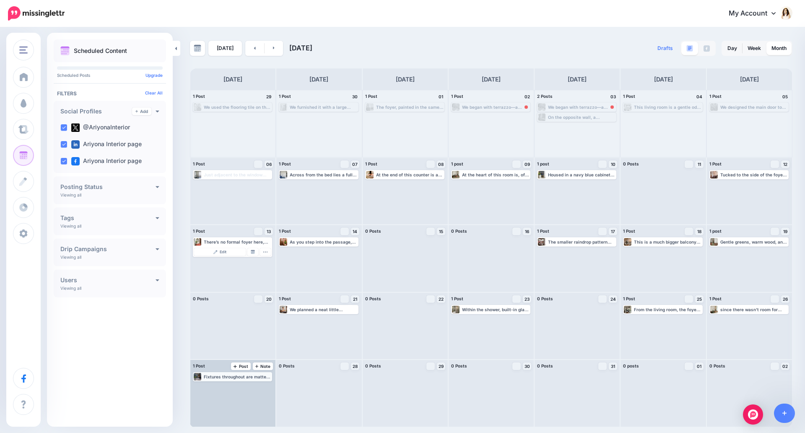
click at [213, 375] on div "Fixtures throughout are matte black, giving the space a confident, contemporary…" at bounding box center [238, 376] width 68 height 5
click at [223, 386] on span "Edit" at bounding box center [223, 386] width 7 height 4
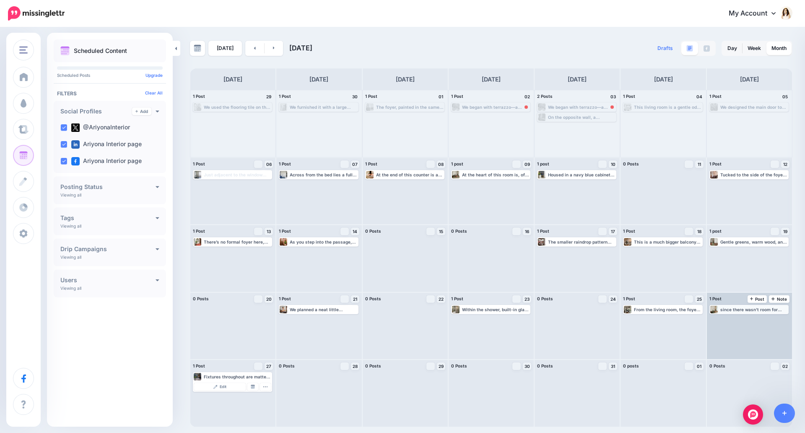
click at [758, 310] on div "since there wasn’t room for traditional side tables, we decided to improvise. S…" at bounding box center [755, 309] width 68 height 5
click at [727, 321] on link "Edit" at bounding box center [737, 319] width 52 height 8
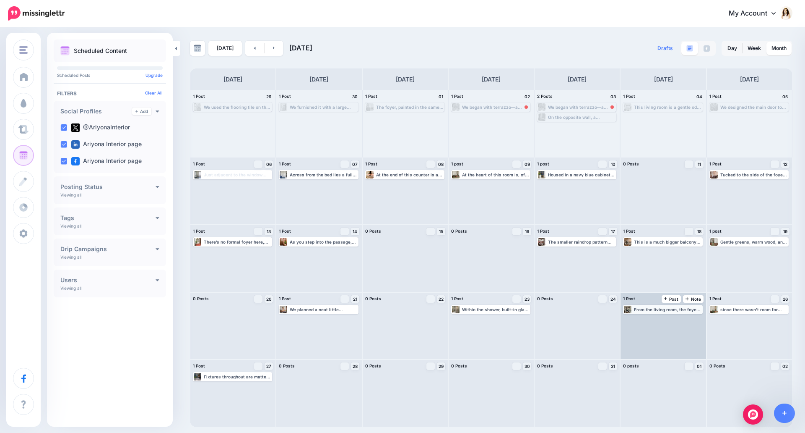
click at [669, 312] on div "From the living room, the foyer becomes a visual buffer—anchoring the end of th…" at bounding box center [663, 309] width 78 height 8
click at [661, 320] on link "Edit" at bounding box center [651, 319] width 52 height 8
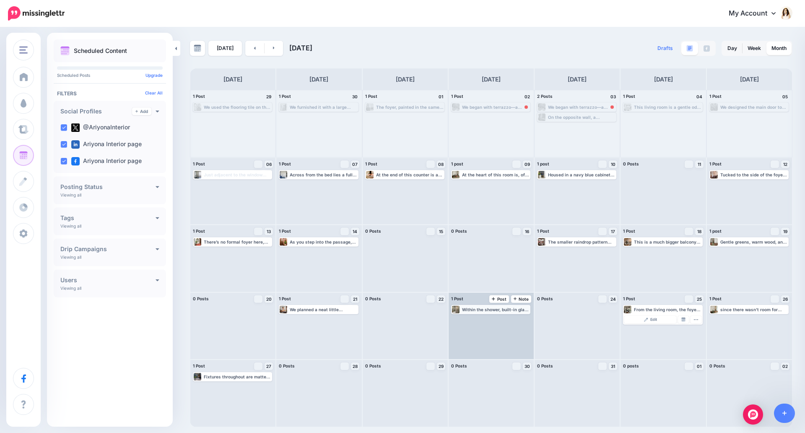
click at [495, 312] on div "Within the shower, built-in glass shelves and concealed lighting keep the bath …" at bounding box center [491, 309] width 78 height 8
click at [493, 320] on link "Edit" at bounding box center [479, 319] width 52 height 8
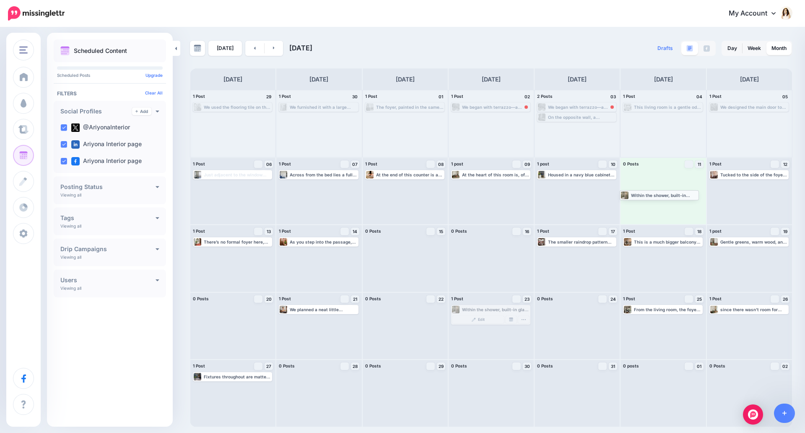
drag, startPoint x: 500, startPoint y: 308, endPoint x: 669, endPoint y: 194, distance: 203.9
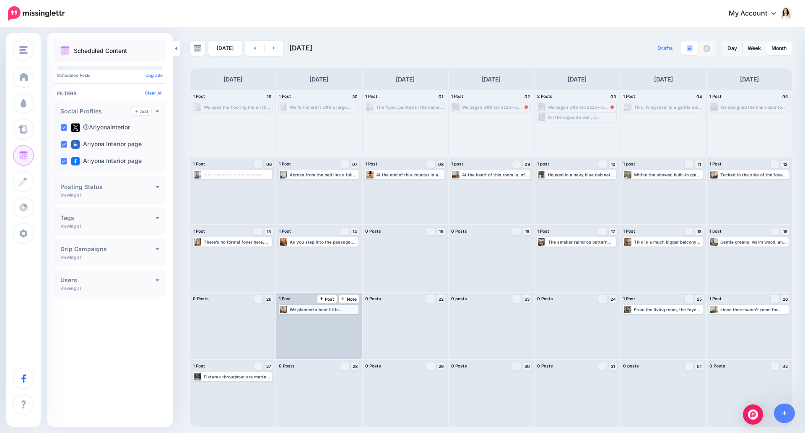
click at [314, 311] on div "We planned a neat little conversation circle with a classic 3-seater sofa, a co…" at bounding box center [324, 309] width 68 height 5
click at [314, 320] on link "Edit" at bounding box center [306, 319] width 52 height 8
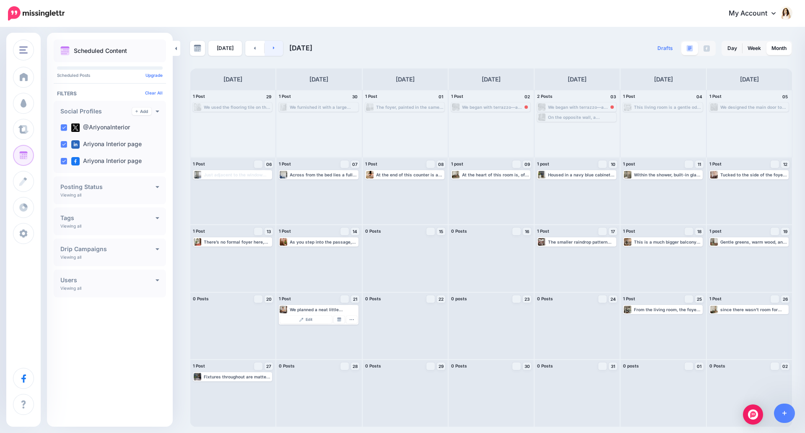
click at [275, 49] on link at bounding box center [274, 48] width 19 height 15
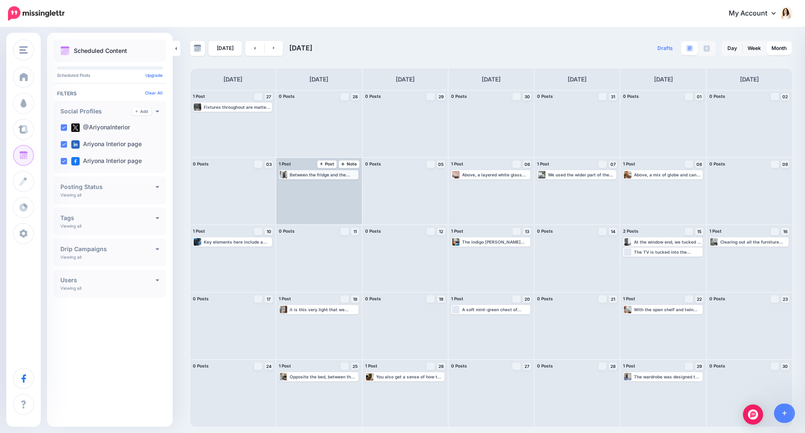
click at [319, 175] on div "Between the fridge and the pantry unit, we have all eatables next to each other…" at bounding box center [324, 174] width 68 height 5
click at [317, 186] on link "Edit" at bounding box center [306, 185] width 52 height 8
click at [338, 185] on img at bounding box center [339, 184] width 4 height 4
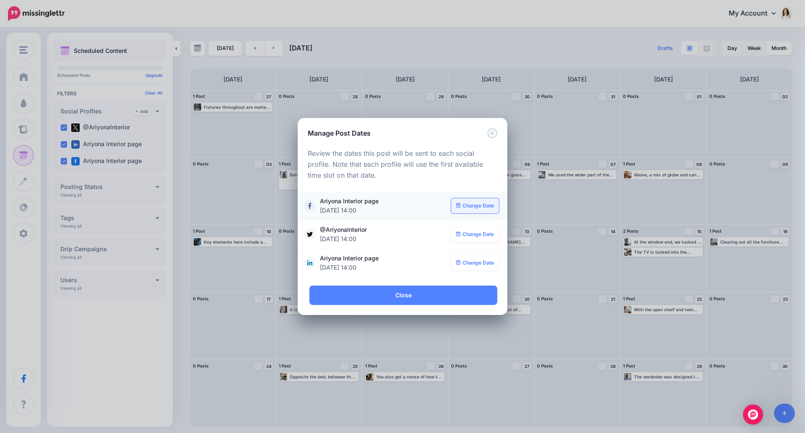
click at [472, 206] on link "Change Date" at bounding box center [475, 205] width 48 height 15
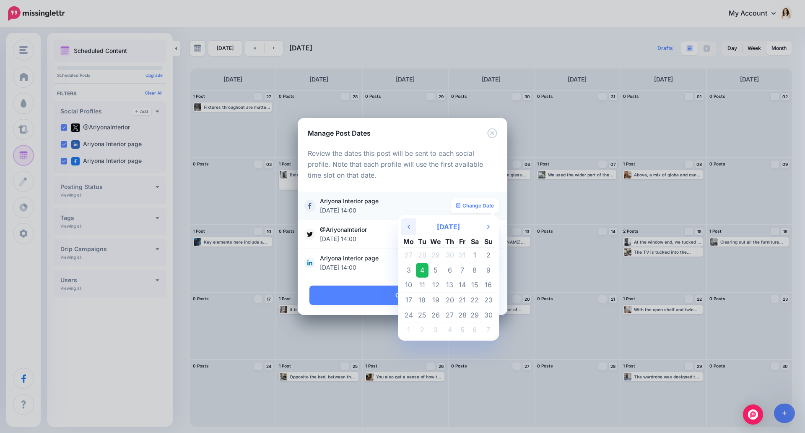
click at [412, 225] on th "Previous Month" at bounding box center [408, 226] width 15 height 17
click at [434, 283] on td "15" at bounding box center [436, 284] width 15 height 15
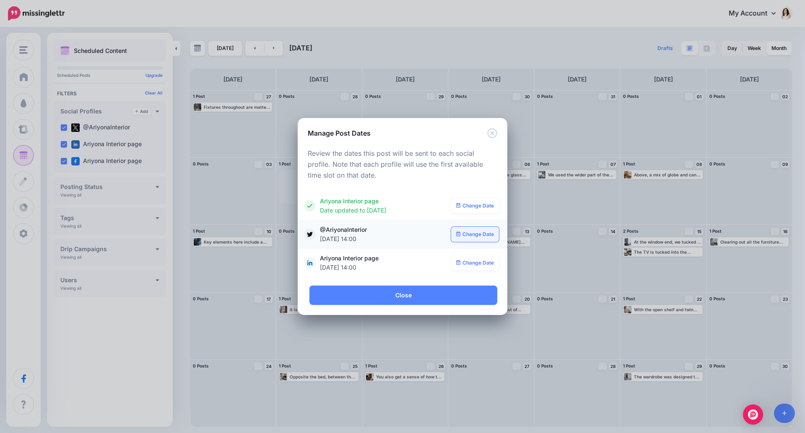
click at [470, 235] on link "Change Date" at bounding box center [475, 234] width 48 height 15
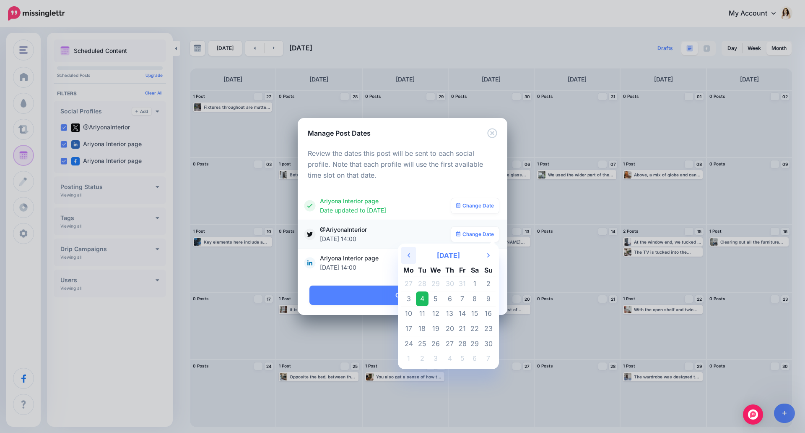
click at [410, 257] on icon "Previous Month" at bounding box center [409, 255] width 3 height 7
click at [438, 312] on td "15" at bounding box center [436, 313] width 15 height 15
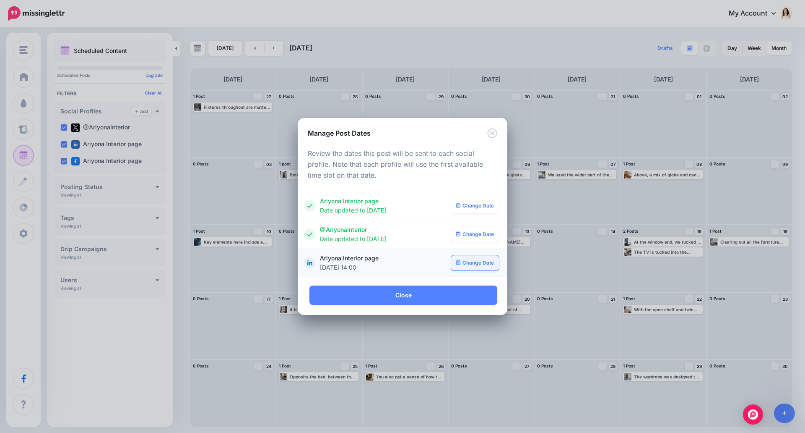
click at [479, 264] on link "Change Date" at bounding box center [475, 262] width 48 height 15
click at [408, 143] on th "Previous Month" at bounding box center [408, 141] width 15 height 17
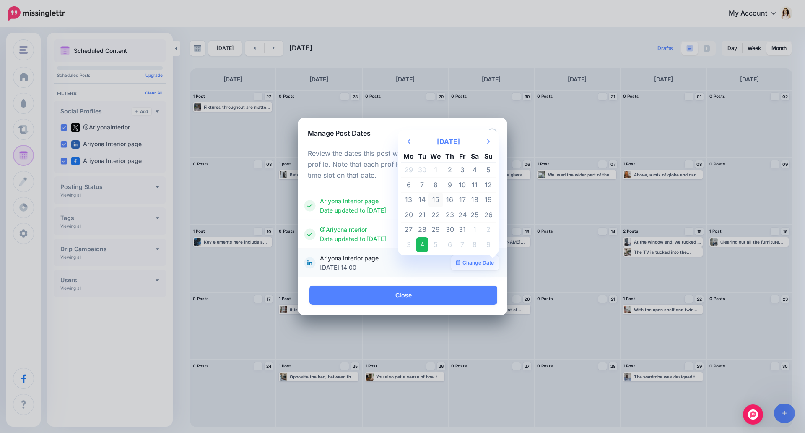
click at [438, 201] on td "15" at bounding box center [436, 199] width 15 height 15
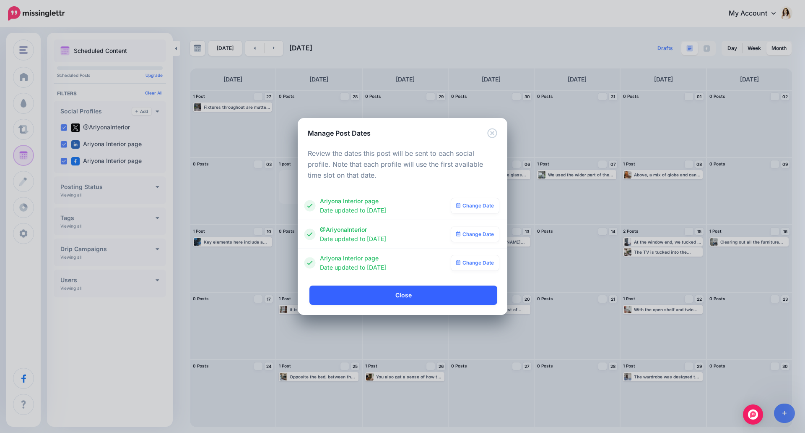
click at [425, 296] on link "Close" at bounding box center [404, 294] width 188 height 19
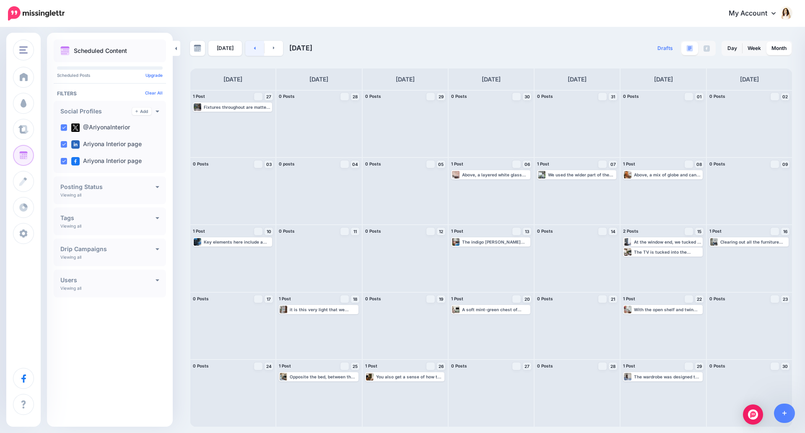
click at [254, 50] on icon at bounding box center [255, 47] width 2 height 5
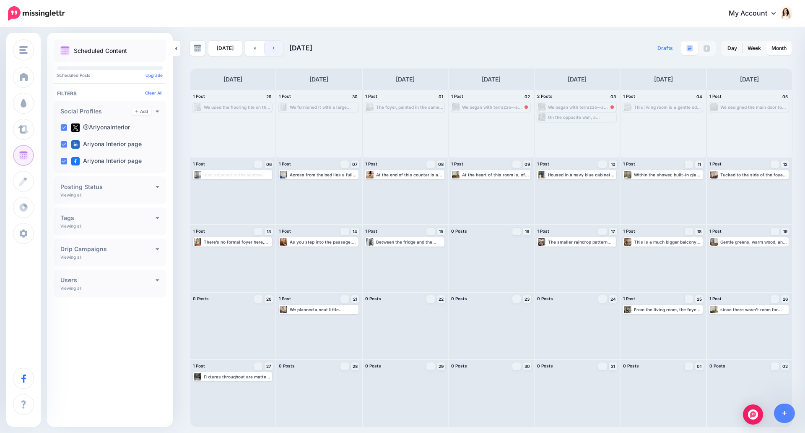
click at [278, 50] on link at bounding box center [274, 48] width 19 height 15
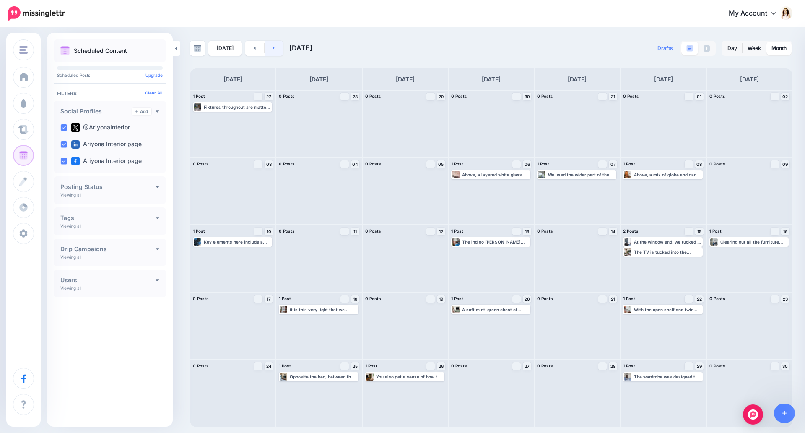
click at [278, 50] on link at bounding box center [274, 48] width 19 height 15
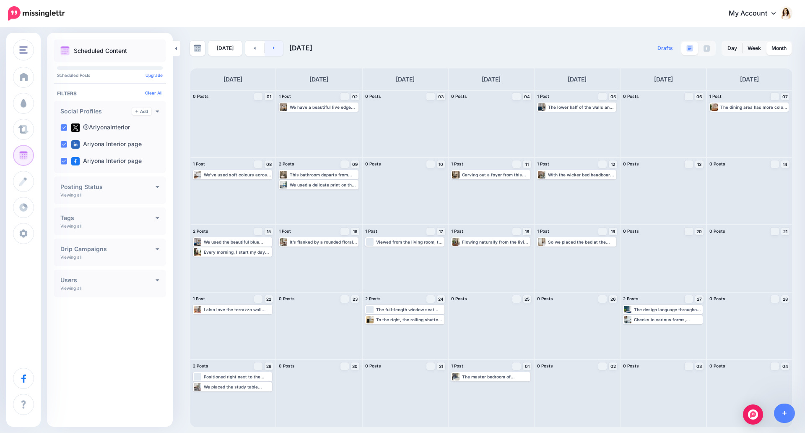
click at [278, 50] on link at bounding box center [274, 48] width 19 height 15
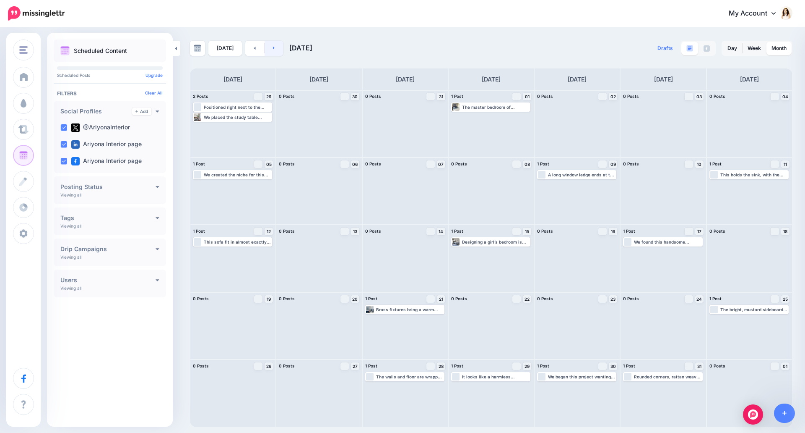
click at [278, 50] on link at bounding box center [274, 48] width 19 height 15
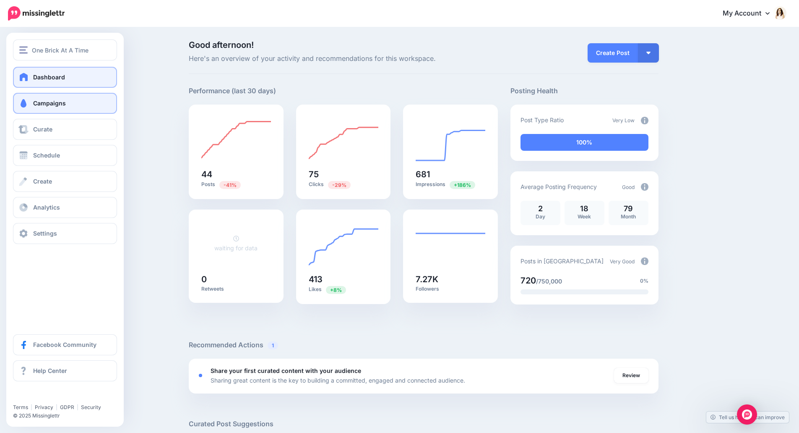
click at [60, 99] on span "Campaigns" at bounding box center [49, 102] width 33 height 7
